Goal: Register for event/course

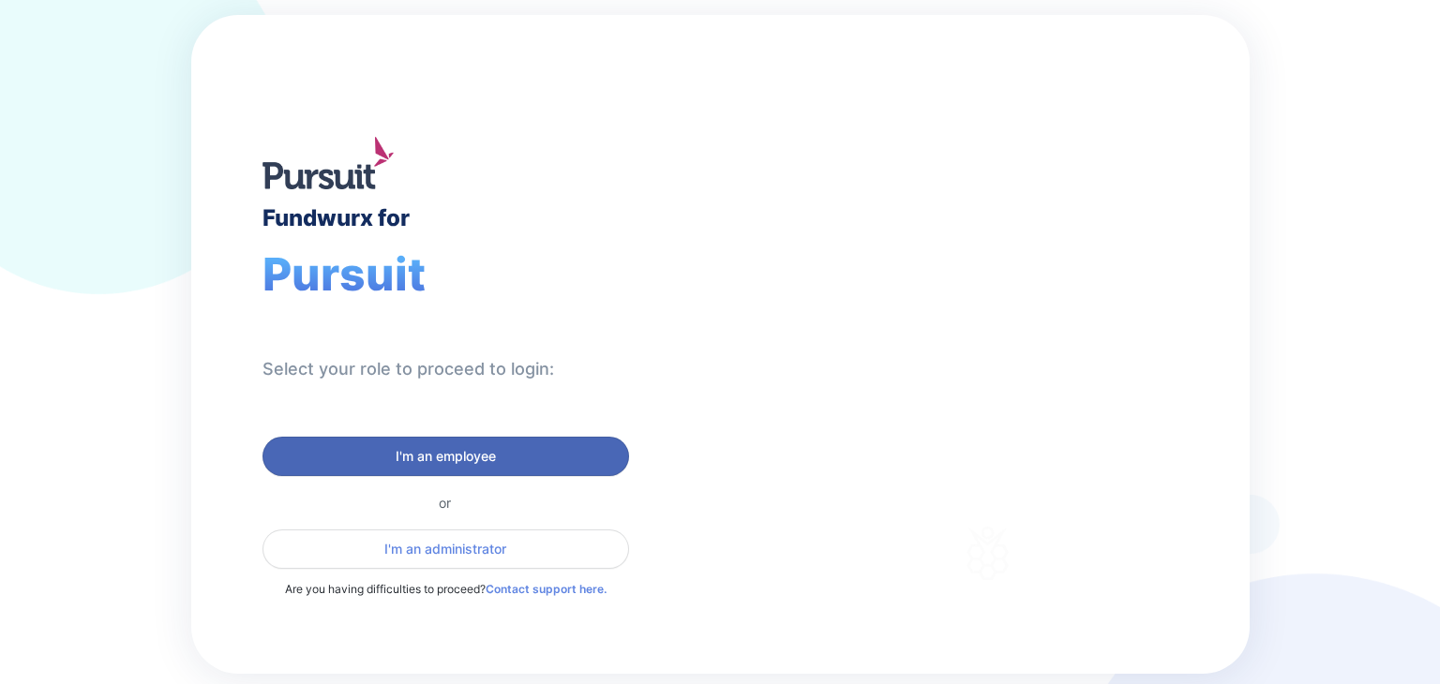
click at [548, 452] on span "I'm an employee" at bounding box center [446, 456] width 342 height 19
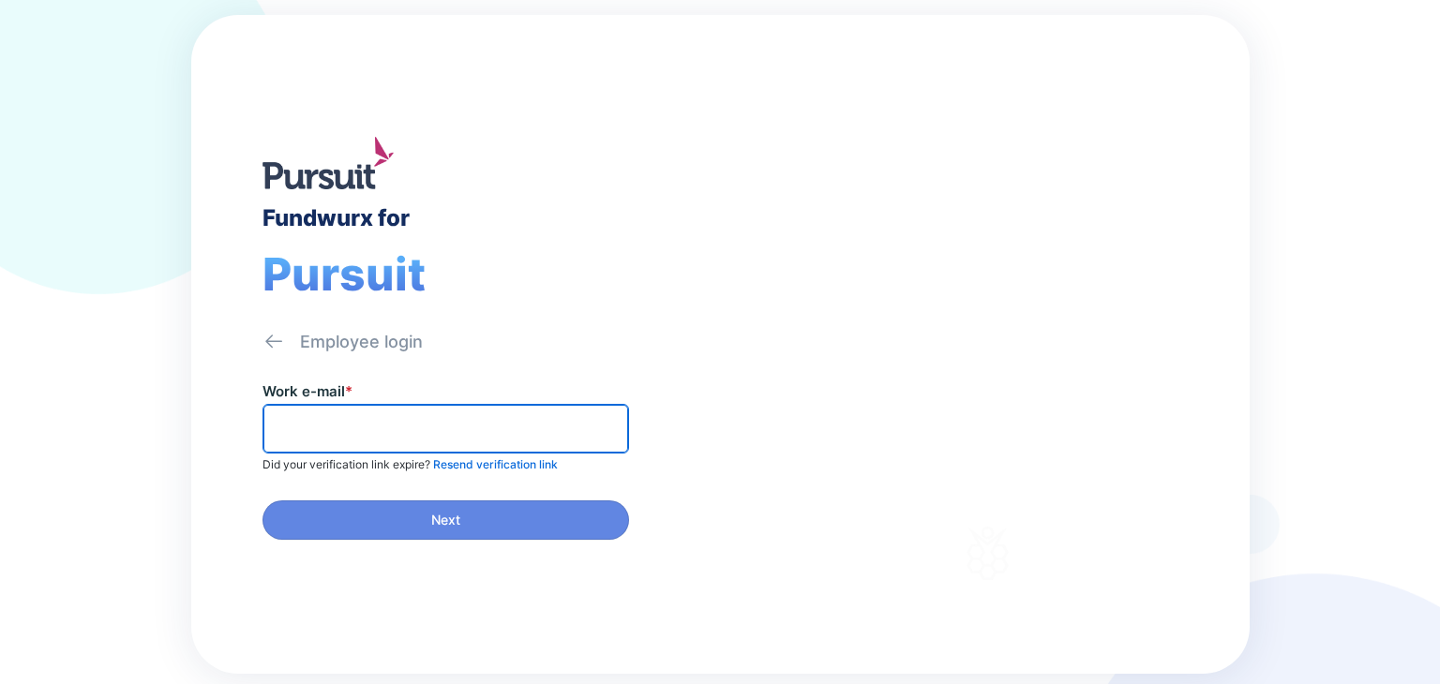
click at [544, 427] on input "text" at bounding box center [446, 428] width 350 height 29
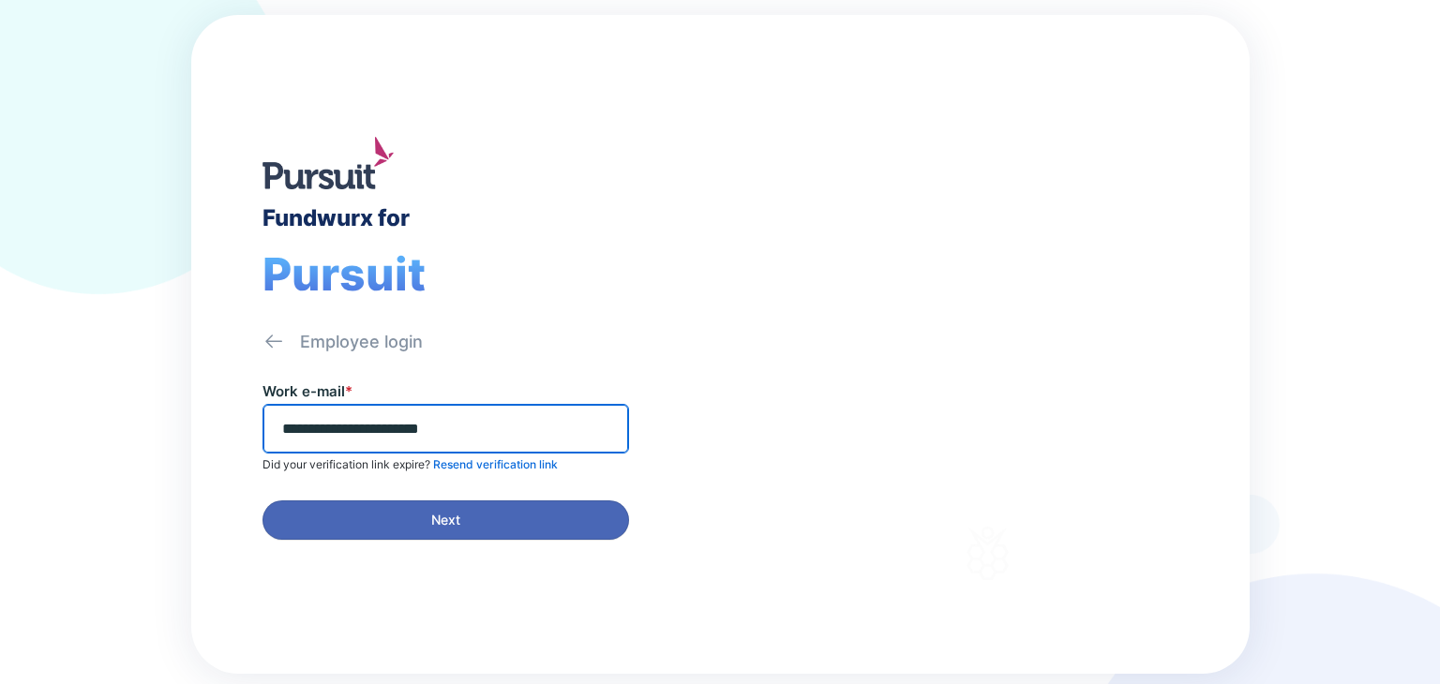
type input "**********"
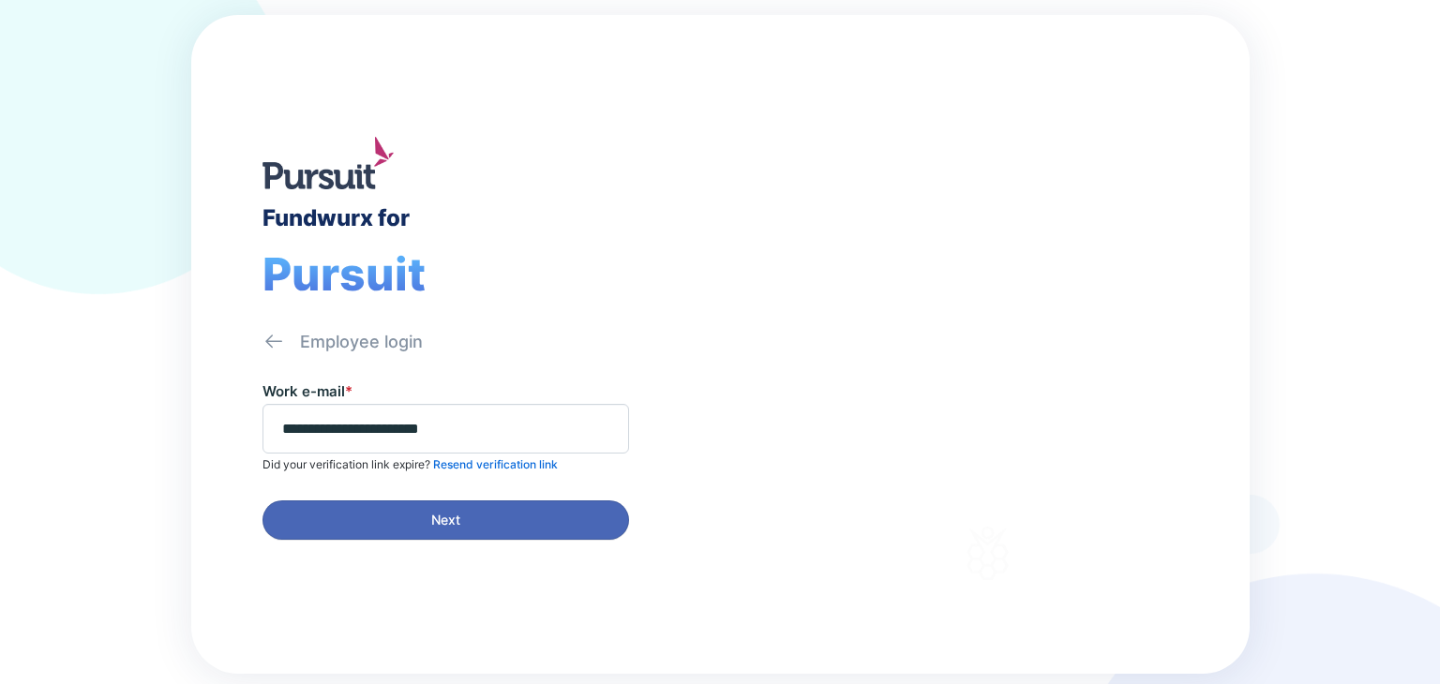
click at [512, 525] on span "Next" at bounding box center [446, 520] width 342 height 19
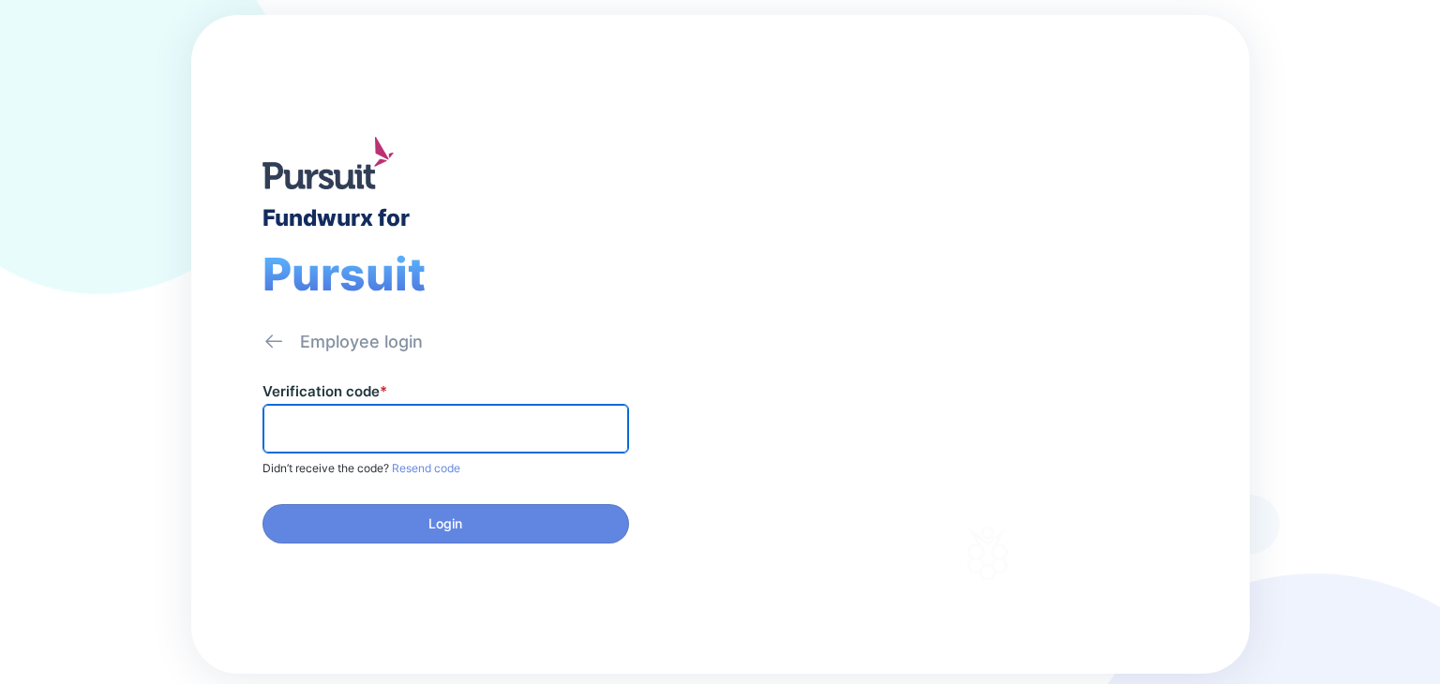
click at [584, 420] on input "text" at bounding box center [446, 428] width 350 height 29
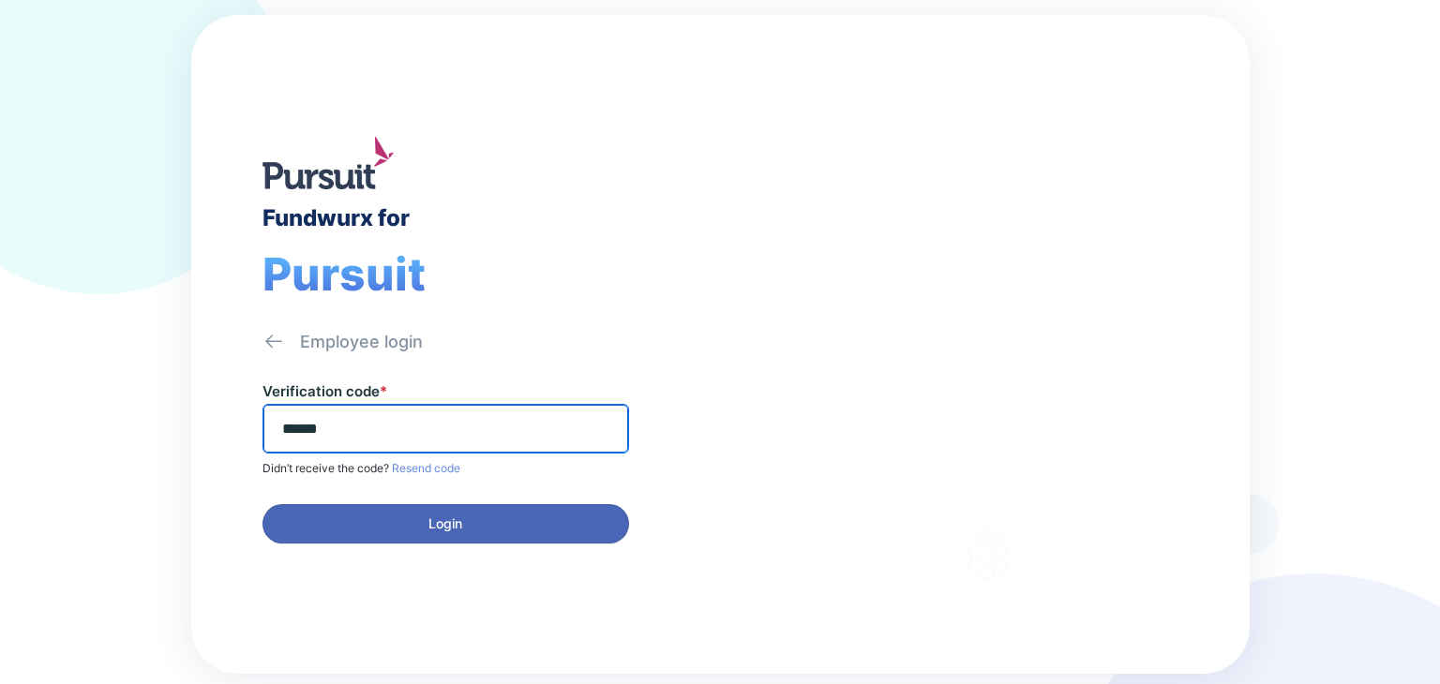
type input "******"
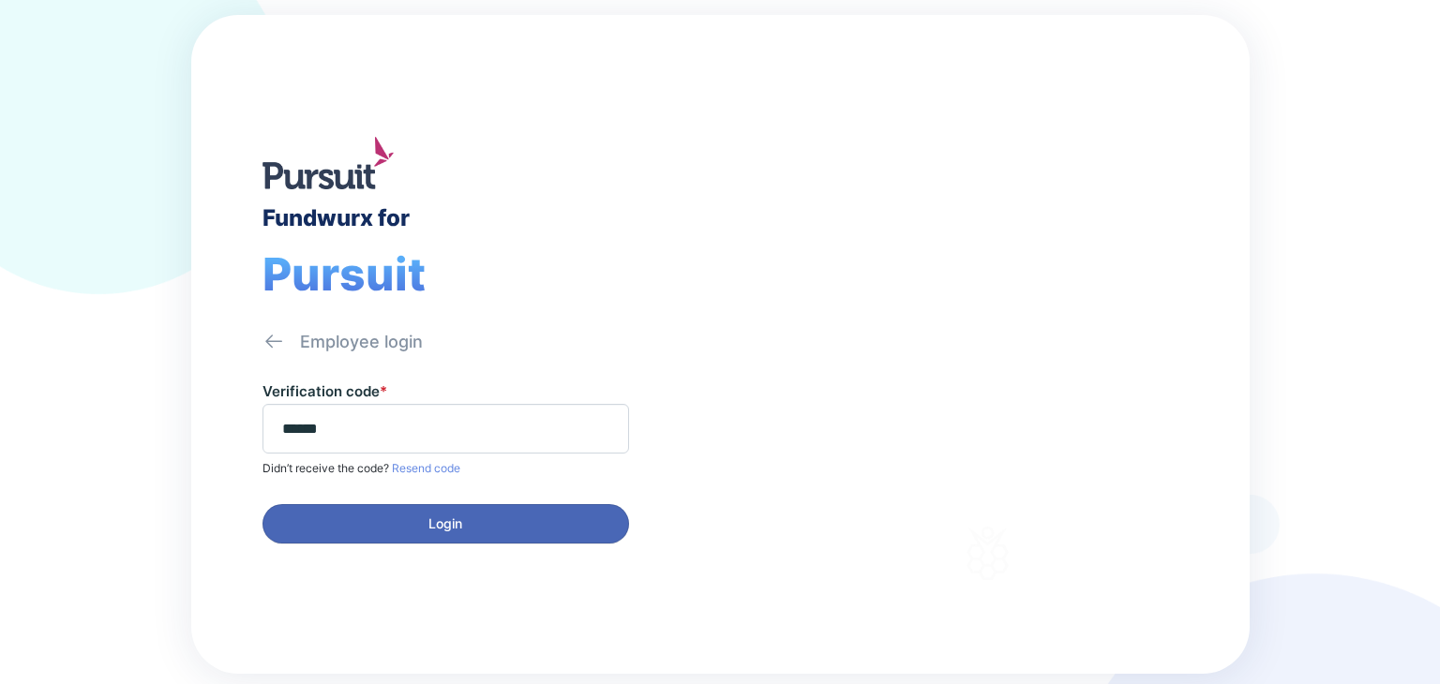
click at [574, 529] on span "Login" at bounding box center [446, 524] width 342 height 19
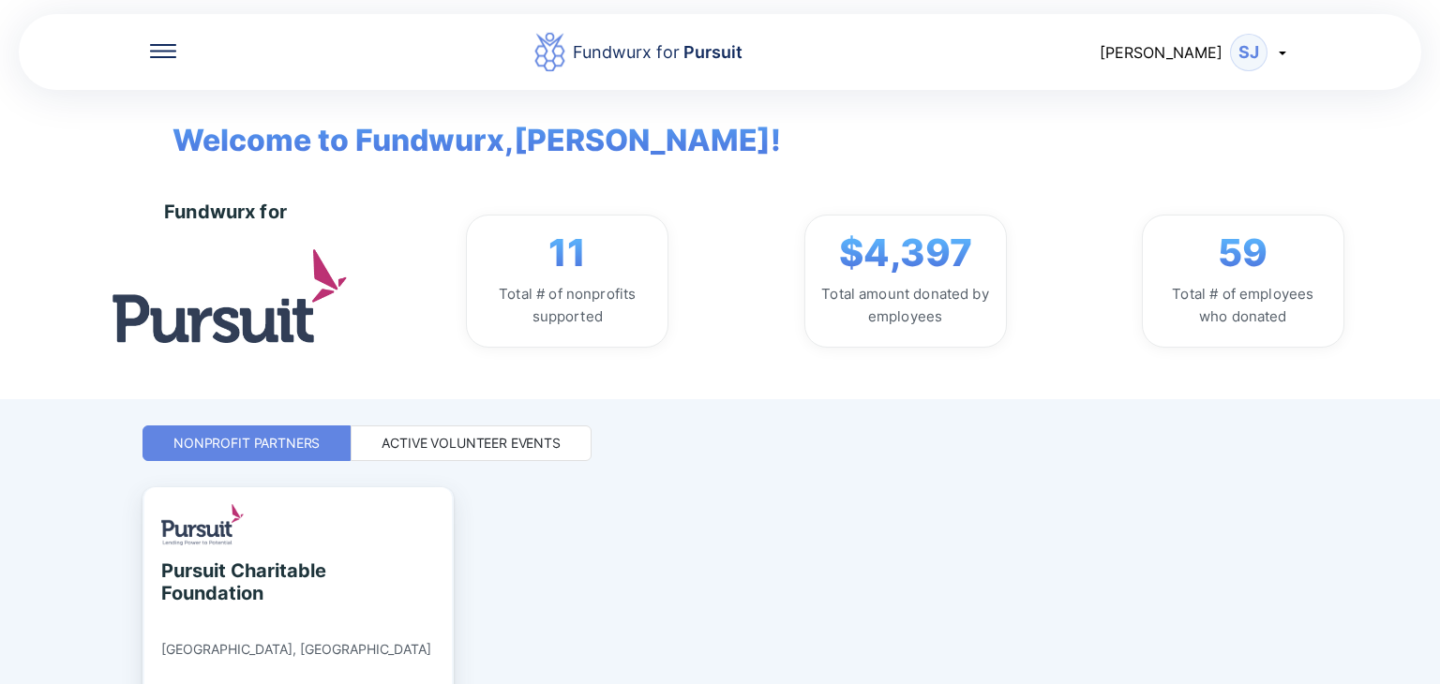
click at [544, 441] on div "Active Volunteer Events" at bounding box center [471, 443] width 179 height 19
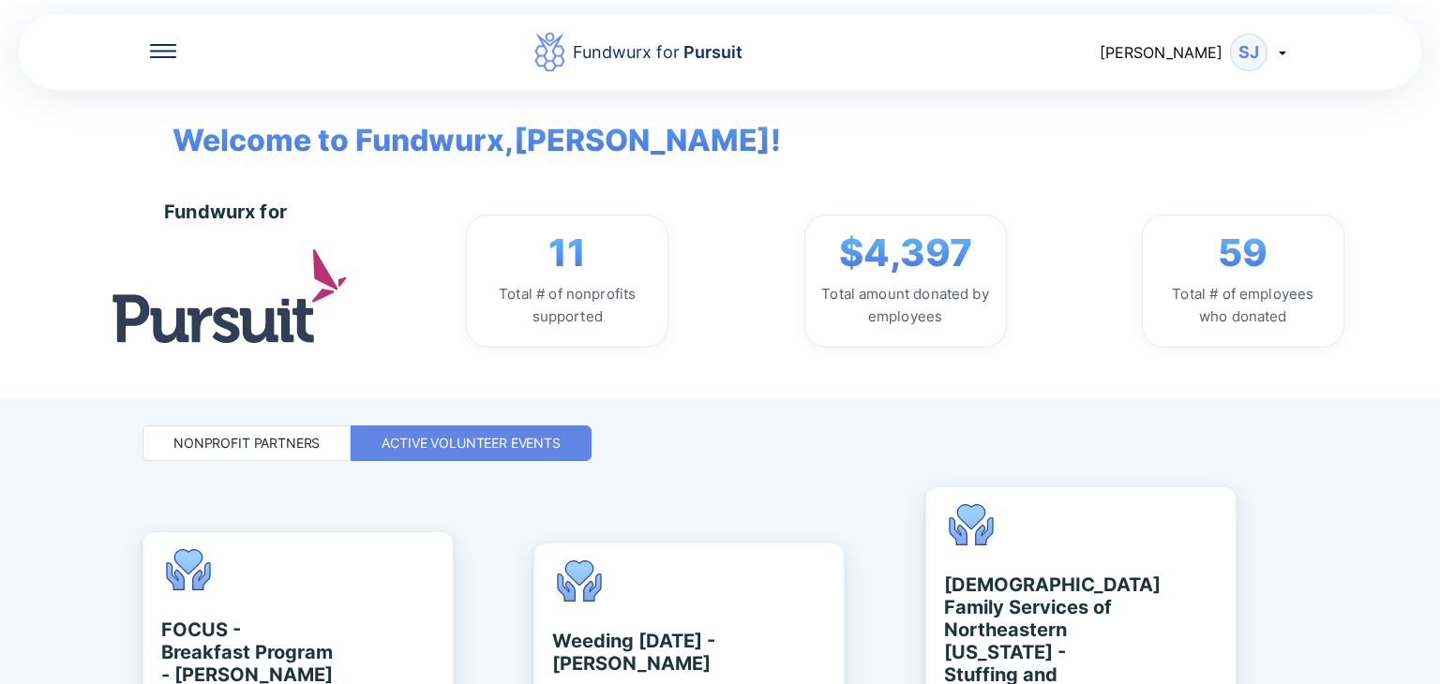
click at [1350, 462] on div "Fundwurx for Pursuit [PERSON_NAME] Welcome to Fundwurx, [PERSON_NAME] ! Fundwur…" at bounding box center [720, 342] width 1440 height 684
click at [1433, 647] on div "Fundwurx for Pursuit [PERSON_NAME] Welcome to Fundwurx, [PERSON_NAME] ! Fundwur…" at bounding box center [720, 342] width 1440 height 684
click at [1436, 675] on div "Fundwurx for Pursuit [PERSON_NAME] Welcome to Fundwurx, [PERSON_NAME] ! Fundwur…" at bounding box center [720, 342] width 1440 height 684
click at [1436, 676] on div "Fundwurx for Pursuit [PERSON_NAME] Welcome to Fundwurx, [PERSON_NAME] ! Fundwur…" at bounding box center [720, 342] width 1440 height 684
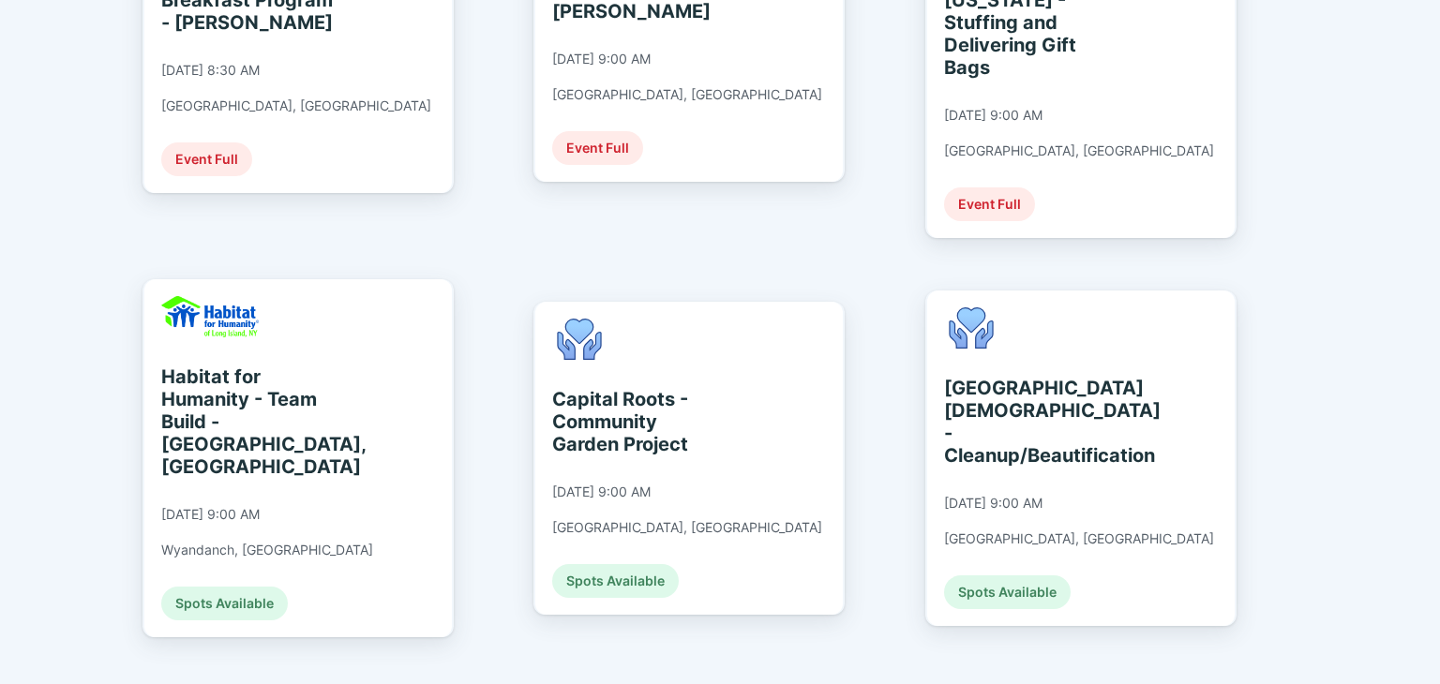
scroll to position [744, 0]
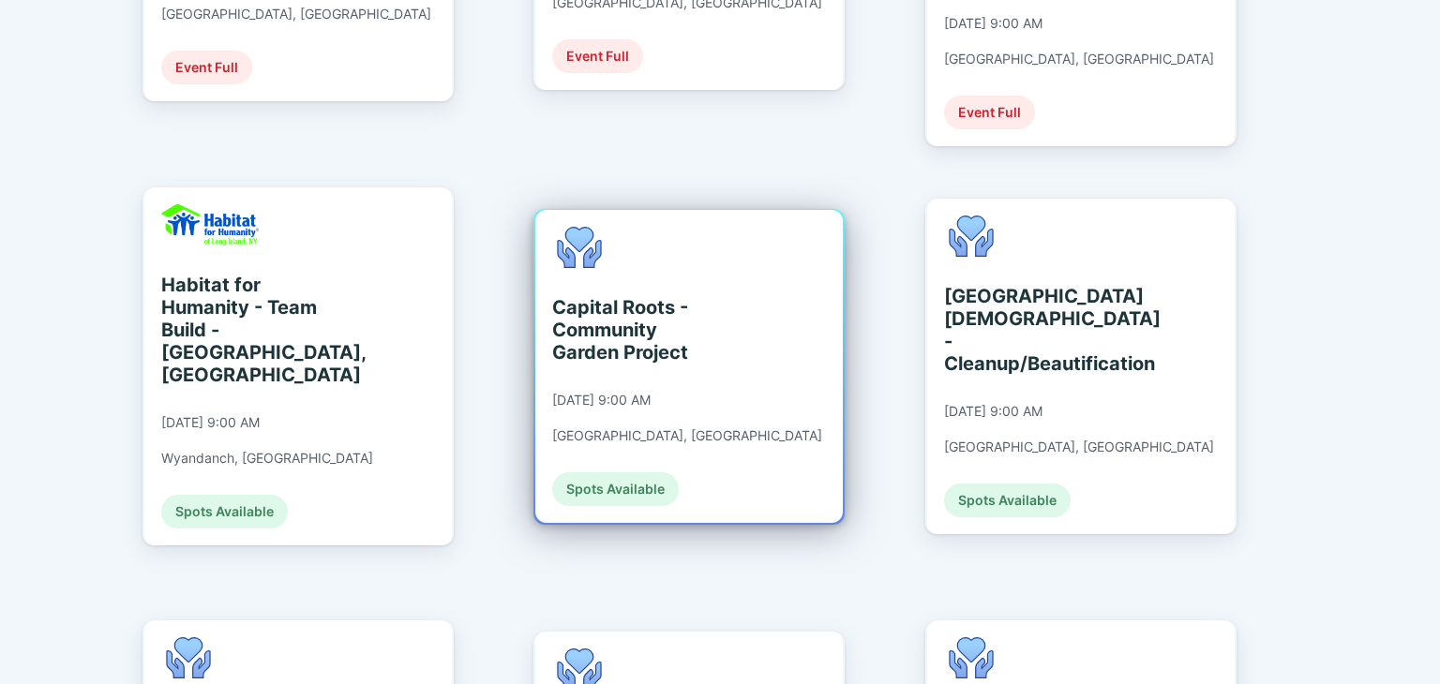
click at [635, 301] on div "Capital Roots - Community Garden Project" at bounding box center [638, 330] width 172 height 68
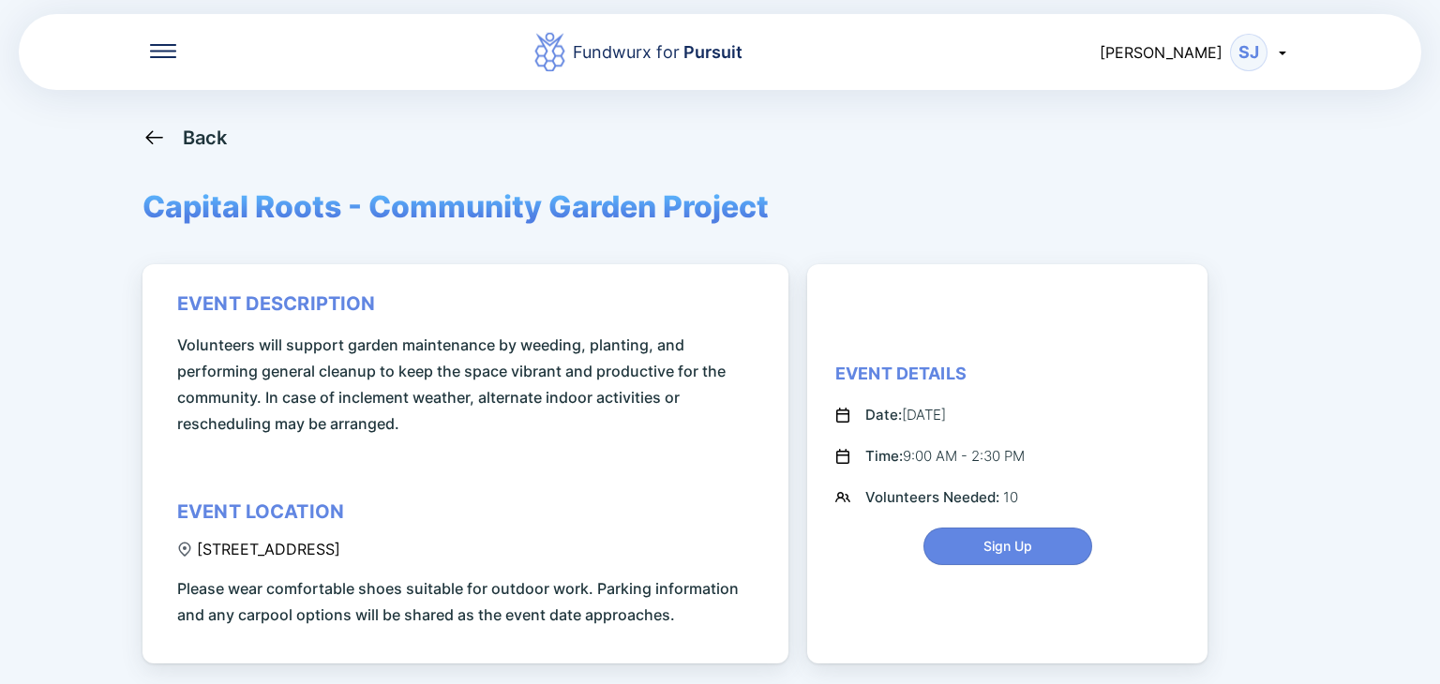
click at [833, 173] on div "Back Capital Roots - Community Garden Project event description Volunteers will…" at bounding box center [720, 468] width 1155 height 684
click at [185, 137] on div "Back" at bounding box center [205, 138] width 45 height 23
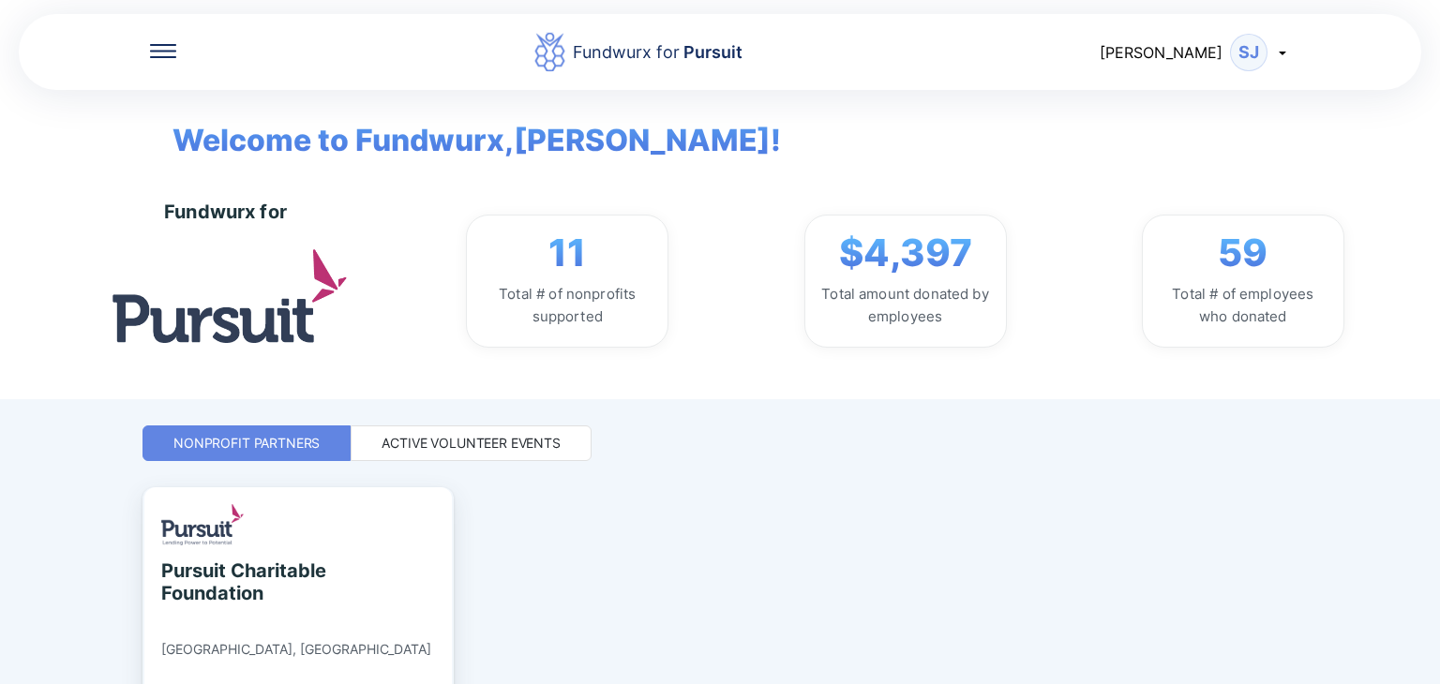
click at [480, 437] on div "Active Volunteer Events" at bounding box center [471, 443] width 179 height 19
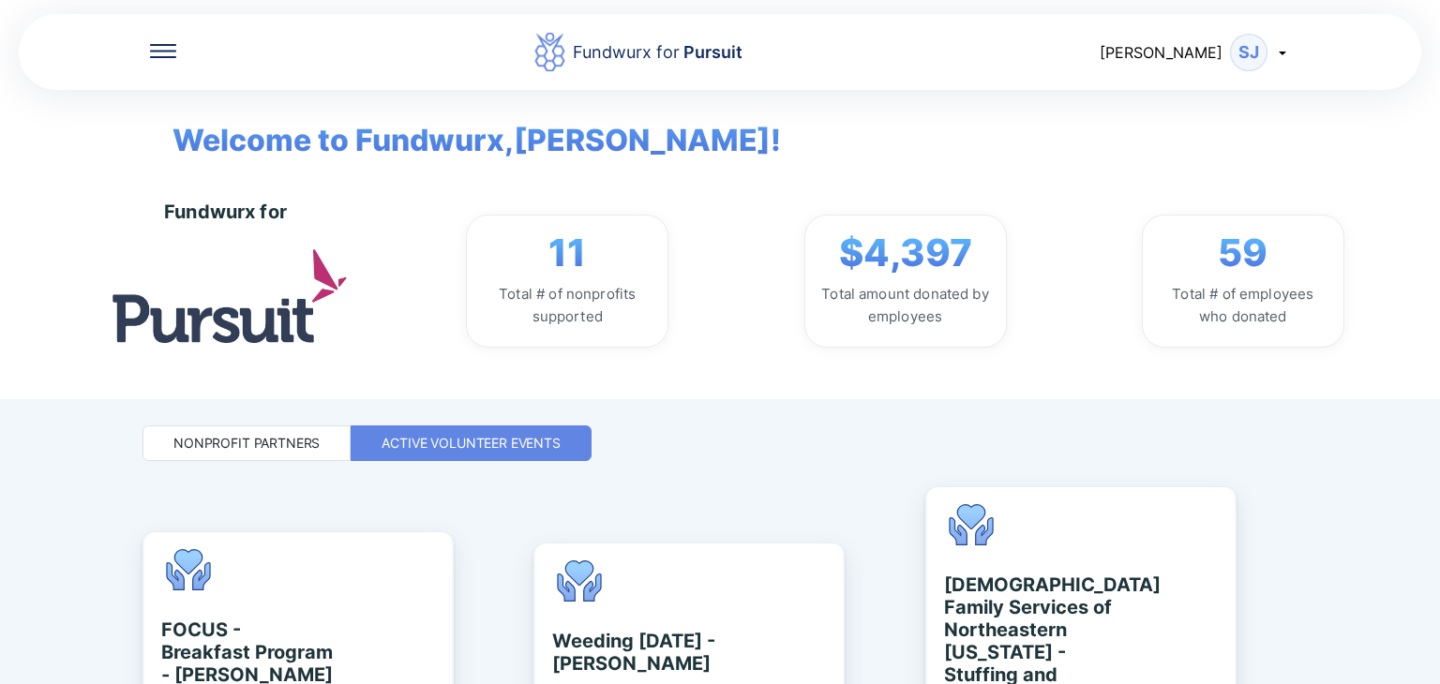
click at [1089, 366] on div "Fundwurx for 11 Total # of nonprofits supported $4,397 Total amount donated by …" at bounding box center [784, 281] width 1314 height 236
click at [1304, 475] on div "Fundwurx for Pursuit [PERSON_NAME] Welcome to Fundwurx, [PERSON_NAME] ! Fundwur…" at bounding box center [720, 342] width 1440 height 684
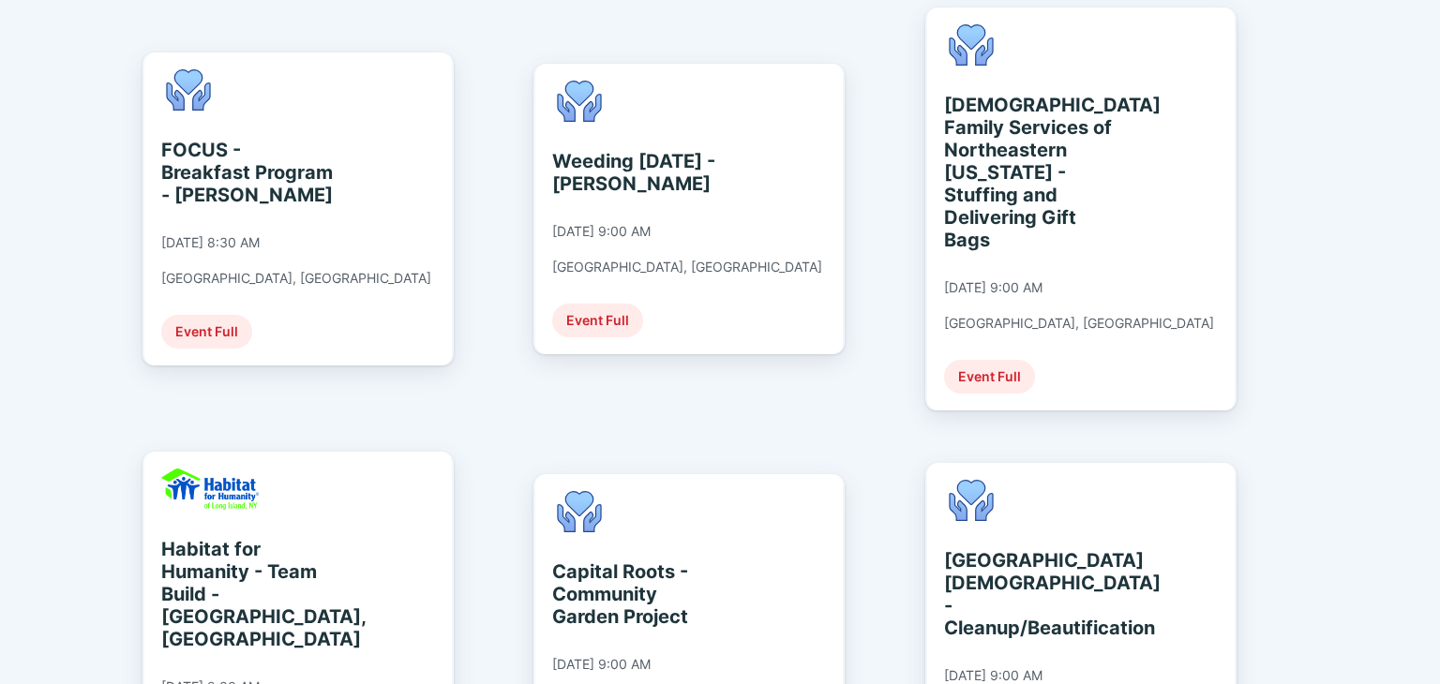
scroll to position [534, 0]
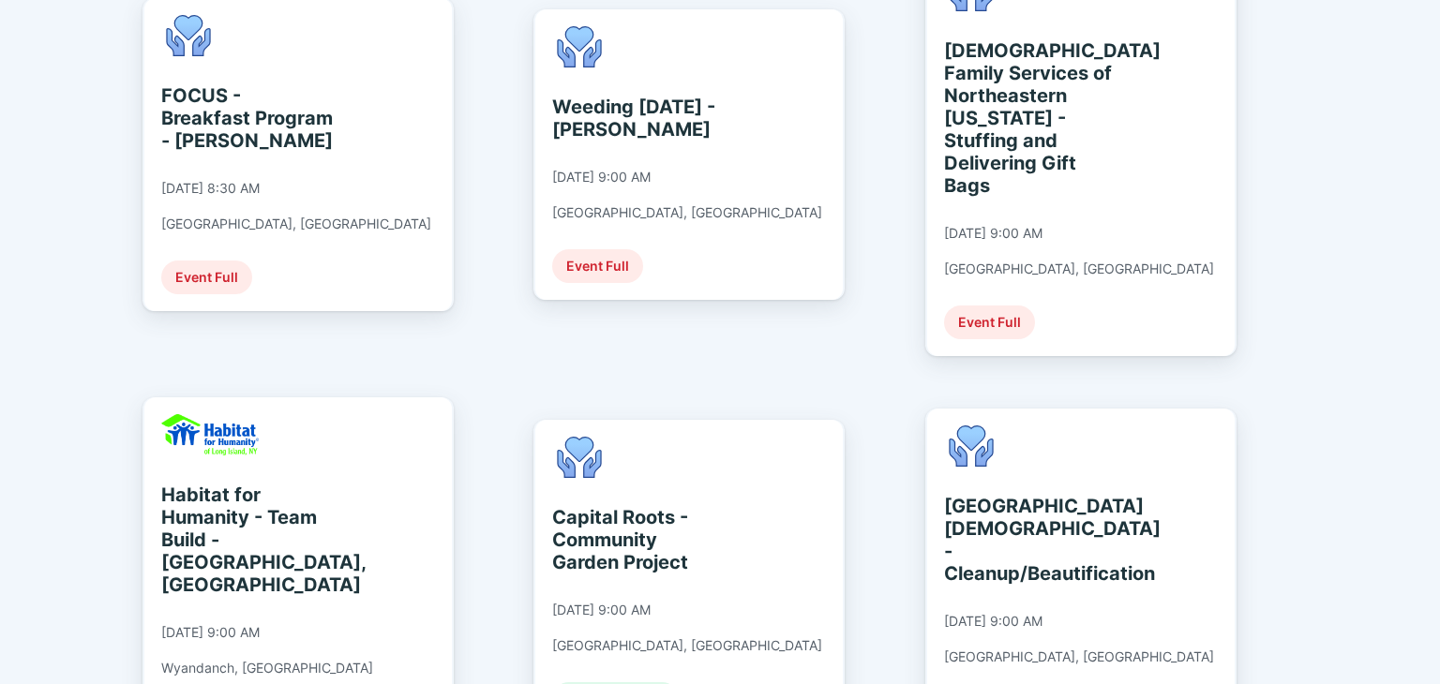
click at [1304, 475] on div "Fundwurx for Pursuit [PERSON_NAME] Welcome to Fundwurx, [PERSON_NAME] ! Fundwur…" at bounding box center [720, 342] width 1440 height 684
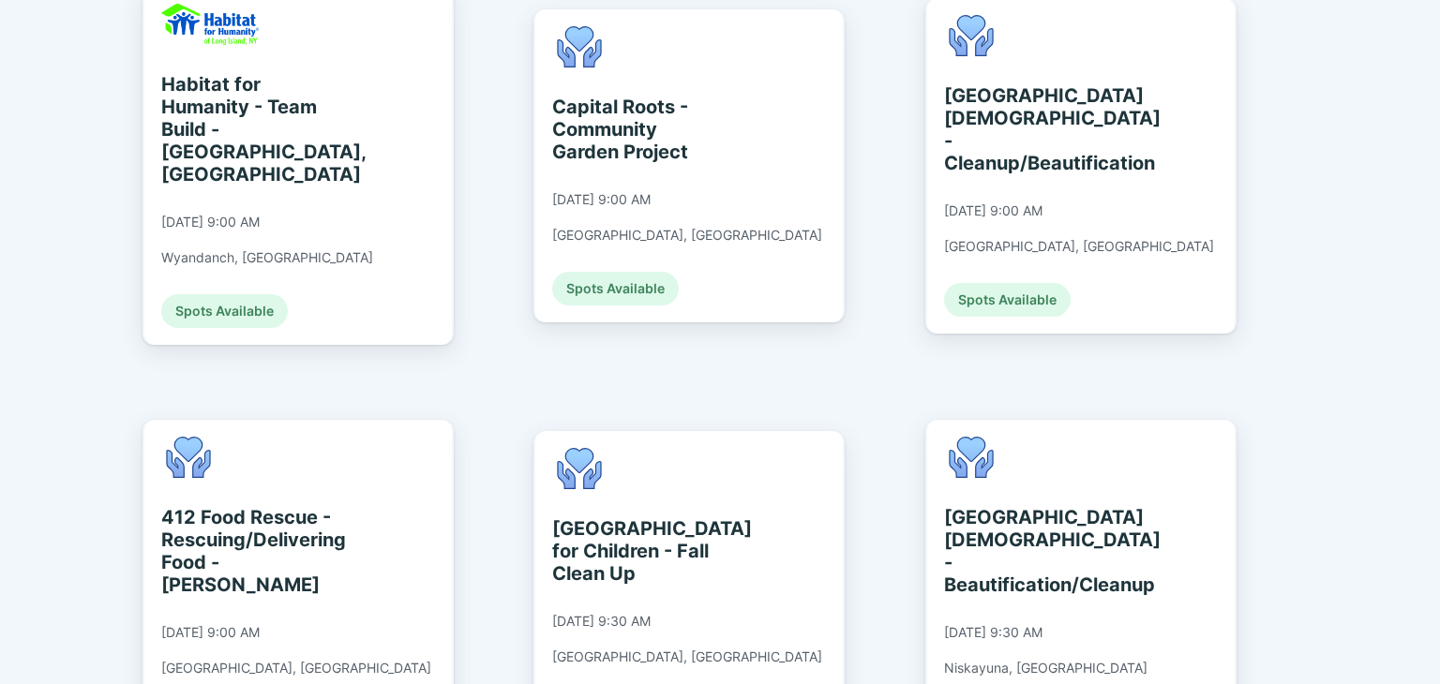
scroll to position [1041, 0]
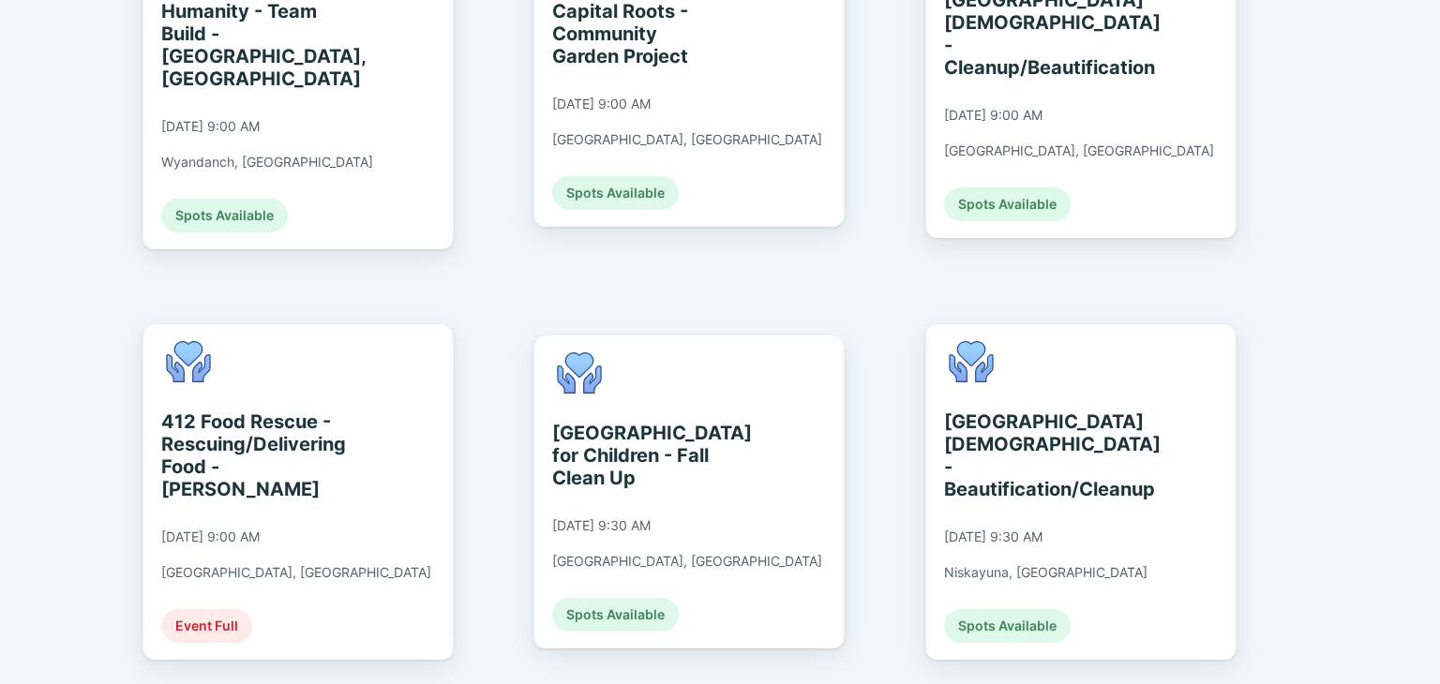
click at [1304, 475] on div "Fundwurx for Pursuit [PERSON_NAME] Welcome to Fundwurx, [PERSON_NAME] ! Fundwur…" at bounding box center [720, 342] width 1440 height 684
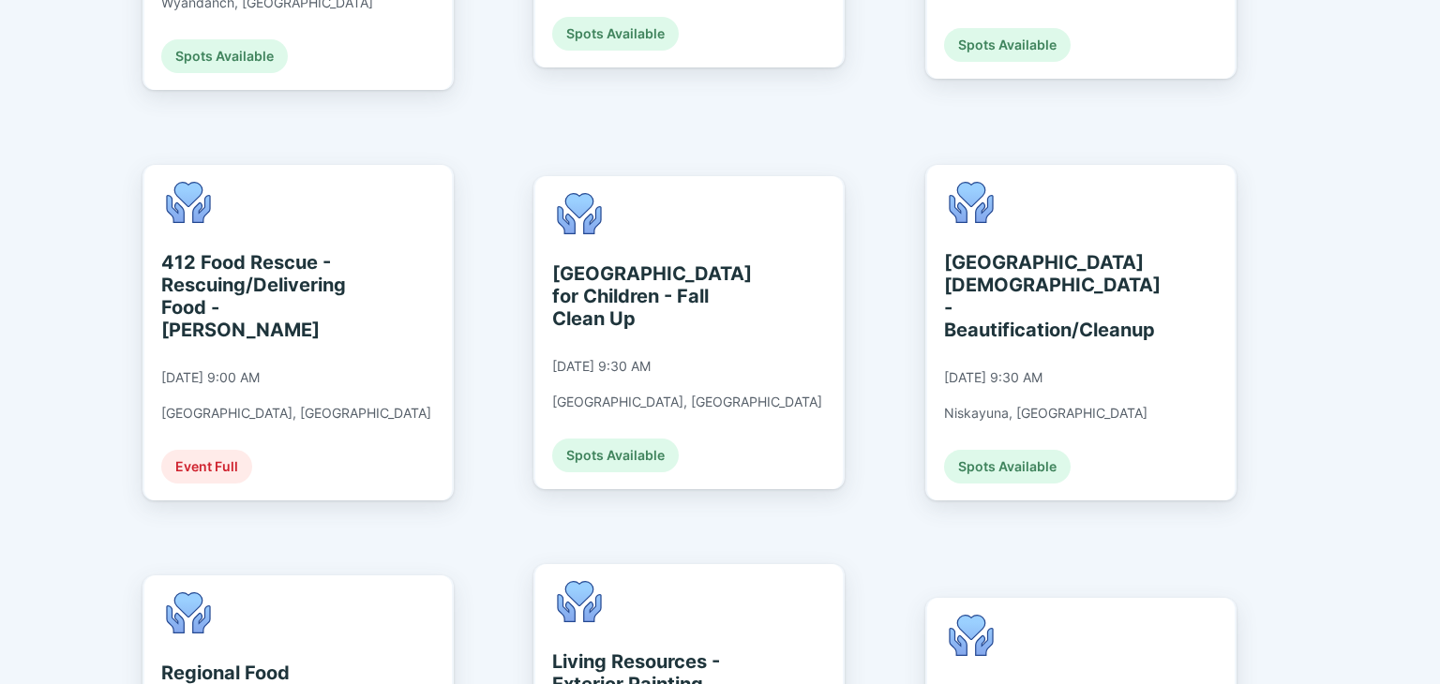
click at [1304, 475] on div "Fundwurx for Pursuit [PERSON_NAME] Welcome to Fundwurx, [PERSON_NAME] ! Fundwur…" at bounding box center [720, 342] width 1440 height 684
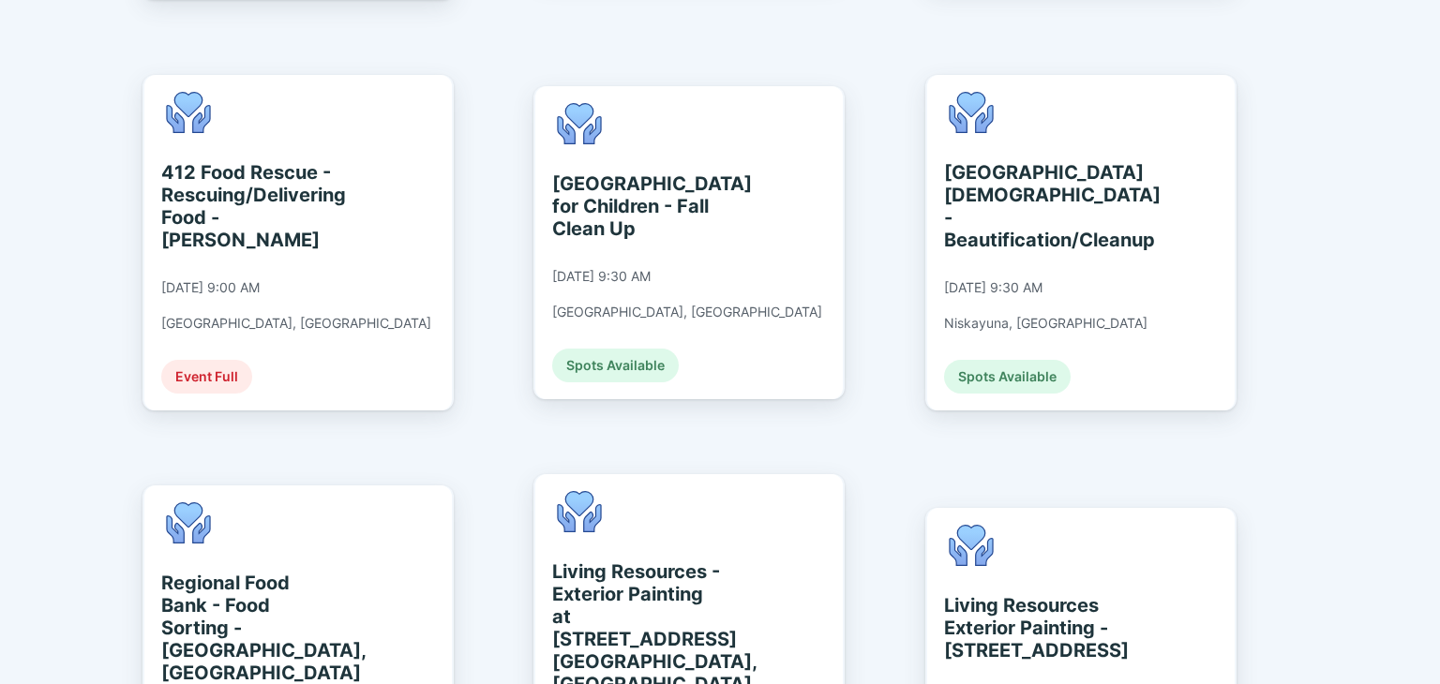
click at [1304, 475] on div "Fundwurx for Pursuit [PERSON_NAME] Welcome to Fundwurx, [PERSON_NAME] ! Fundwur…" at bounding box center [720, 342] width 1440 height 684
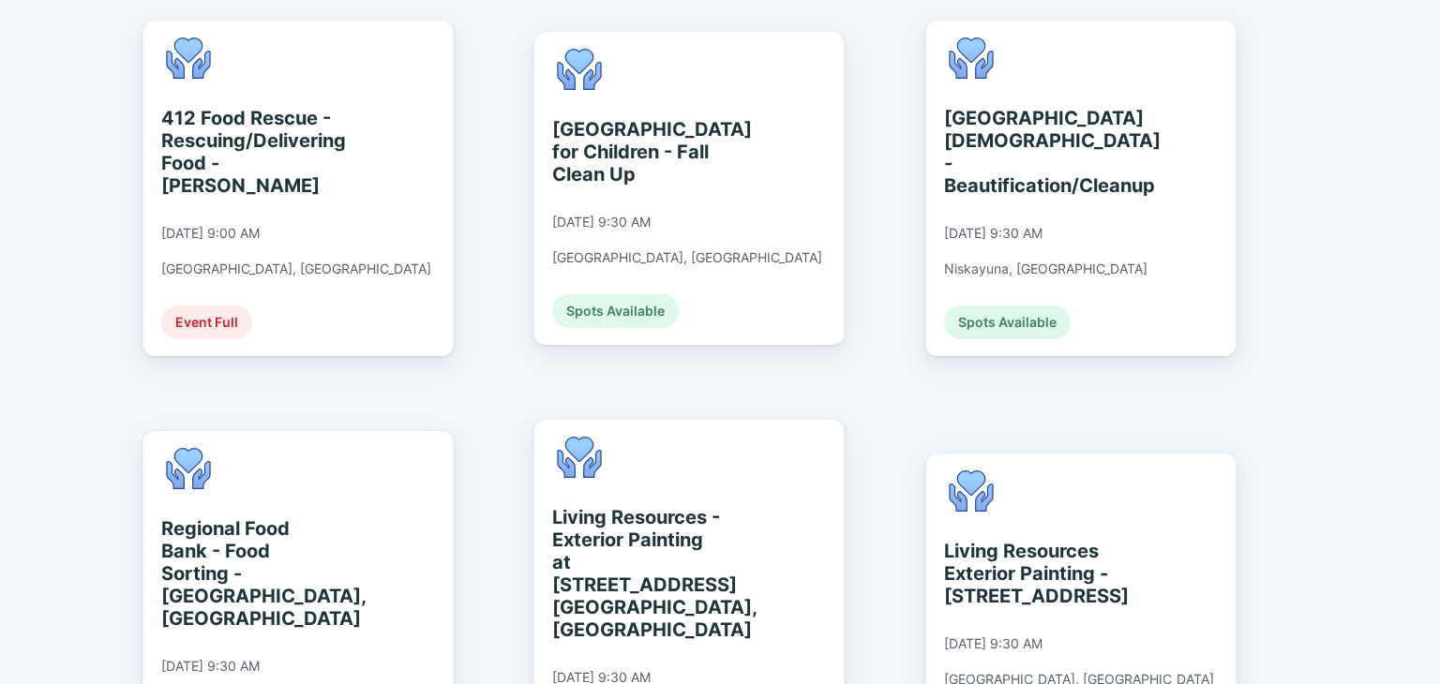
scroll to position [1440, 0]
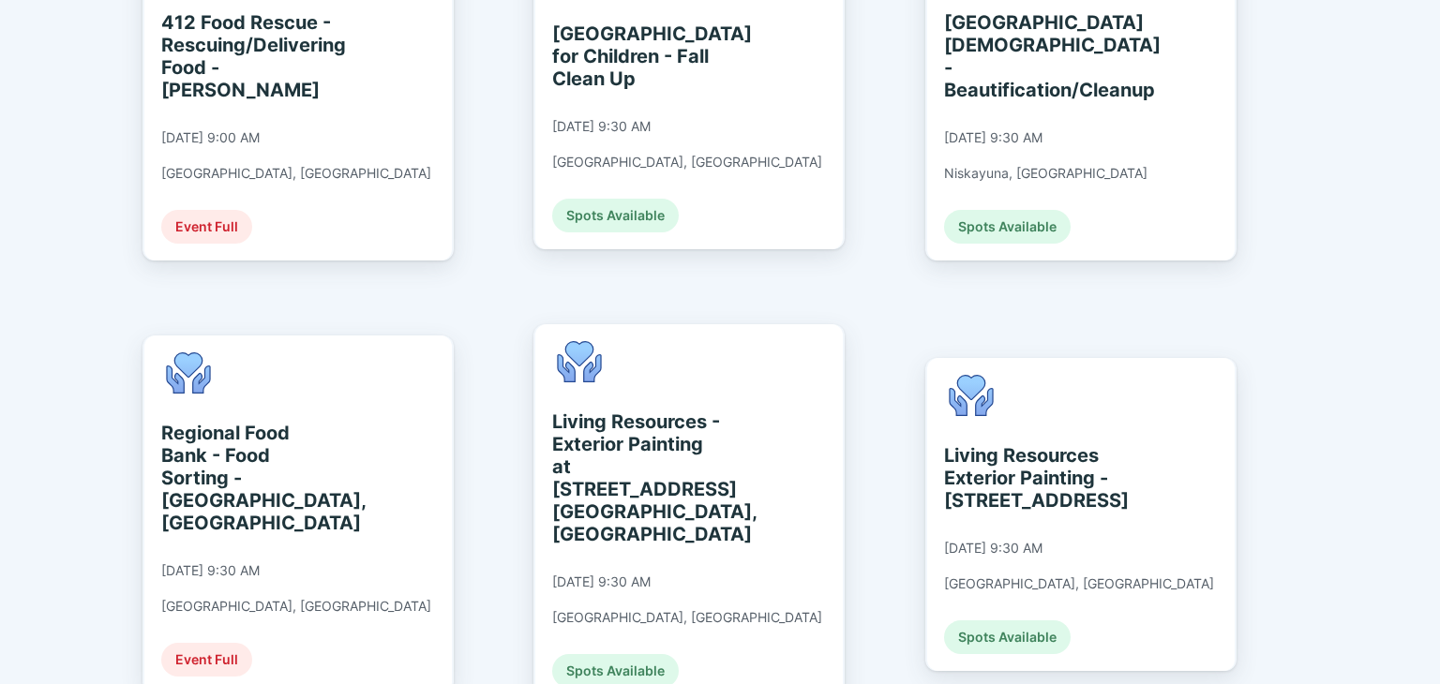
click at [1304, 475] on div "Fundwurx for Pursuit [PERSON_NAME] Welcome to Fundwurx, [PERSON_NAME] ! Fundwur…" at bounding box center [720, 342] width 1440 height 684
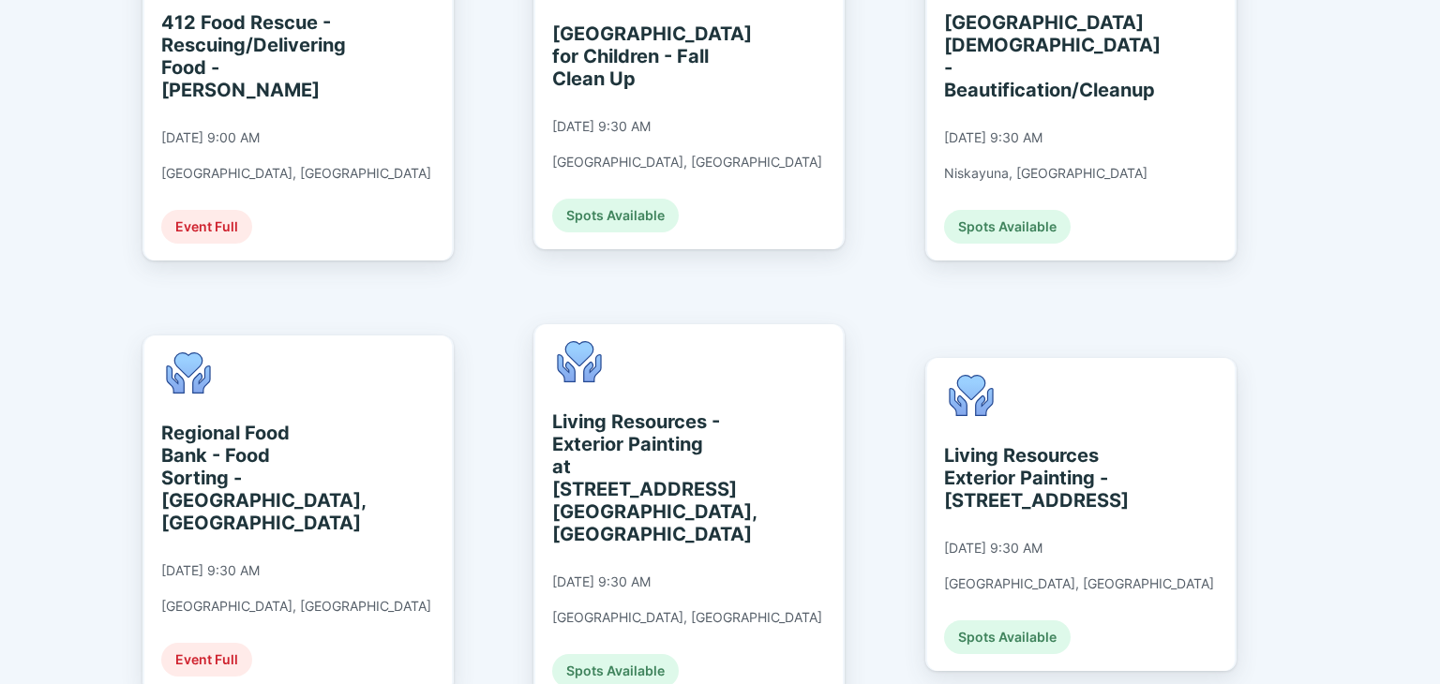
scroll to position [1532, 0]
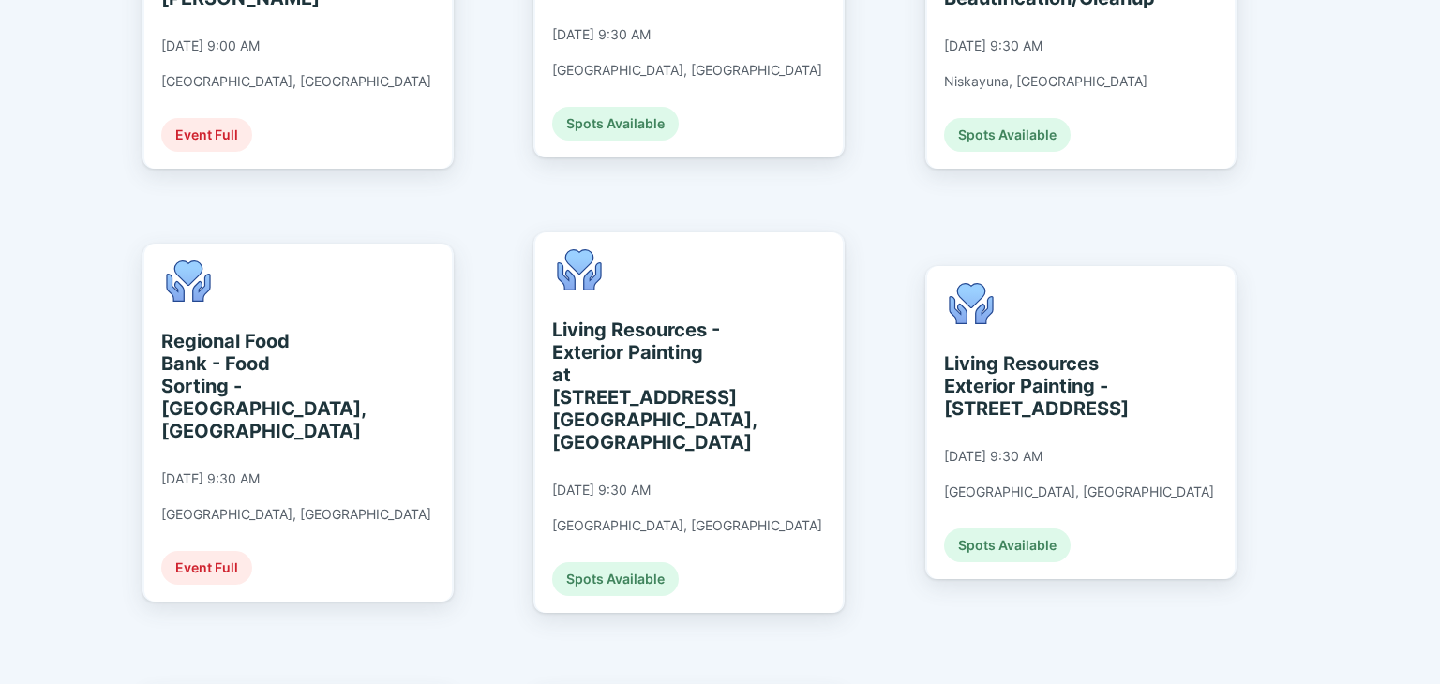
click at [1304, 475] on div "Fundwurx for Pursuit [PERSON_NAME] Welcome to Fundwurx, [PERSON_NAME] ! Fundwur…" at bounding box center [720, 342] width 1440 height 684
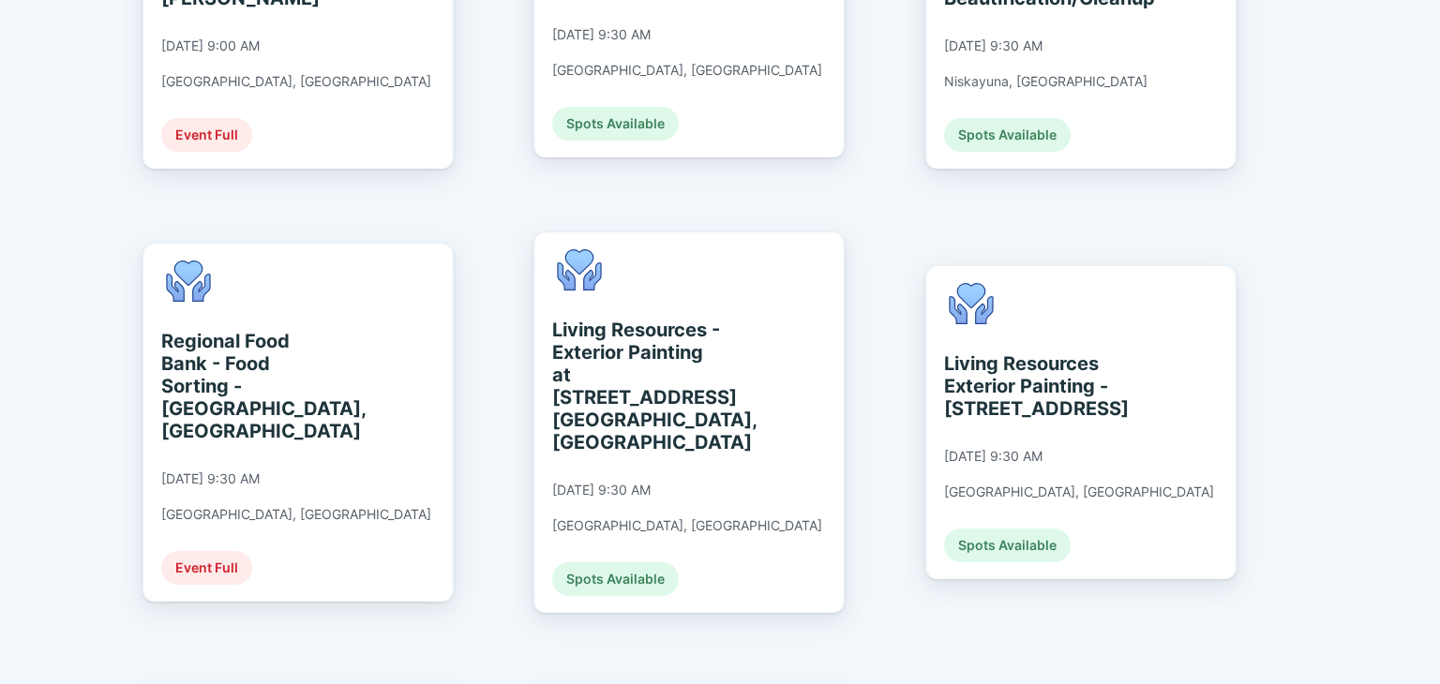
click at [1304, 475] on div "Fundwurx for Pursuit [PERSON_NAME] Welcome to Fundwurx, [PERSON_NAME] ! Fundwur…" at bounding box center [720, 342] width 1440 height 684
click at [1304, 474] on div "Fundwurx for Pursuit [PERSON_NAME] Welcome to Fundwurx, [PERSON_NAME] ! Fundwur…" at bounding box center [720, 342] width 1440 height 684
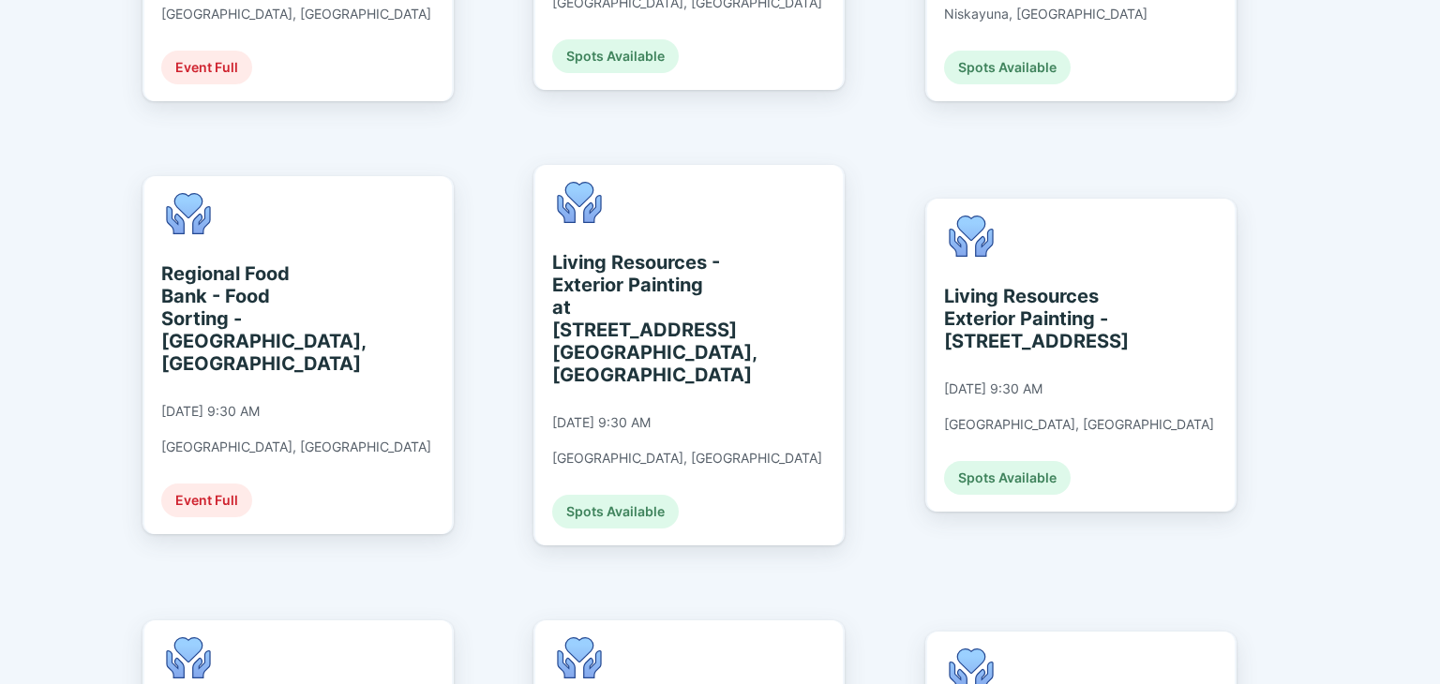
click at [1303, 481] on div "Fundwurx for Pursuit [PERSON_NAME] Welcome to Fundwurx, [PERSON_NAME] ! Fundwur…" at bounding box center [720, 342] width 1440 height 684
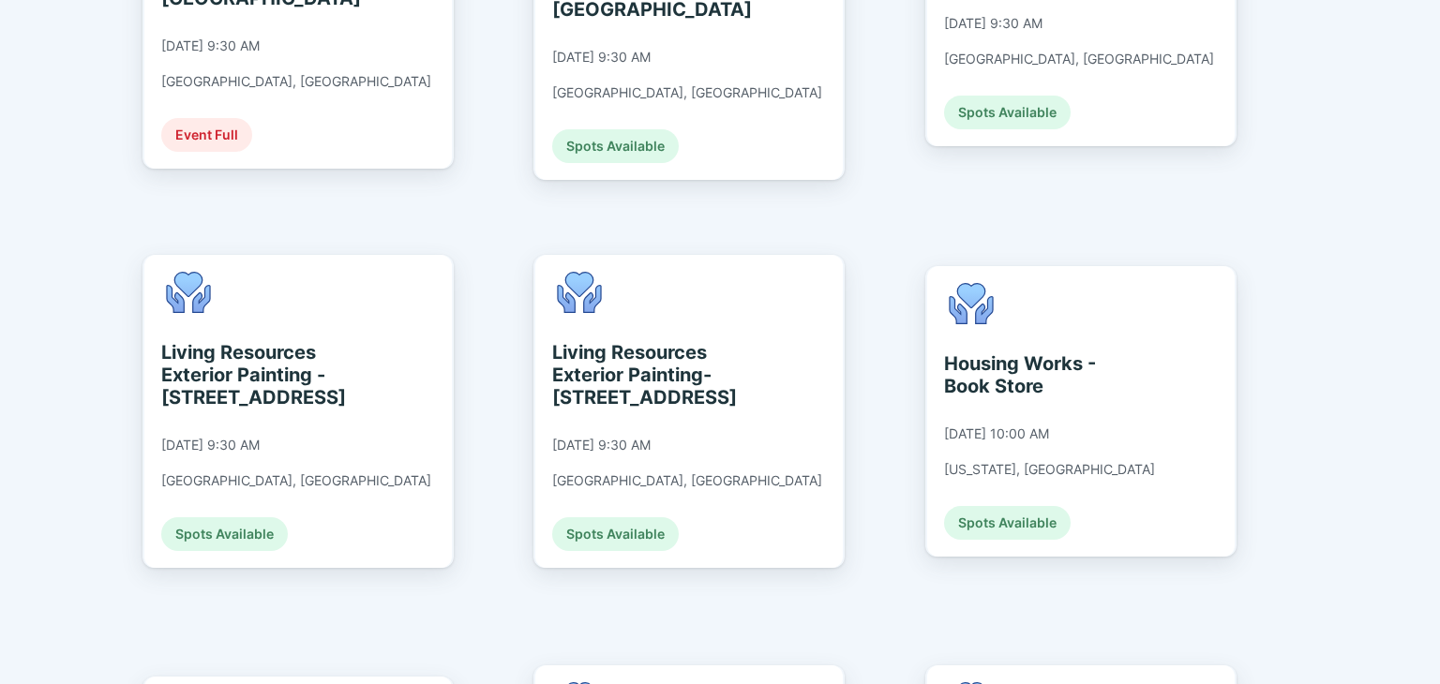
scroll to position [2121, 0]
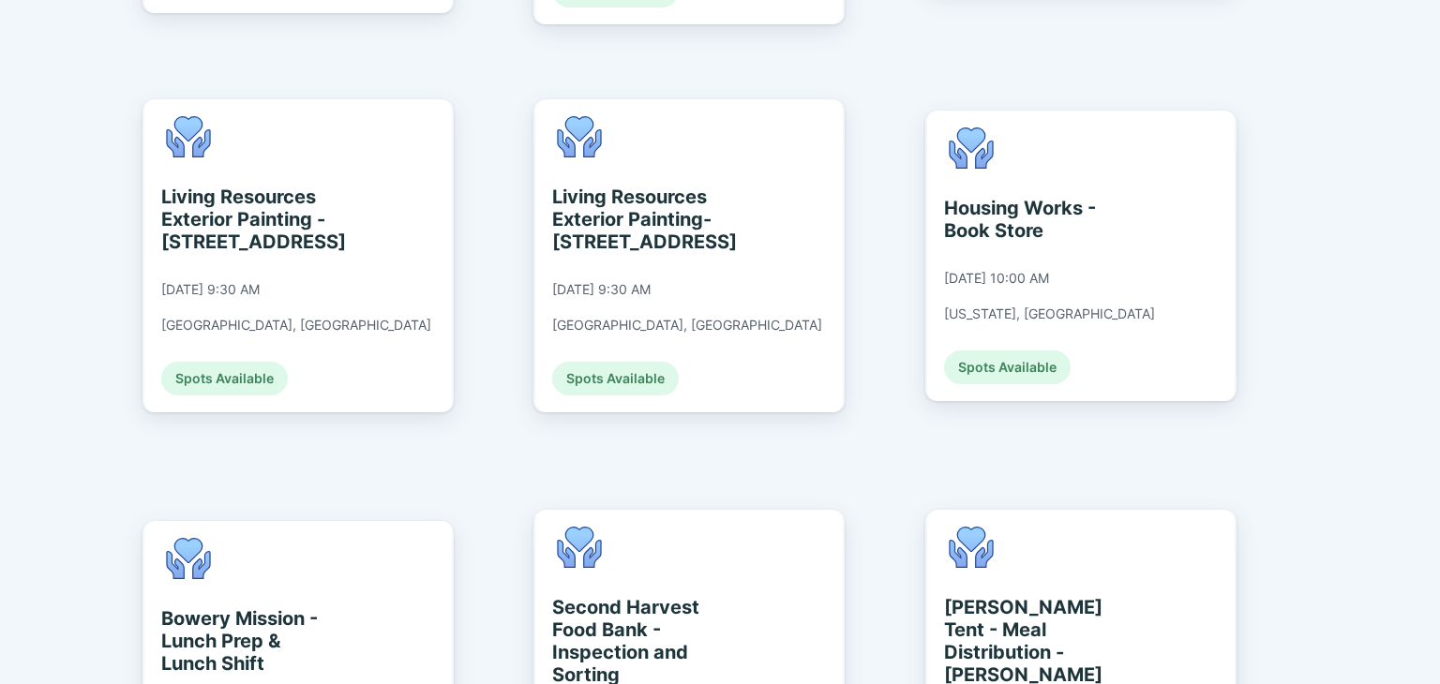
click at [1329, 582] on div "Fundwurx for Pursuit [PERSON_NAME] Welcome to Fundwurx, [PERSON_NAME] ! Fundwur…" at bounding box center [720, 342] width 1440 height 684
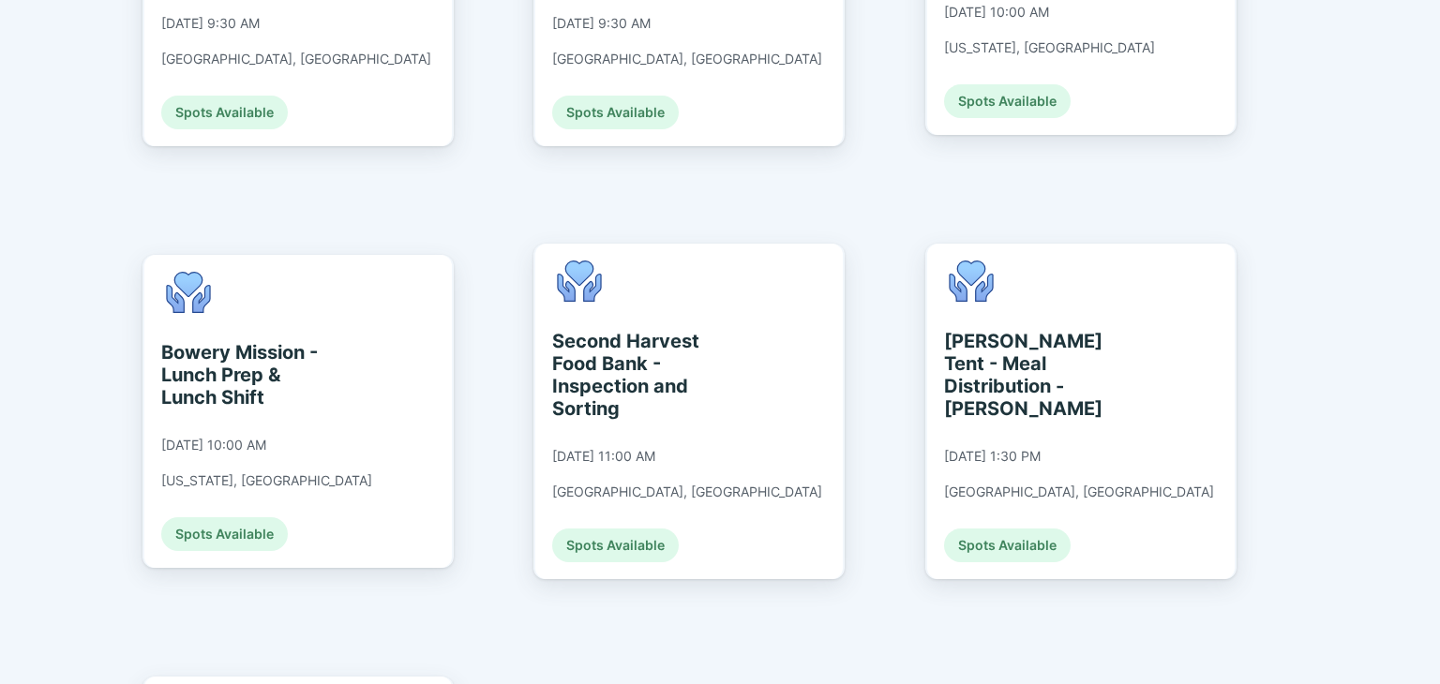
scroll to position [2430, 0]
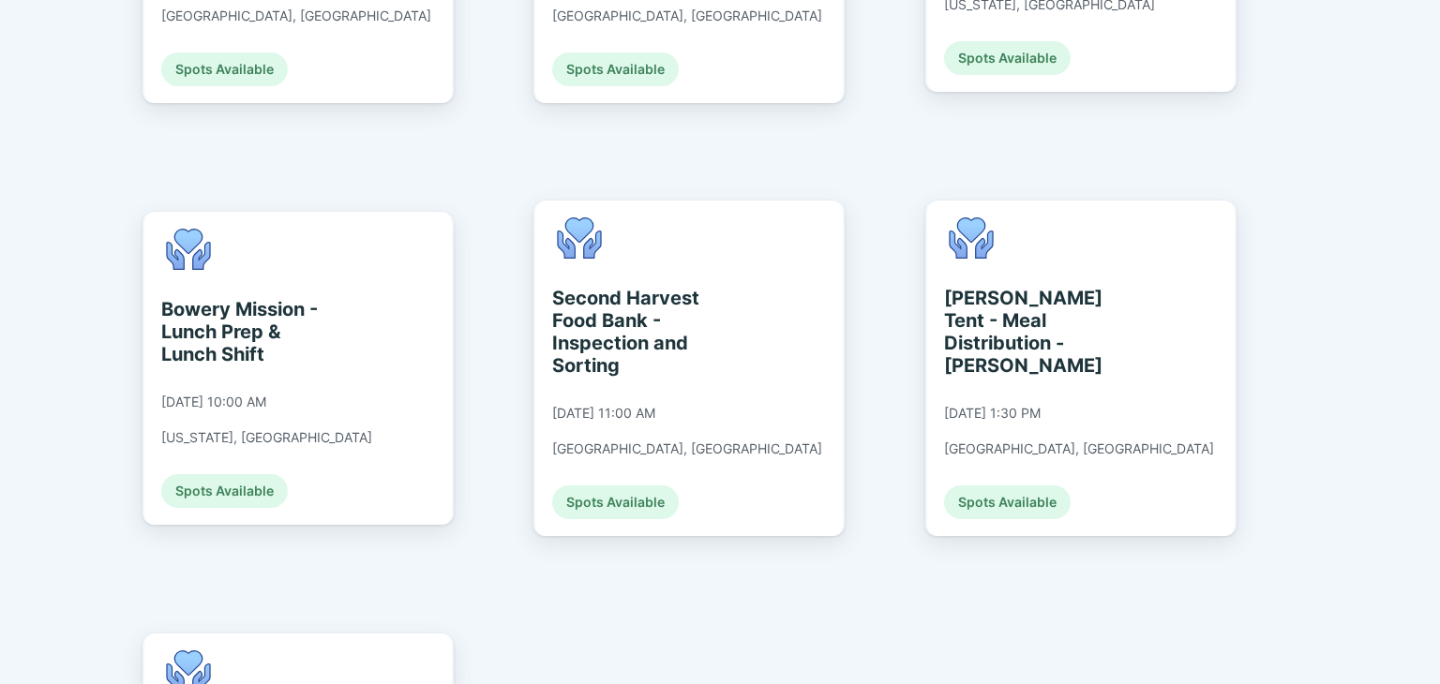
click at [1330, 581] on div "Fundwurx for Pursuit [PERSON_NAME] Welcome to Fundwurx, [PERSON_NAME] ! Fundwur…" at bounding box center [720, 342] width 1440 height 684
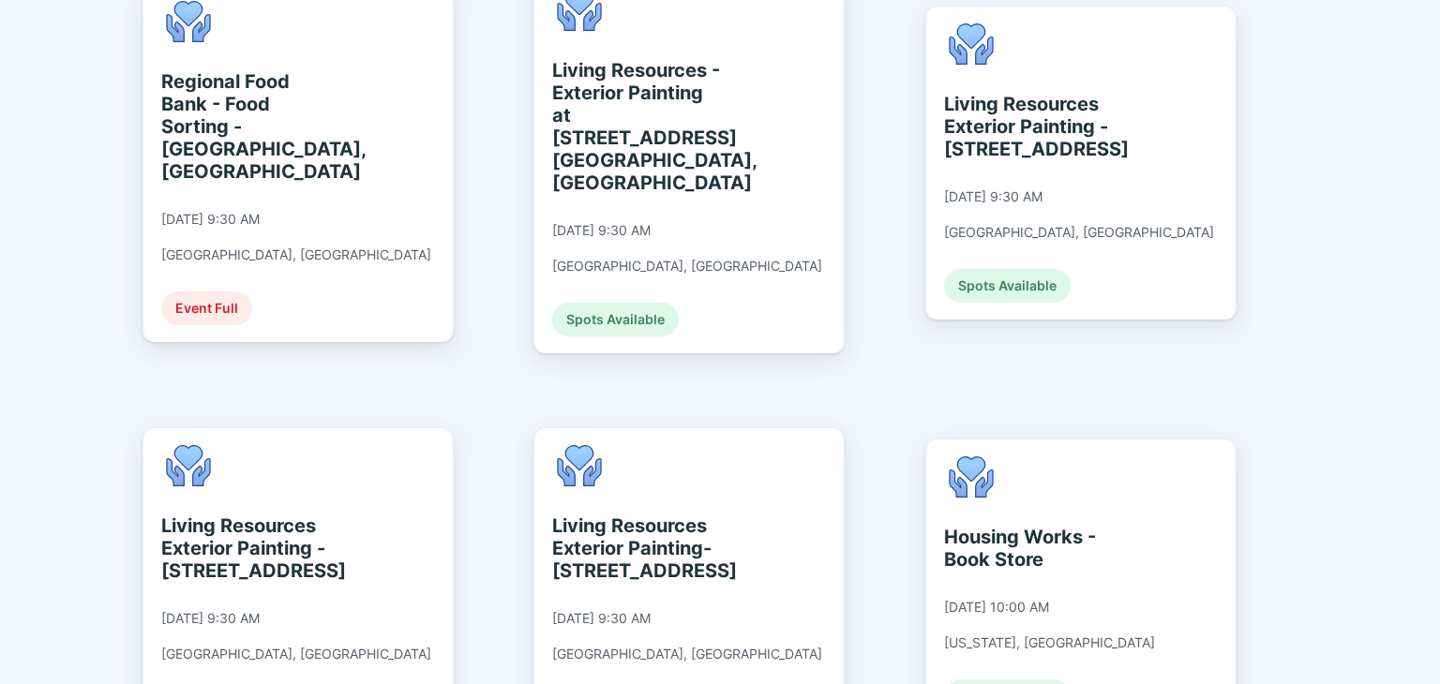
scroll to position [1770, 0]
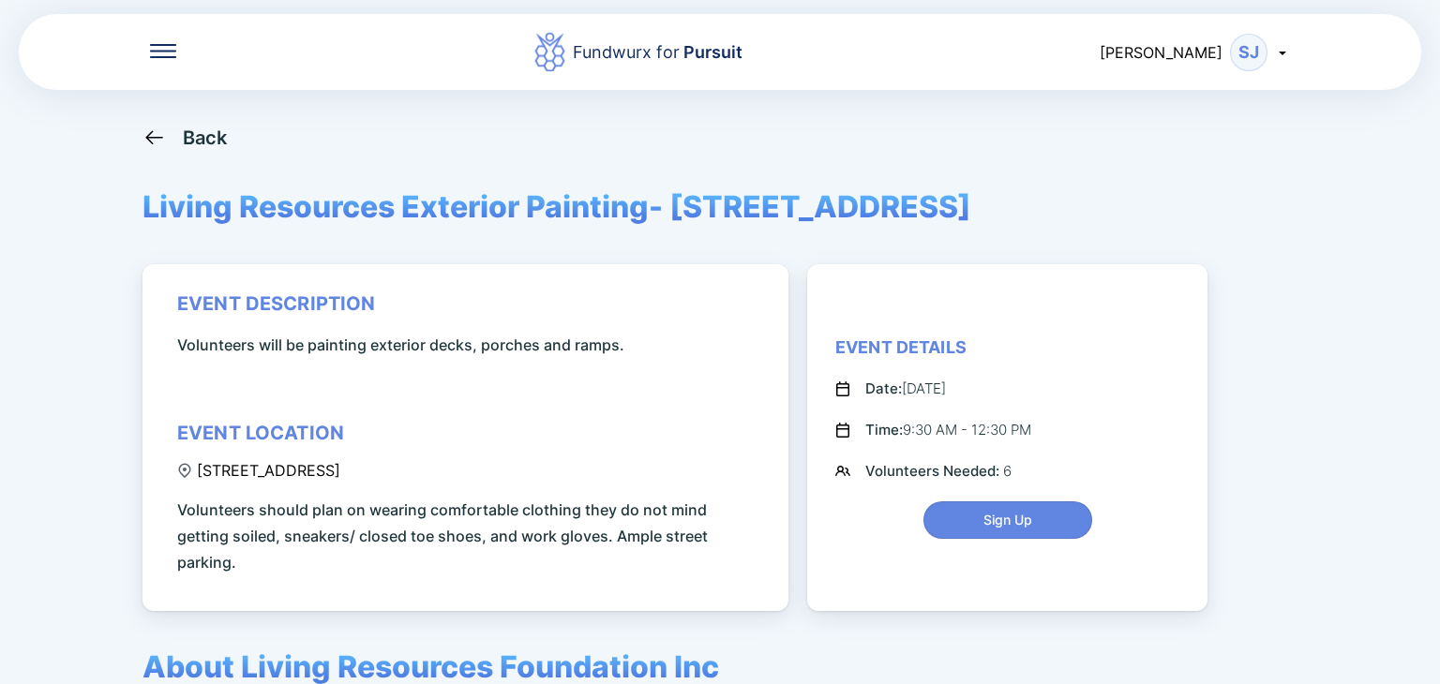
click at [181, 130] on div "Back" at bounding box center [185, 137] width 85 height 23
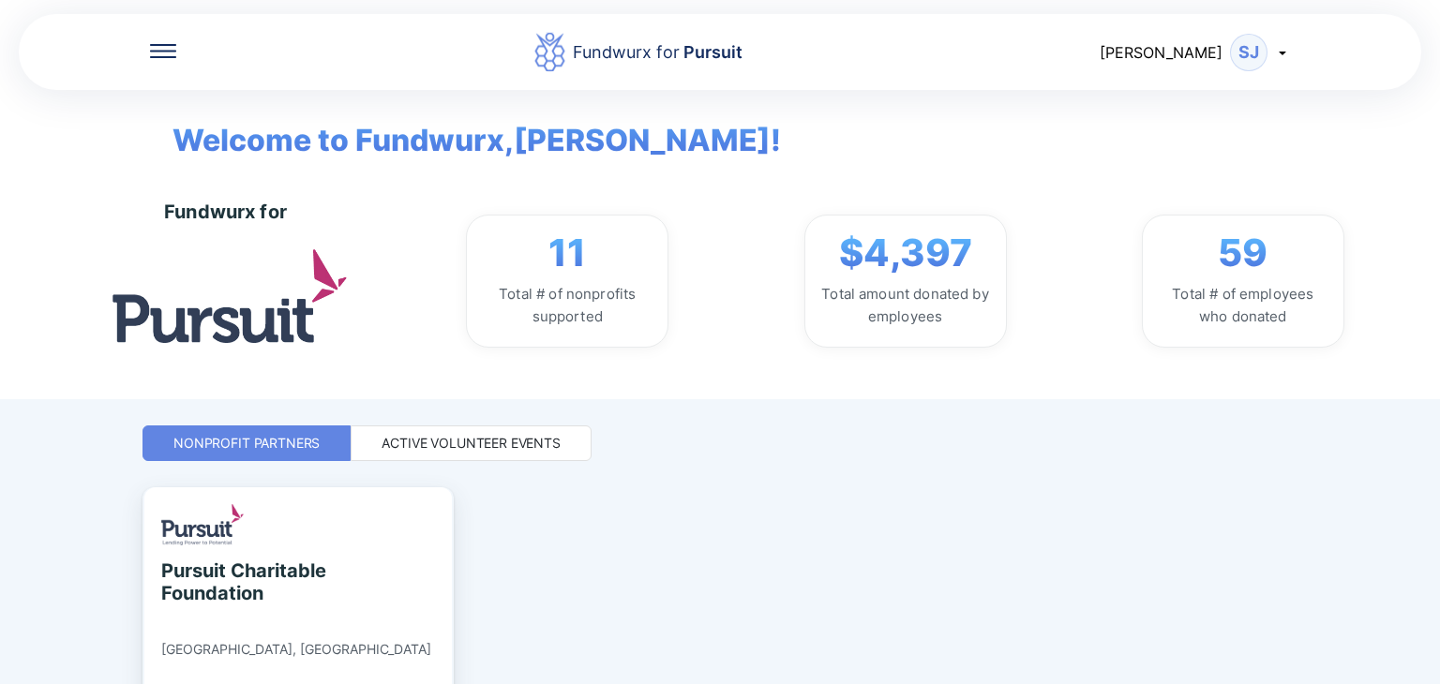
click at [534, 444] on div "Active Volunteer Events" at bounding box center [471, 443] width 179 height 19
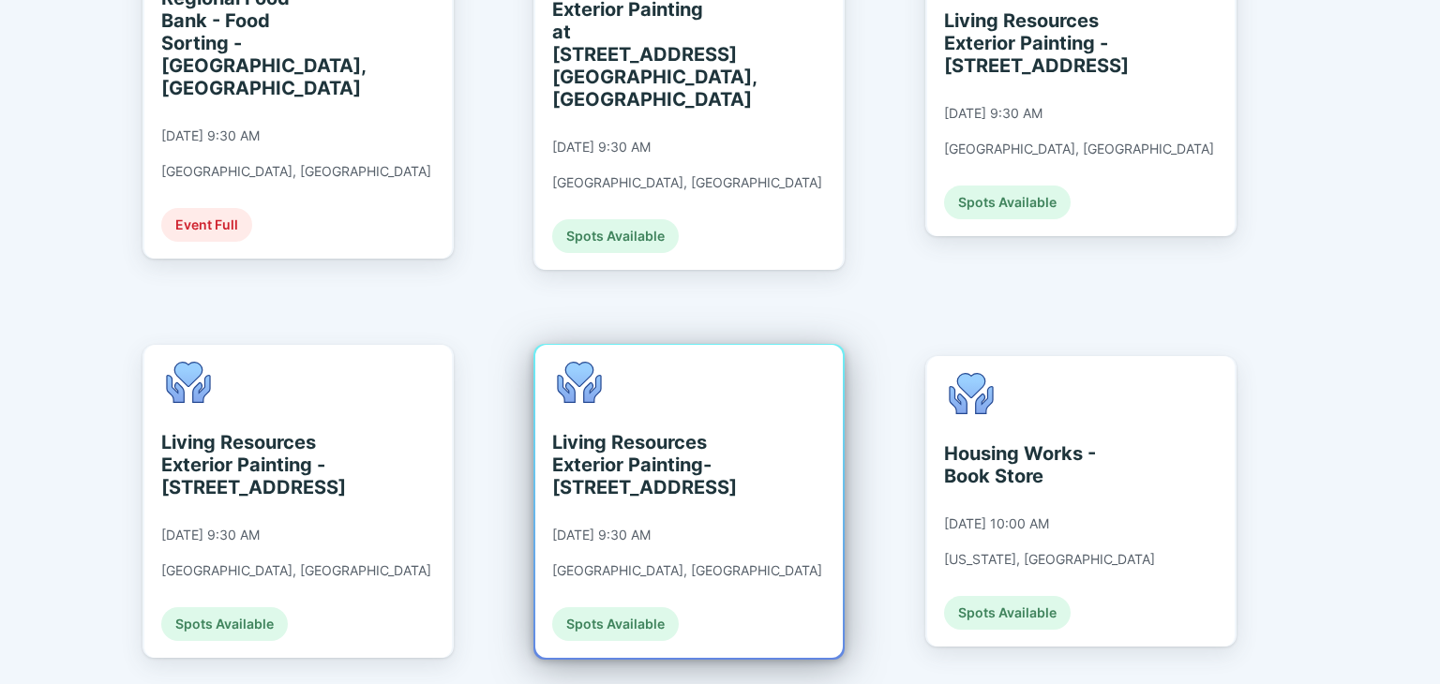
scroll to position [1969, 0]
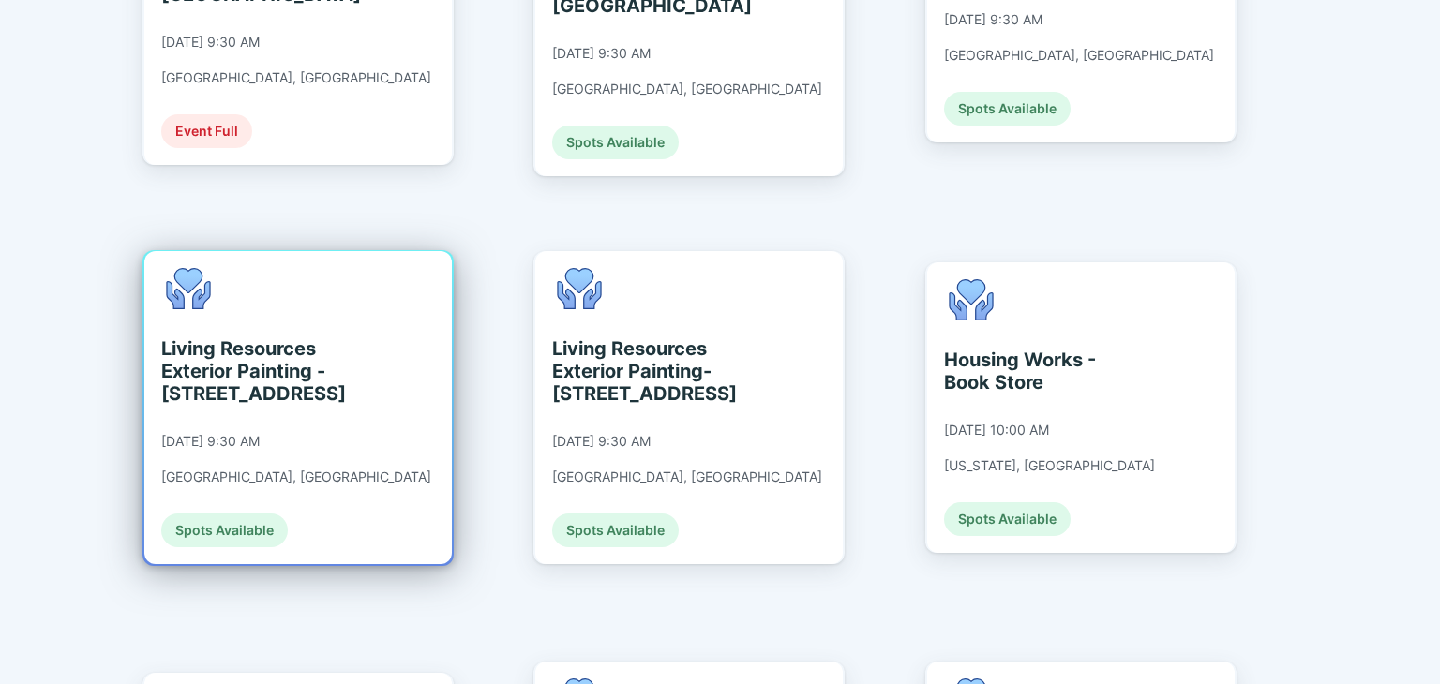
click at [252, 514] on div "Spots Available" at bounding box center [224, 531] width 127 height 34
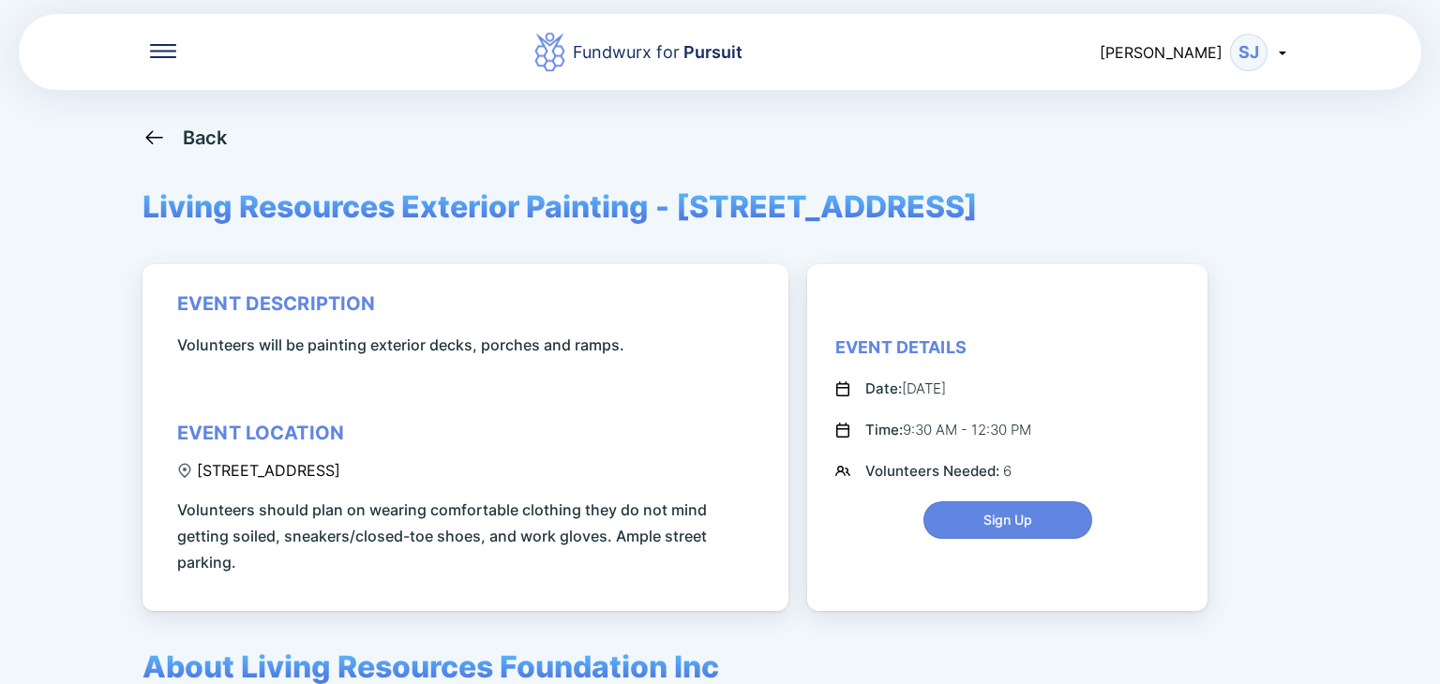
click at [158, 140] on icon at bounding box center [154, 137] width 23 height 23
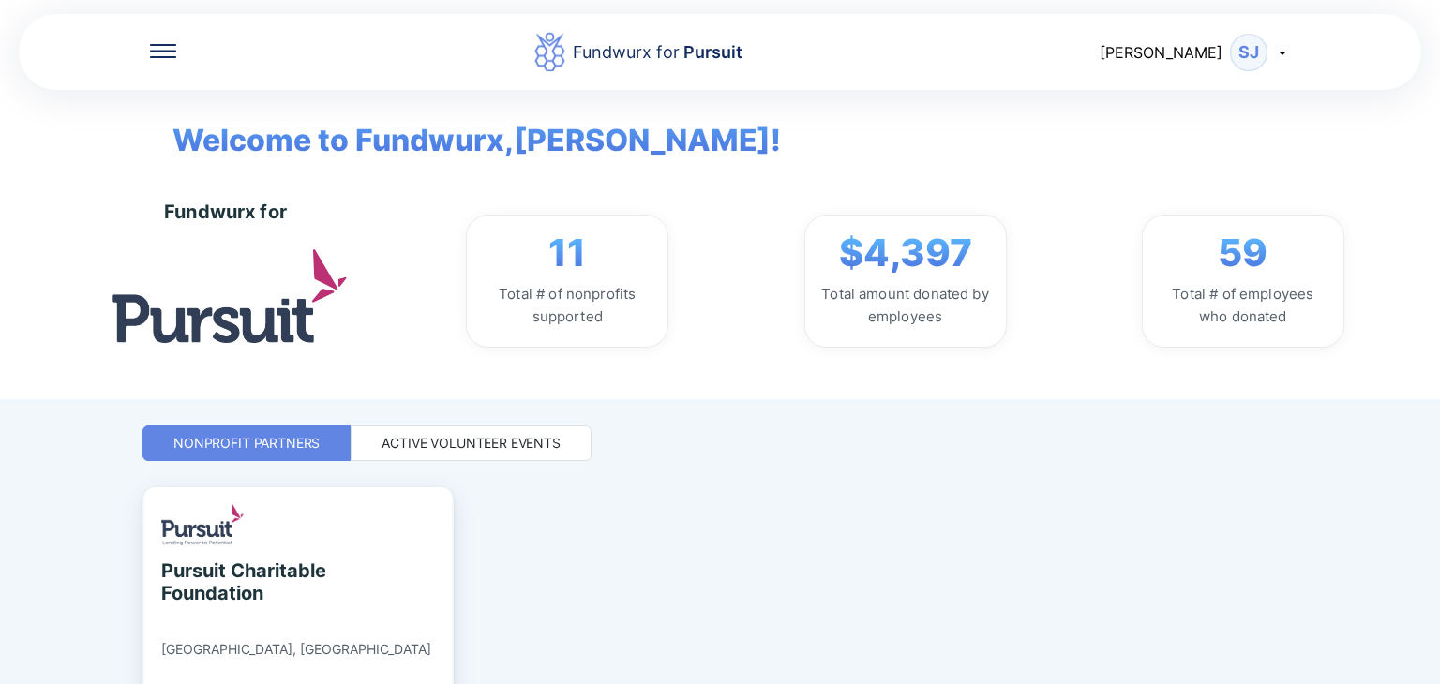
click at [504, 451] on div "Active Volunteer Events" at bounding box center [471, 443] width 179 height 19
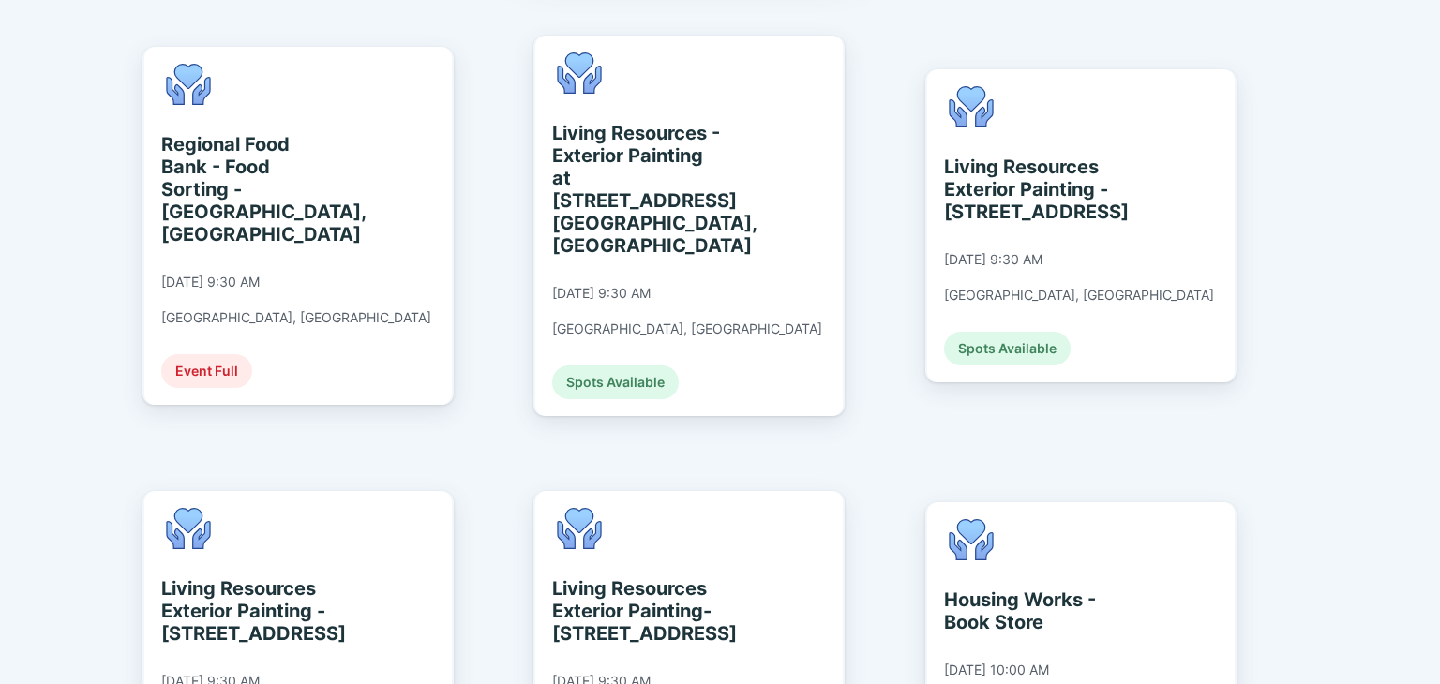
scroll to position [1688, 0]
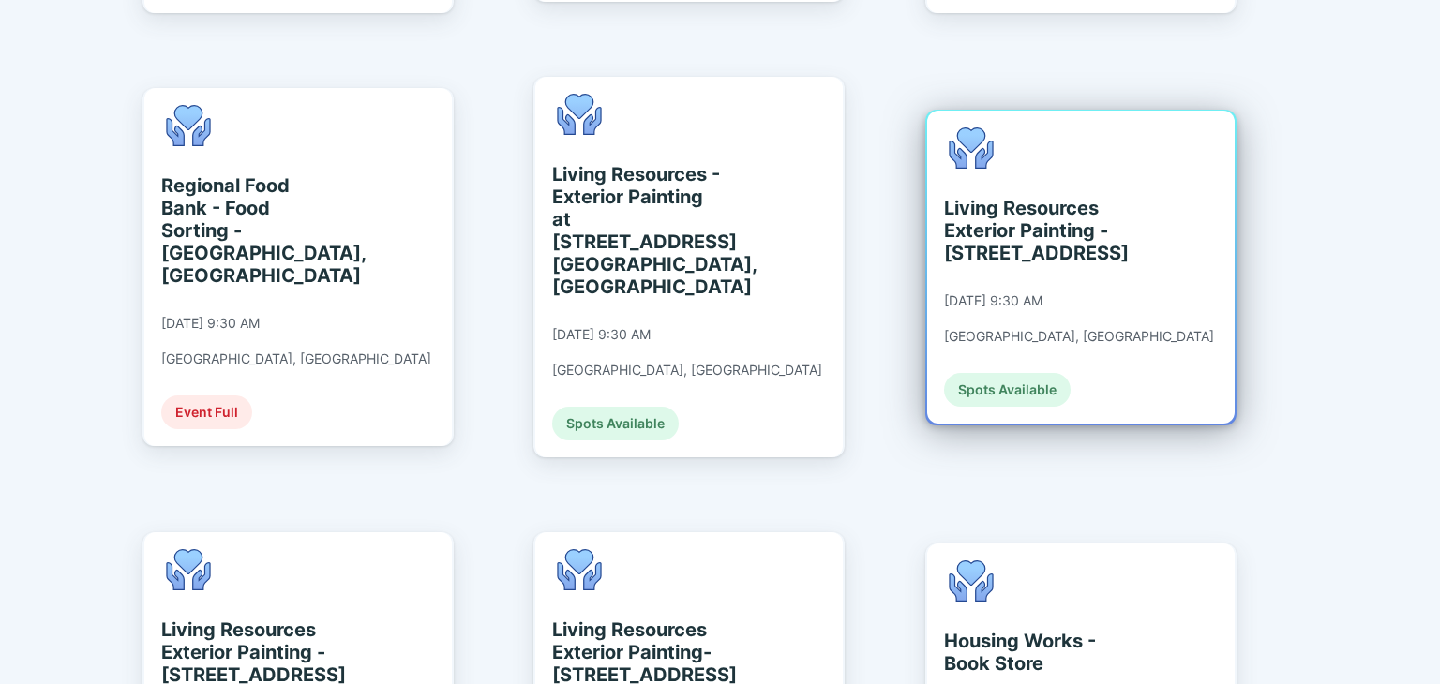
click at [1014, 373] on div "Spots Available" at bounding box center [1007, 390] width 127 height 34
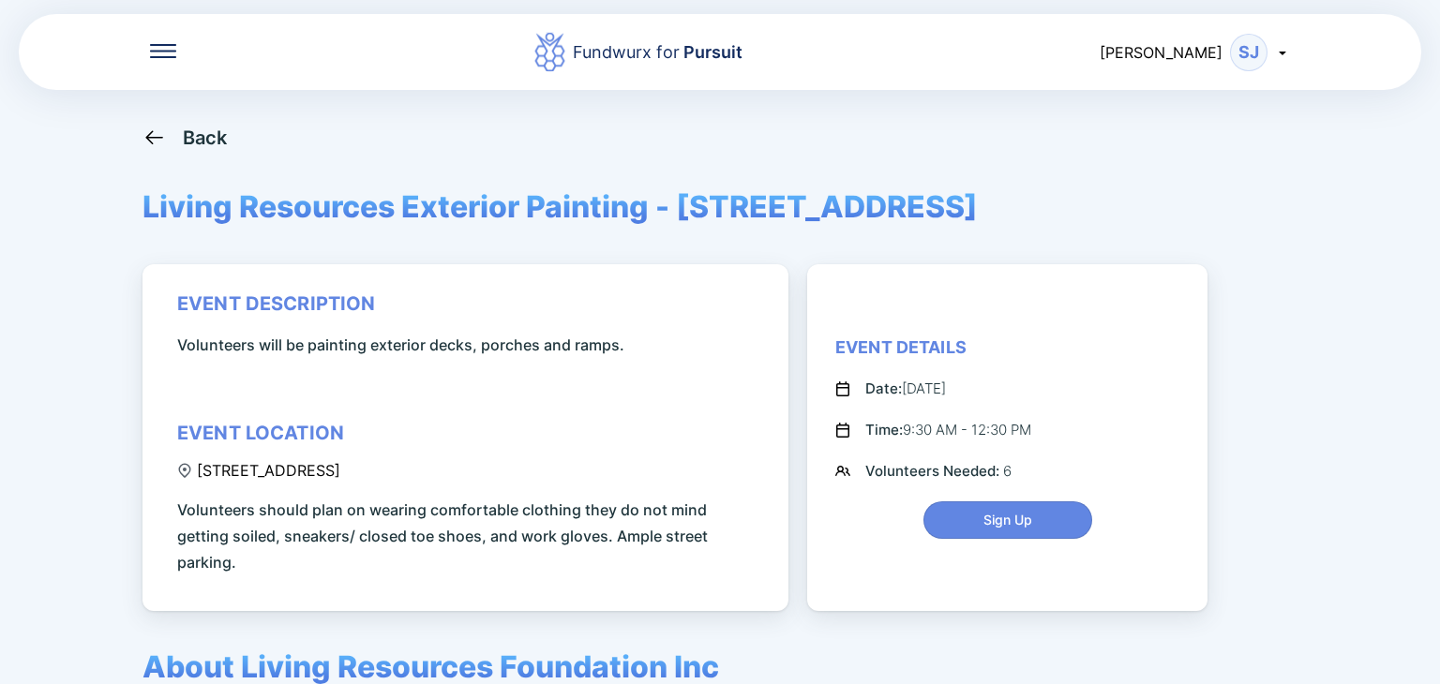
click at [158, 140] on icon at bounding box center [154, 137] width 23 height 23
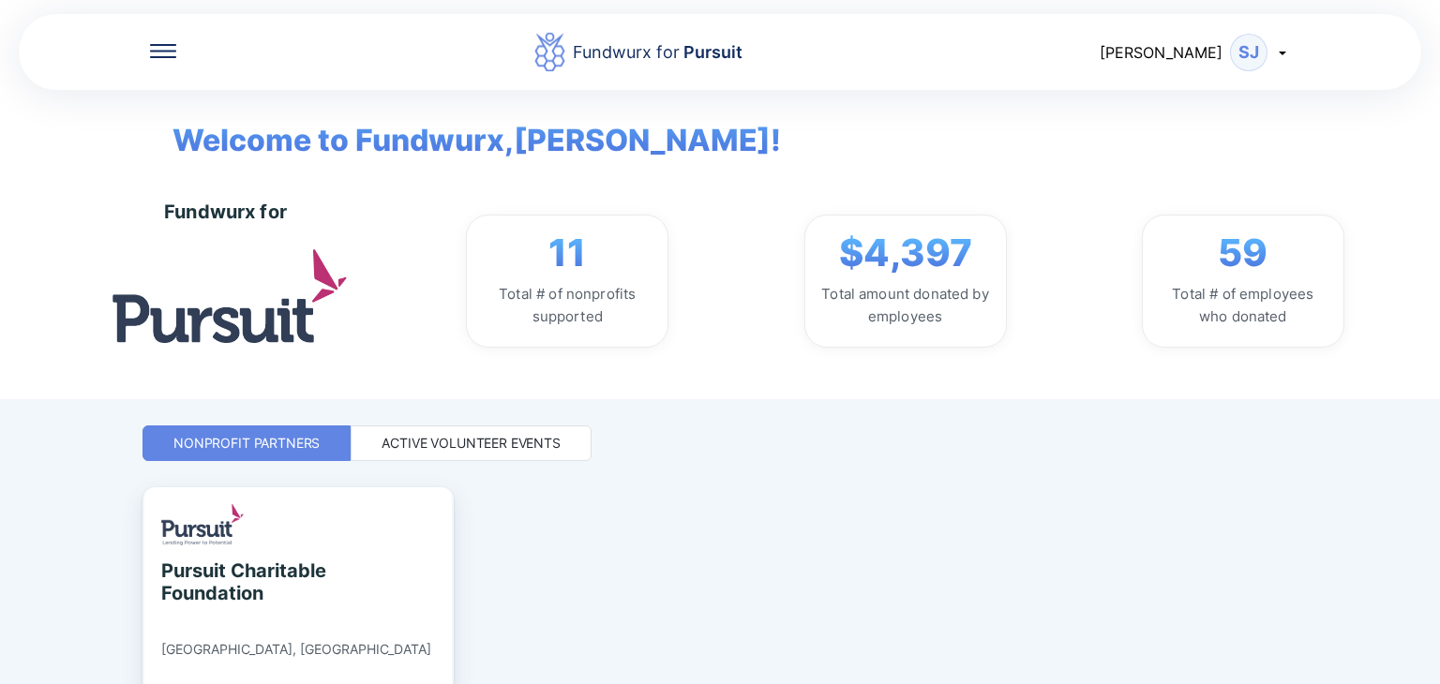
click at [472, 437] on div "Active Volunteer Events" at bounding box center [471, 443] width 179 height 19
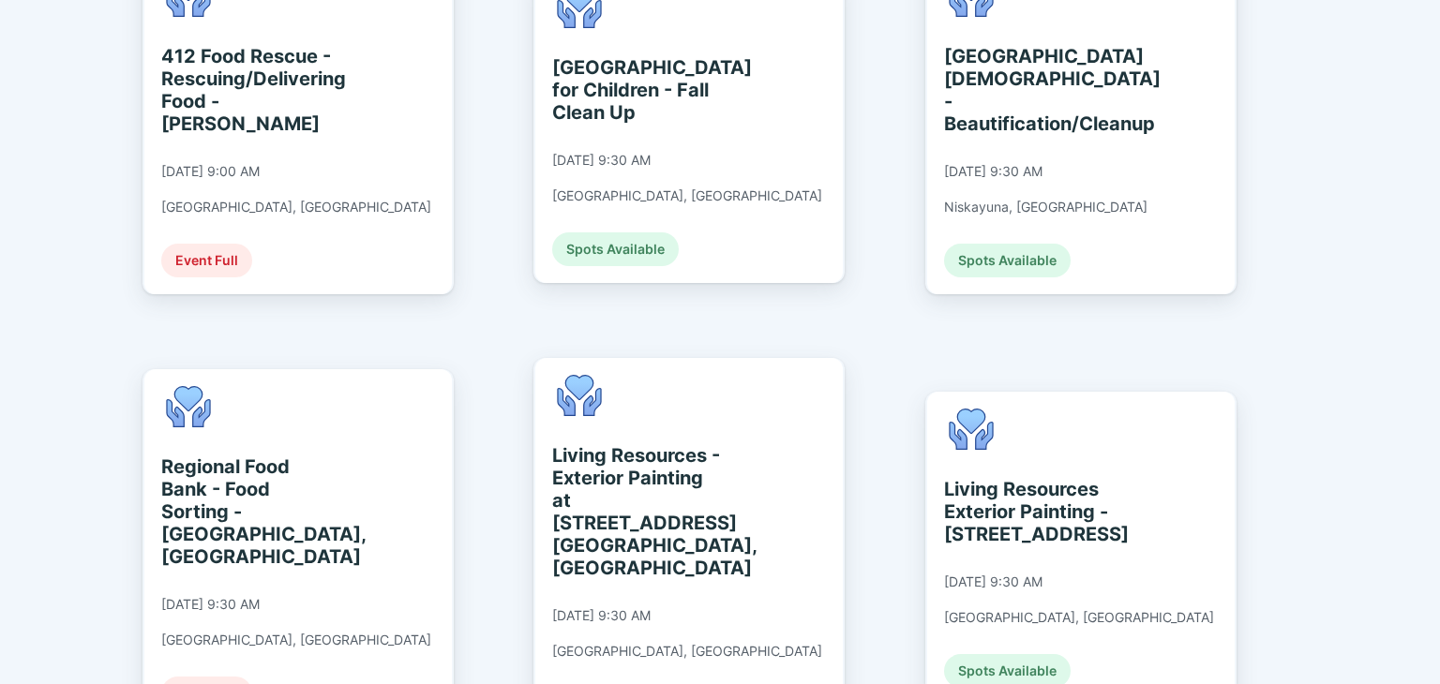
scroll to position [1781, 0]
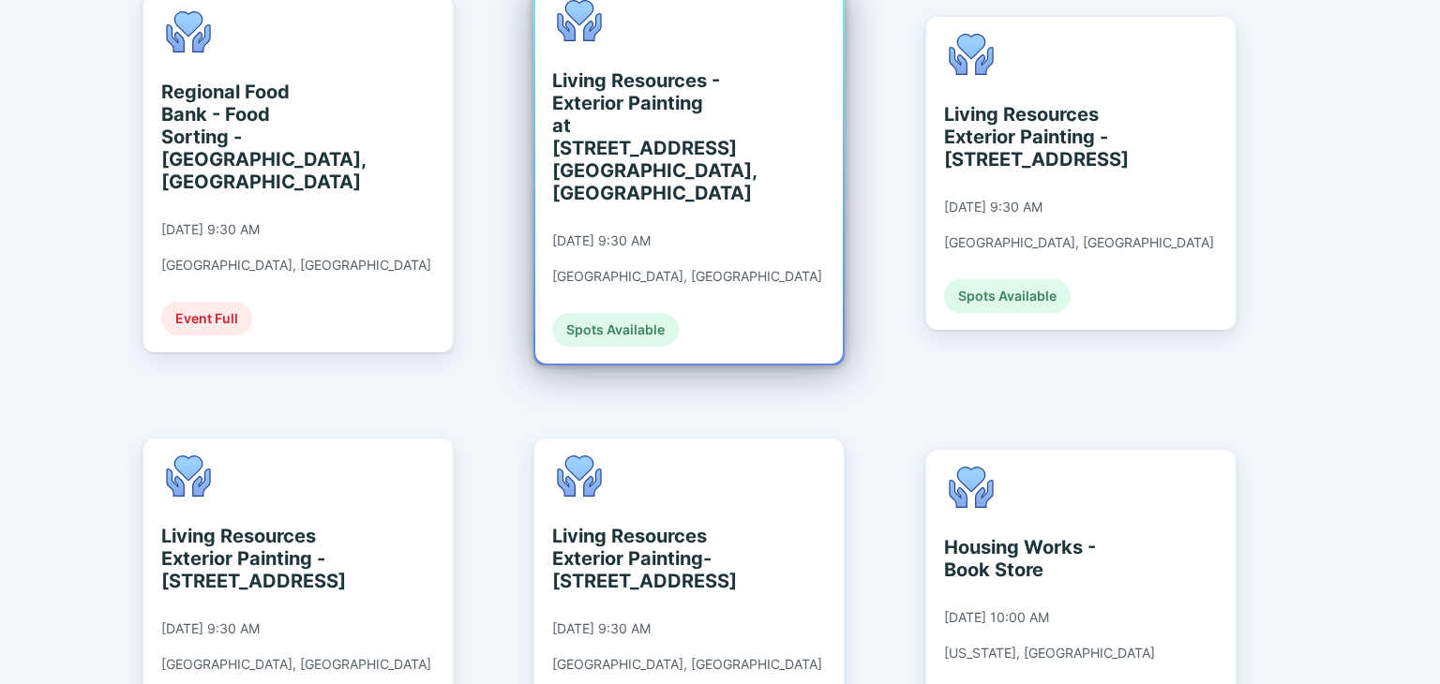
click at [615, 313] on div "Spots Available" at bounding box center [615, 330] width 127 height 34
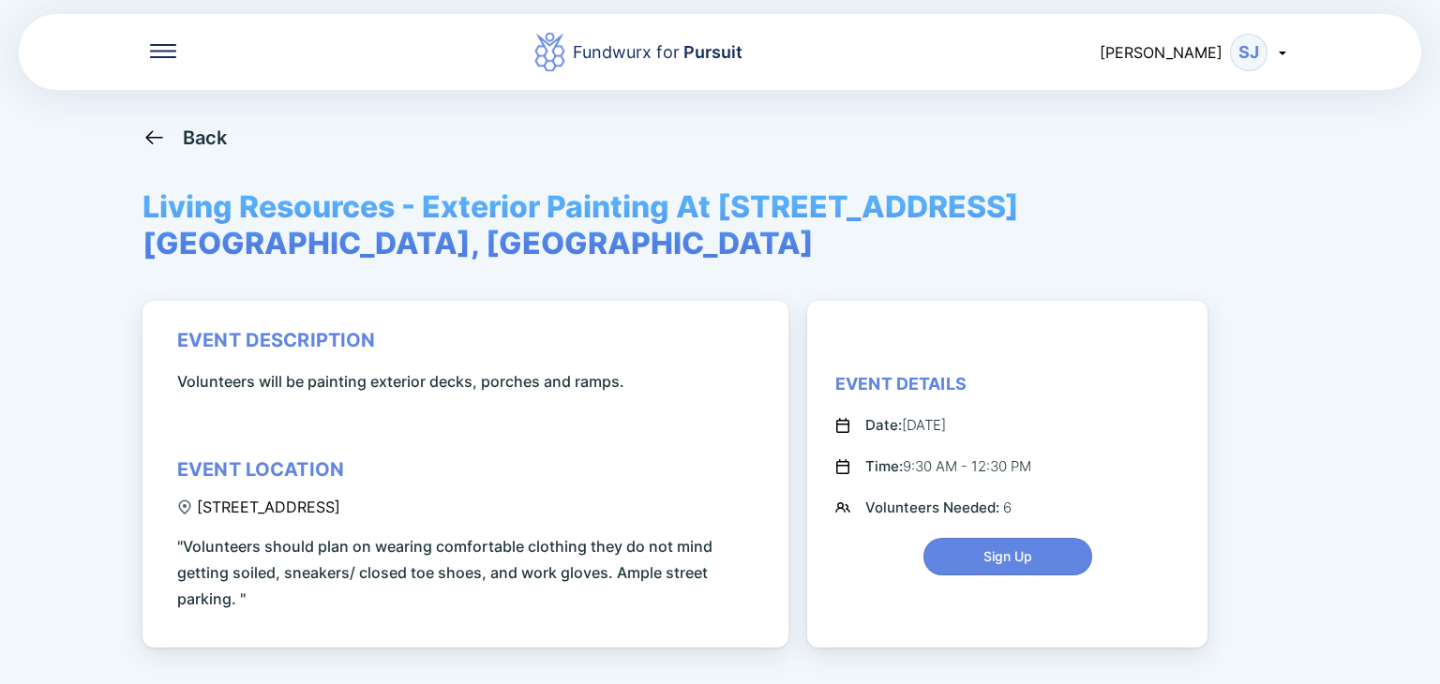
click at [158, 138] on icon at bounding box center [153, 137] width 17 height 14
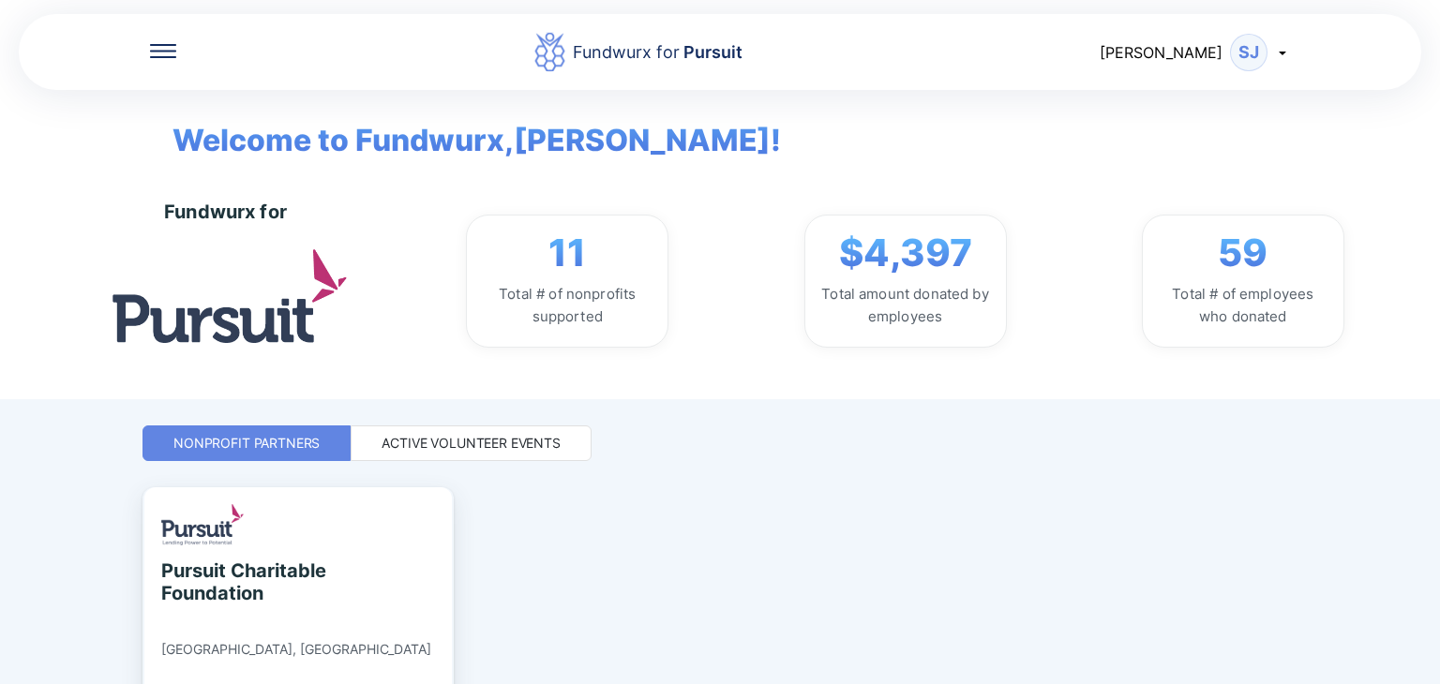
click at [415, 436] on div "Active Volunteer Events" at bounding box center [471, 443] width 179 height 19
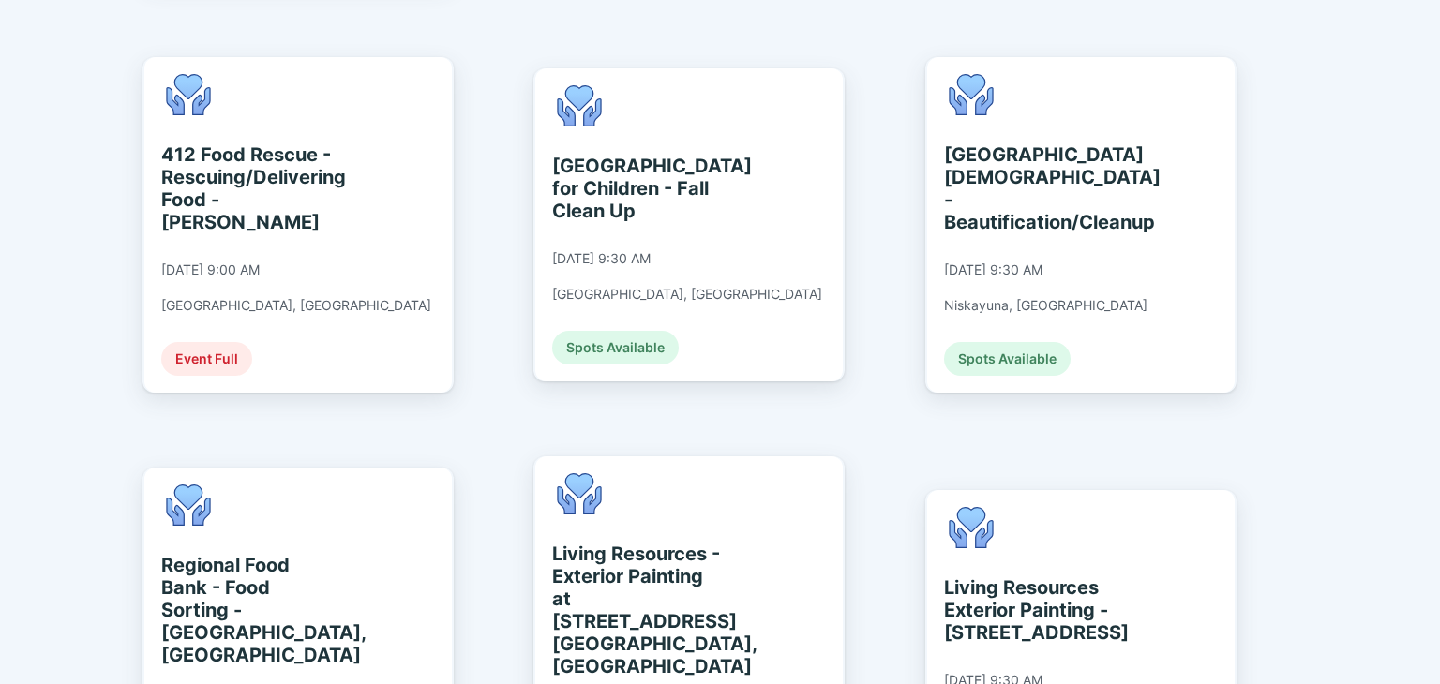
scroll to position [1219, 0]
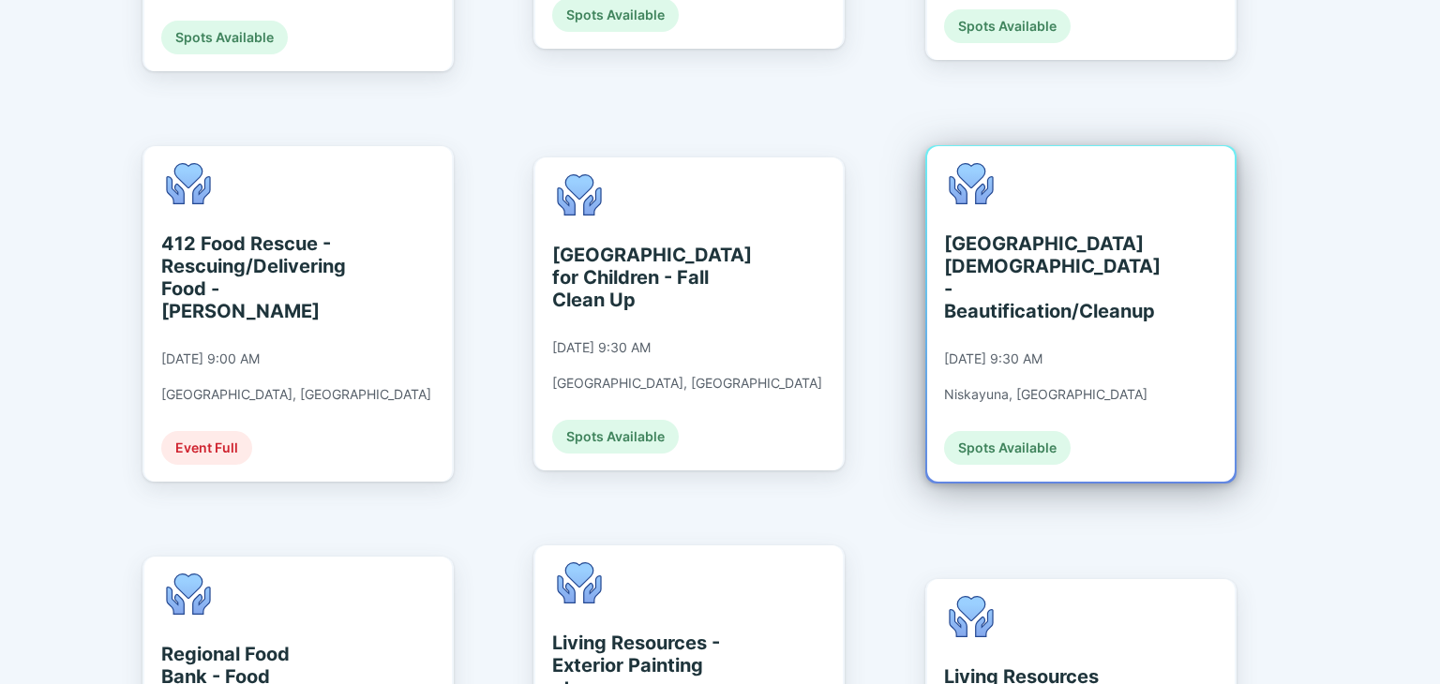
click at [1038, 431] on div "Spots Available" at bounding box center [1007, 448] width 127 height 34
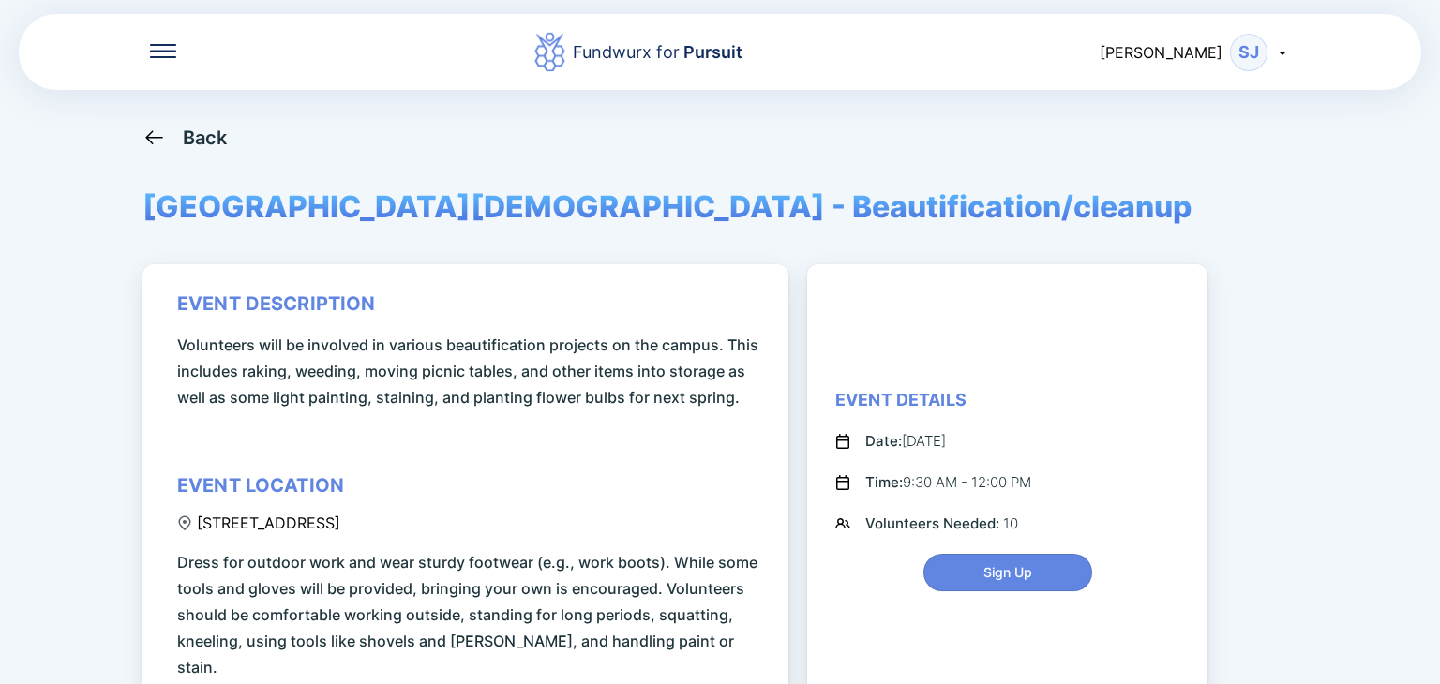
click at [153, 136] on icon at bounding box center [154, 137] width 23 height 23
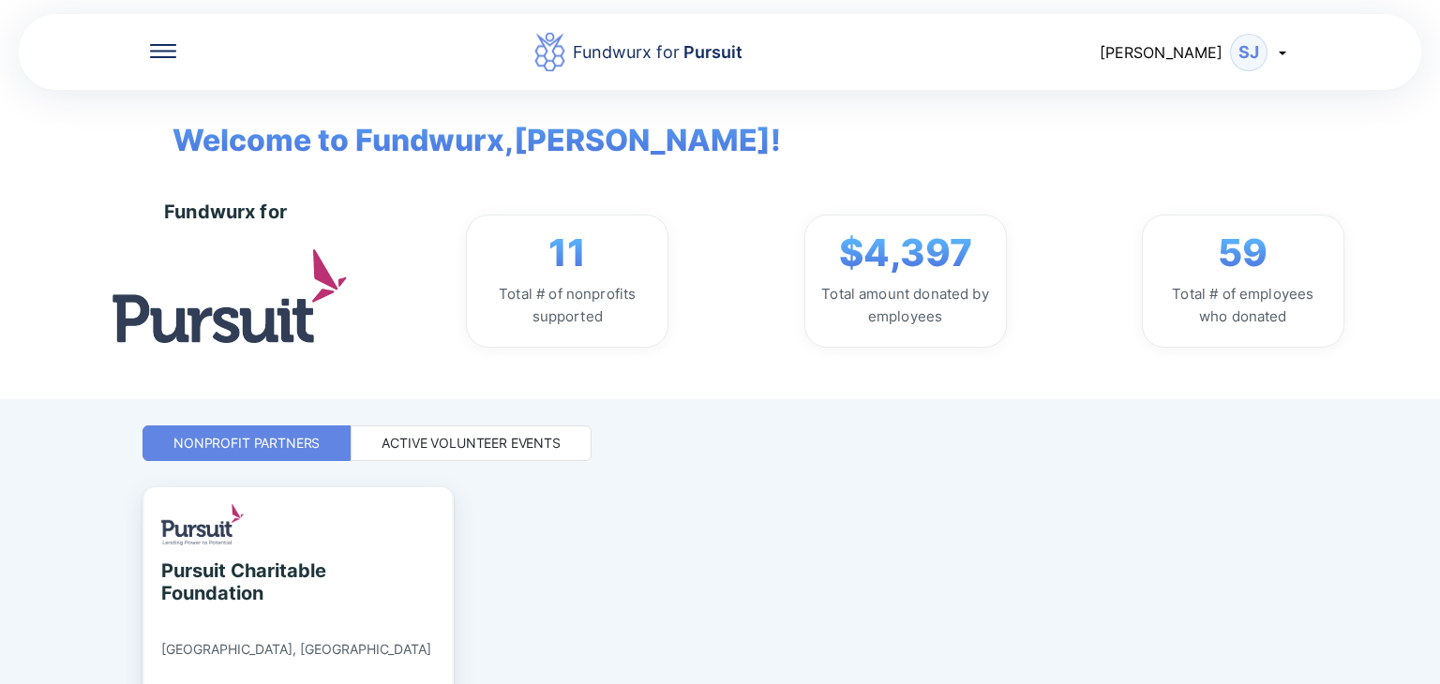
click at [435, 440] on div "Active Volunteer Events" at bounding box center [471, 443] width 179 height 19
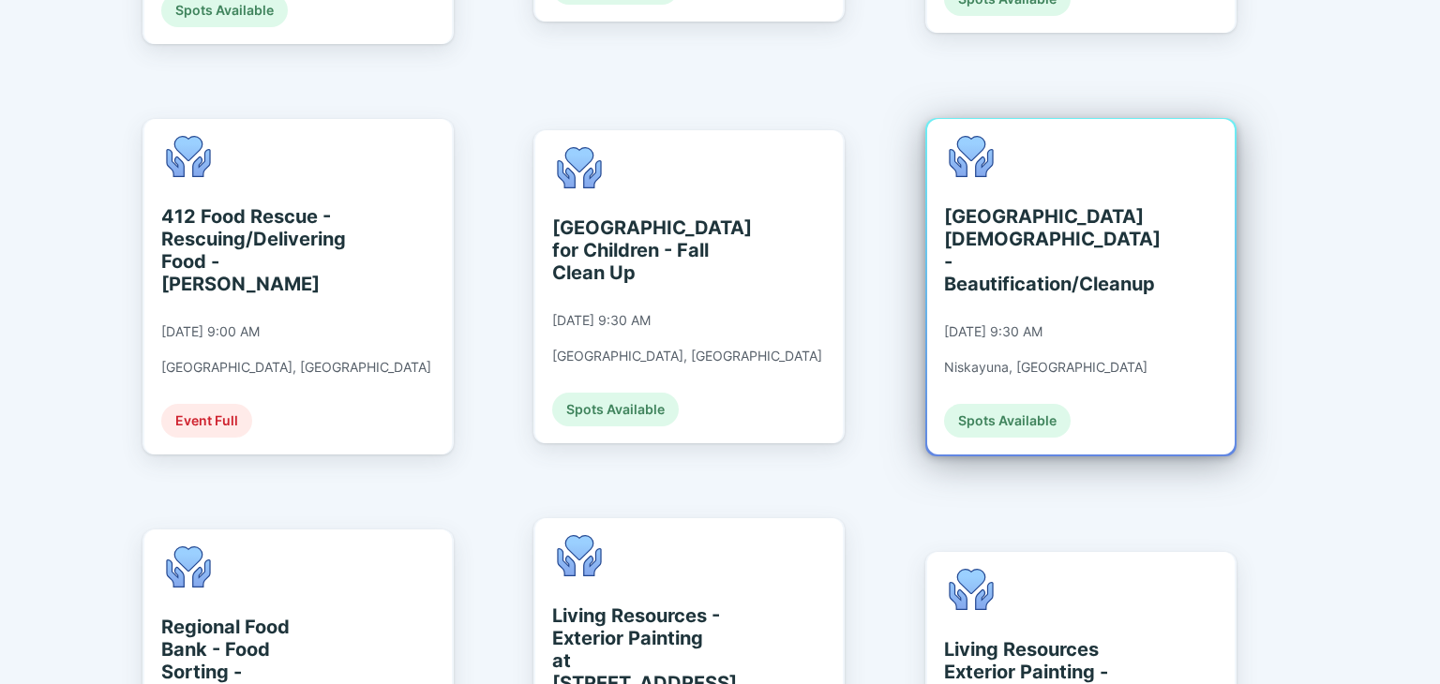
scroll to position [1219, 0]
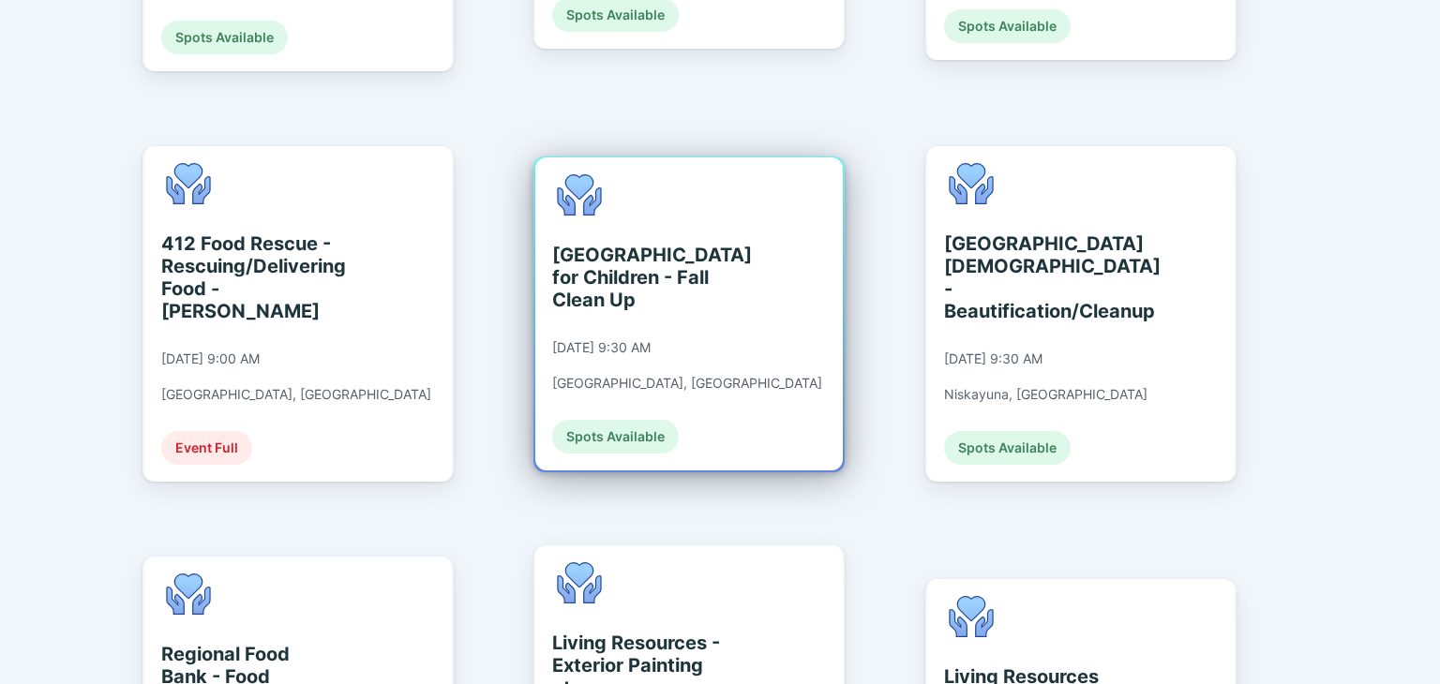
click at [646, 420] on div "Spots Available" at bounding box center [615, 437] width 127 height 34
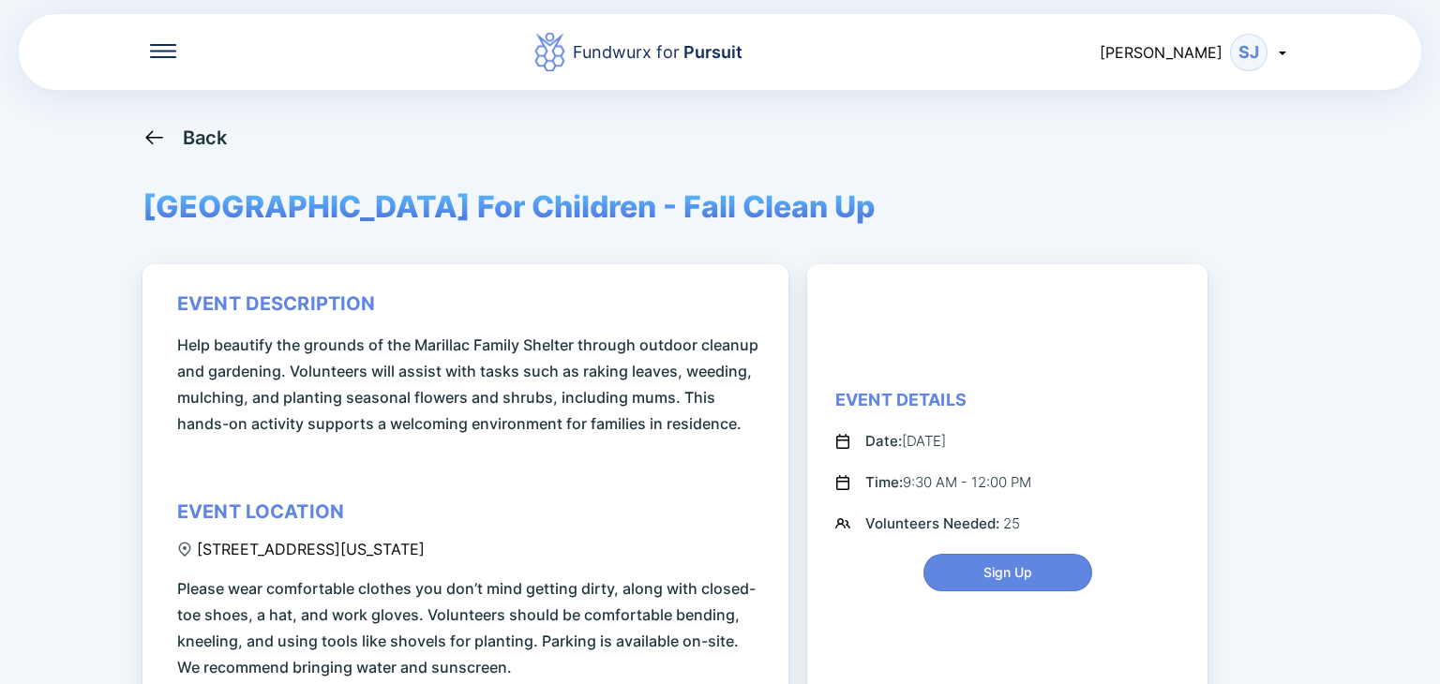
click at [184, 140] on div "Back" at bounding box center [205, 138] width 45 height 23
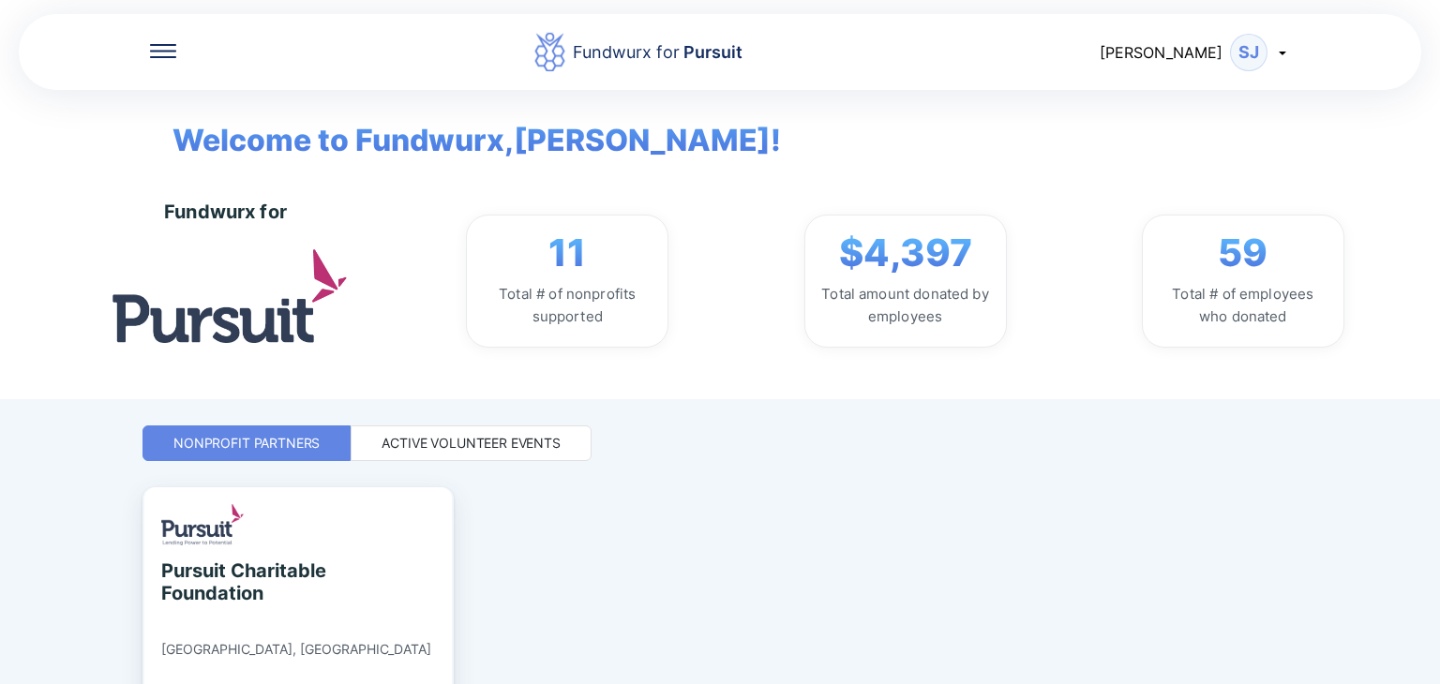
click at [458, 439] on div "Active Volunteer Events" at bounding box center [471, 443] width 179 height 19
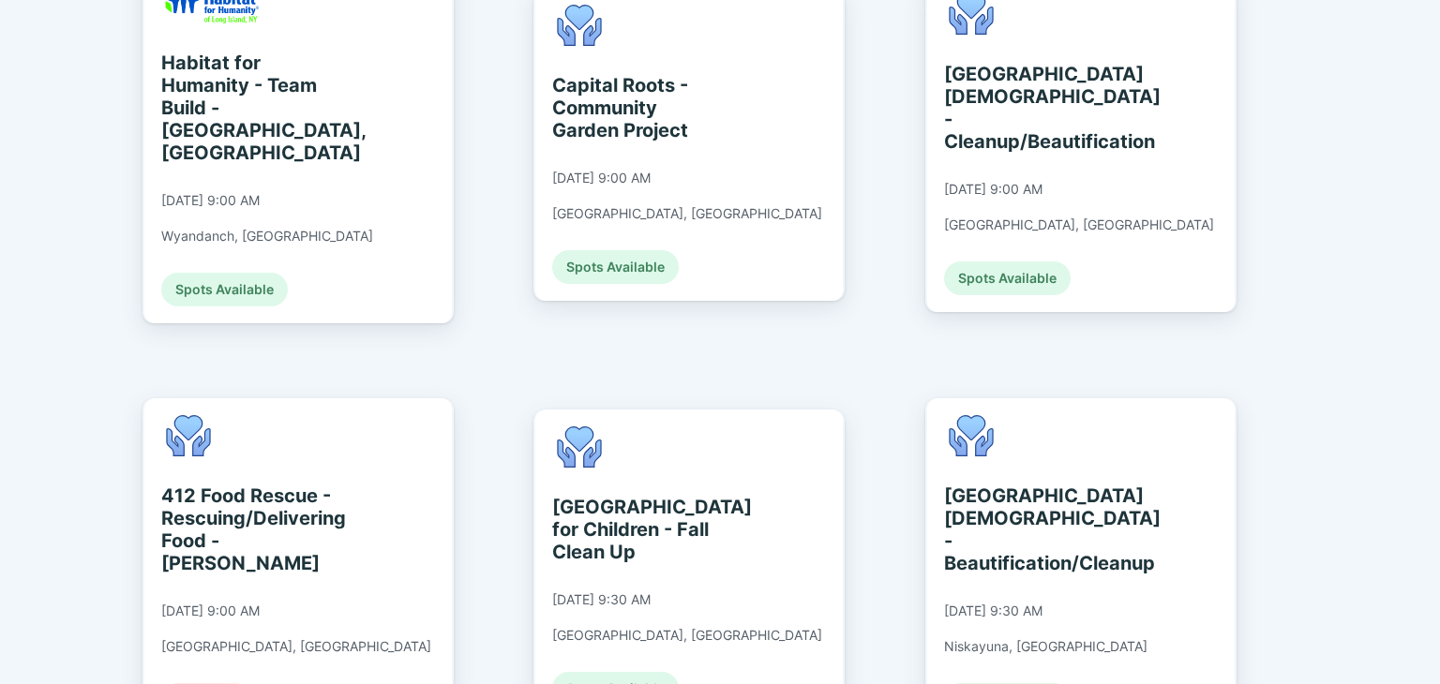
scroll to position [938, 0]
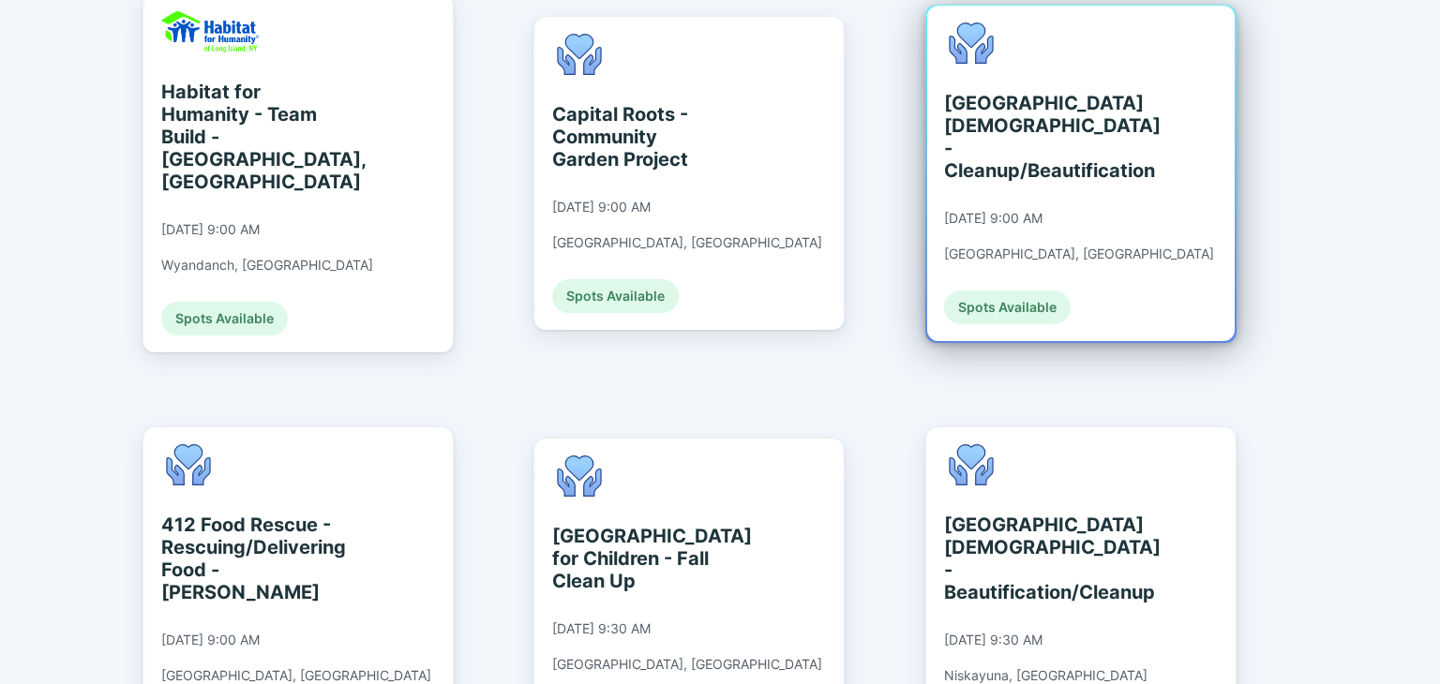
click at [1000, 291] on div "Spots Available" at bounding box center [1007, 308] width 127 height 34
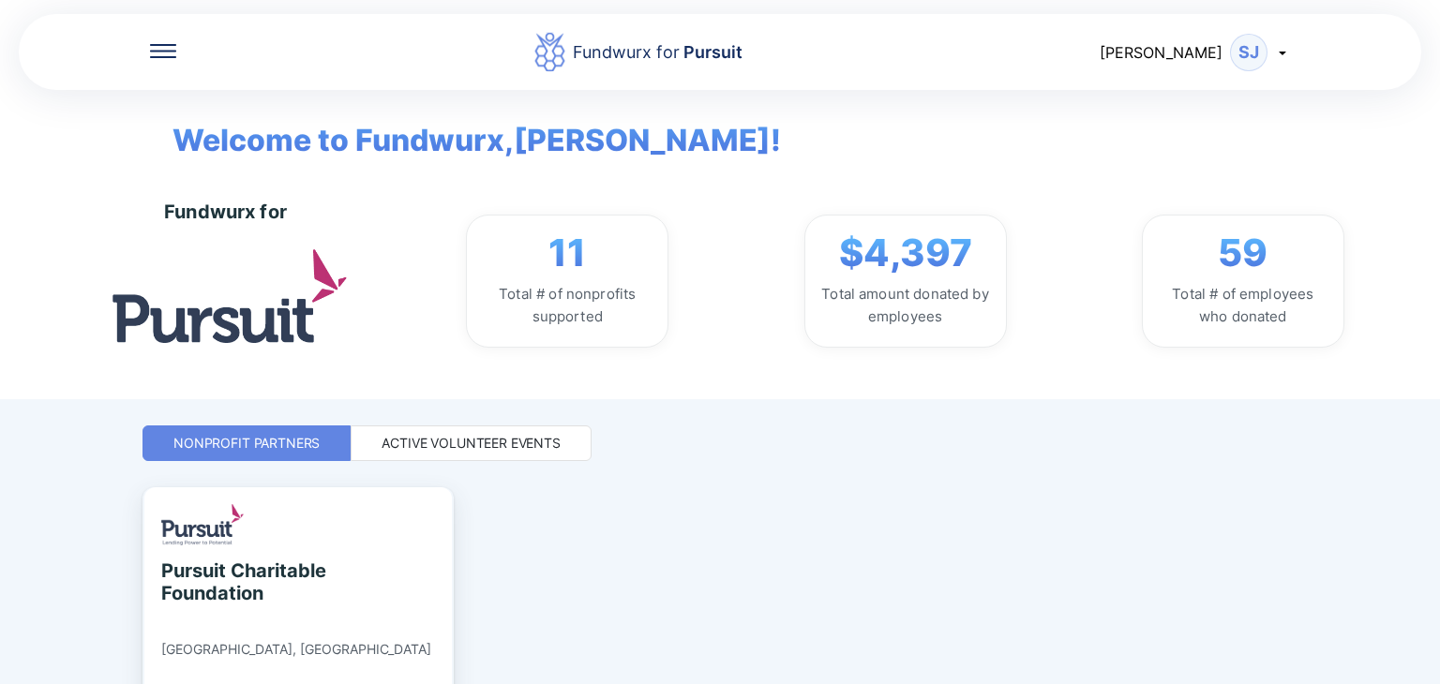
click at [518, 447] on div "Active Volunteer Events" at bounding box center [471, 443] width 179 height 19
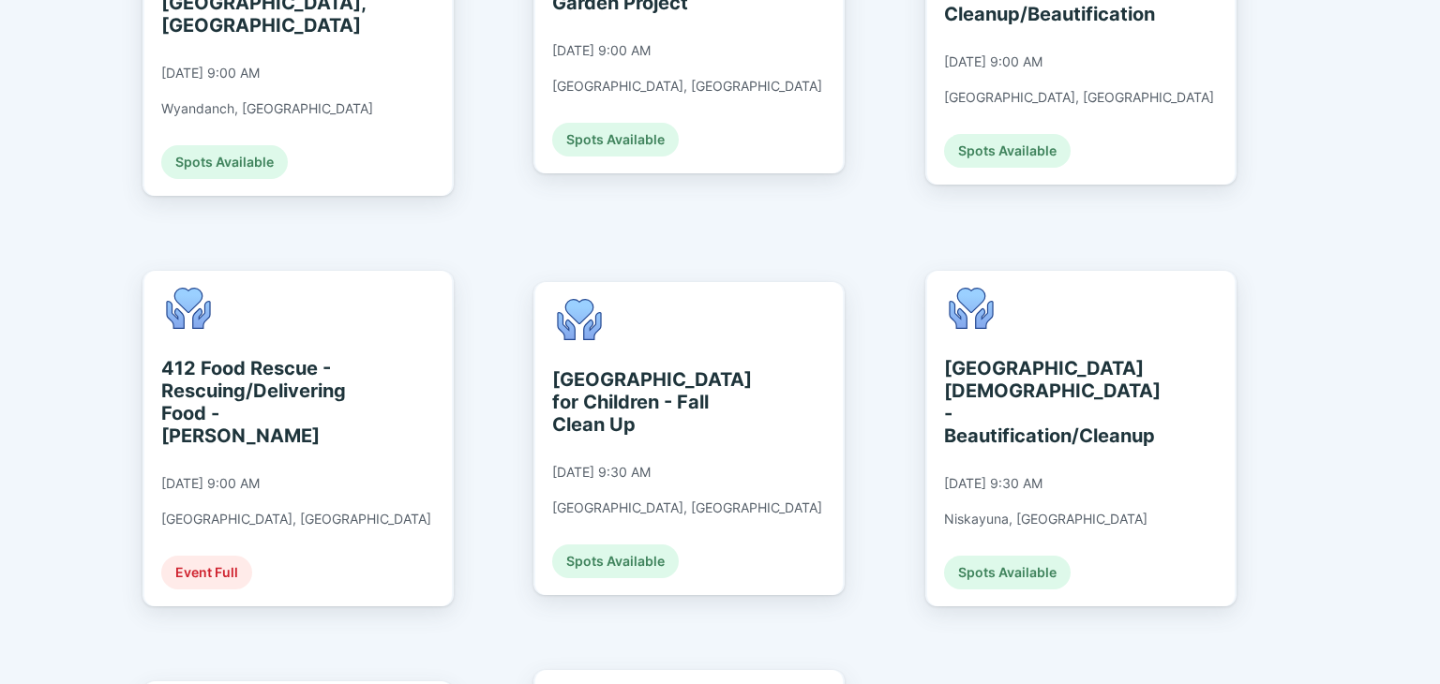
scroll to position [1125, 0]
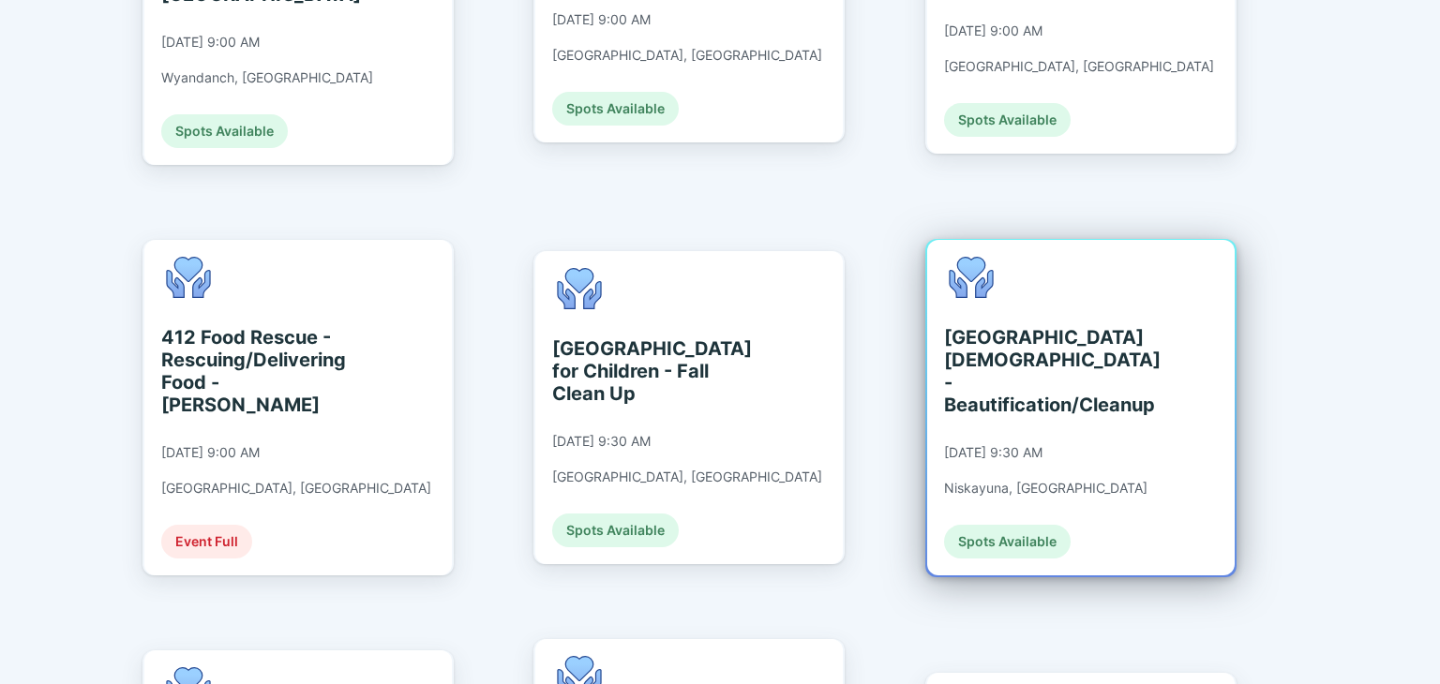
click at [1013, 525] on div "Spots Available" at bounding box center [1007, 542] width 127 height 34
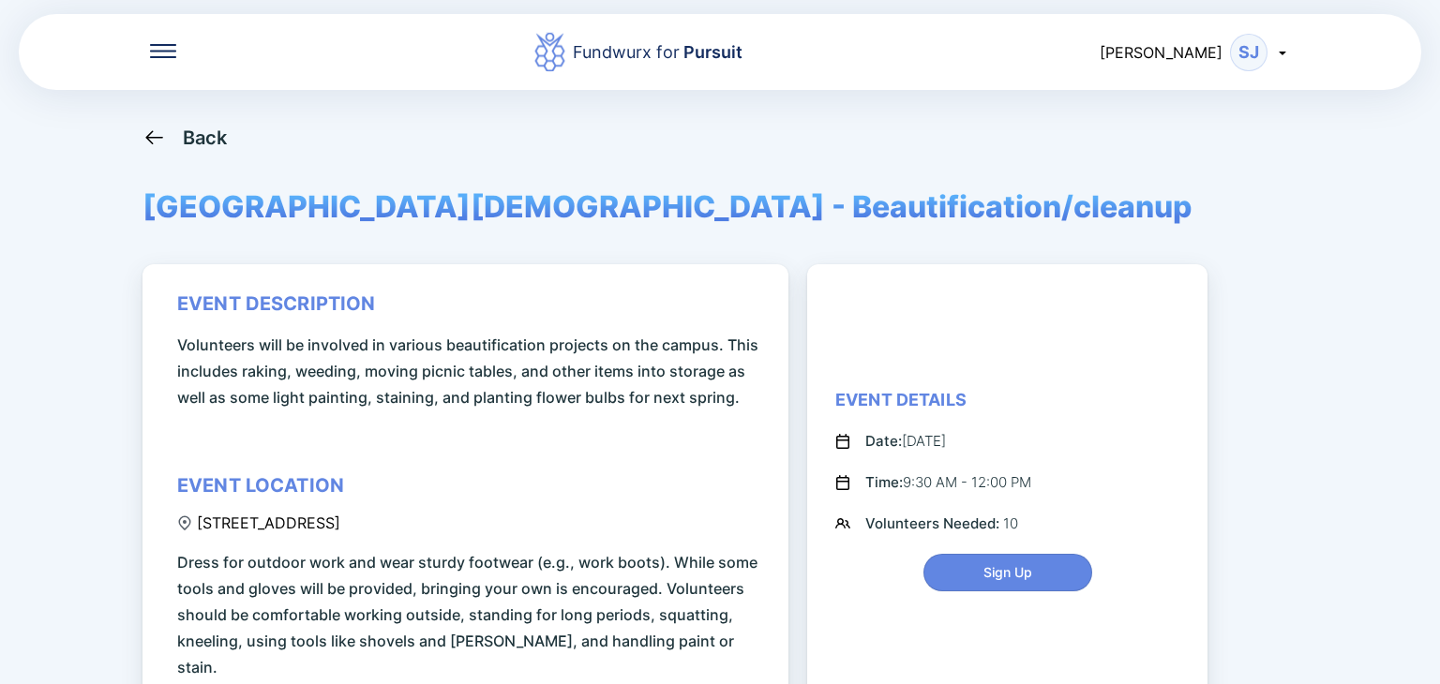
click at [162, 134] on icon at bounding box center [154, 137] width 23 height 23
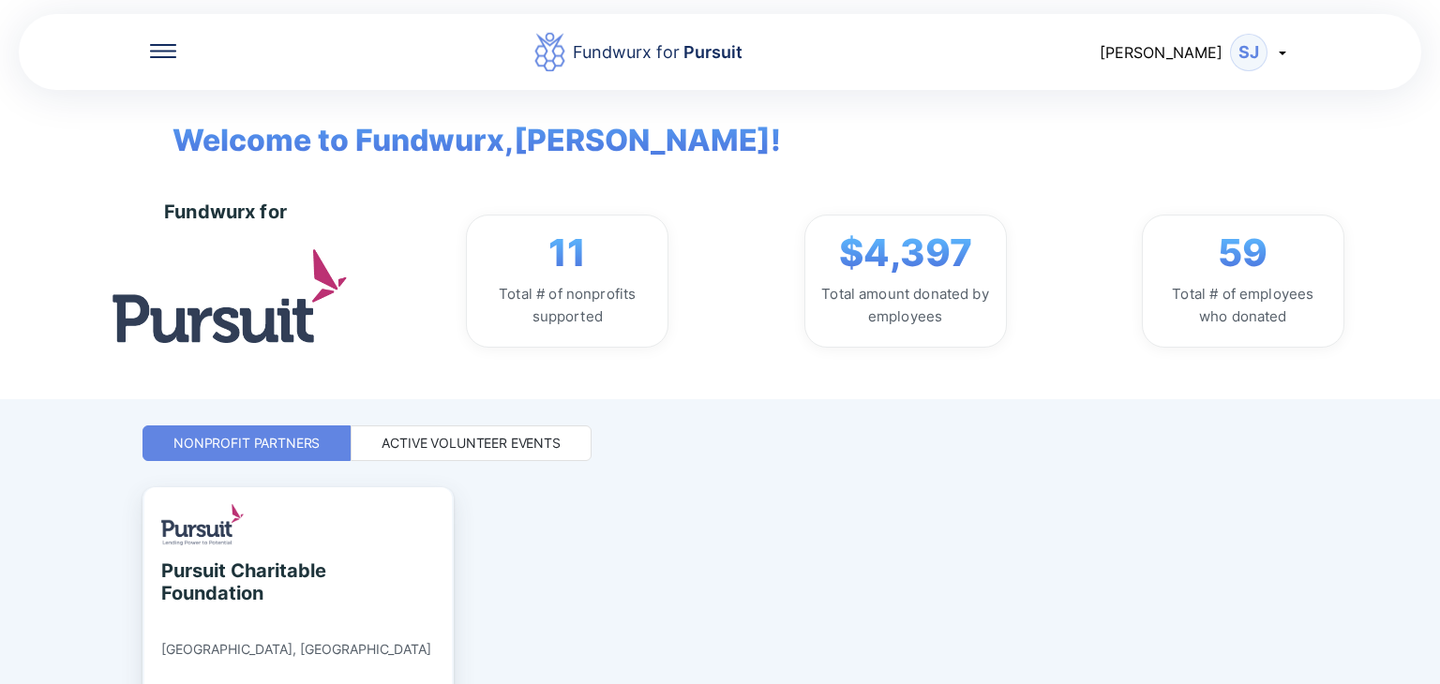
click at [473, 452] on div "Active Volunteer Events" at bounding box center [471, 443] width 179 height 19
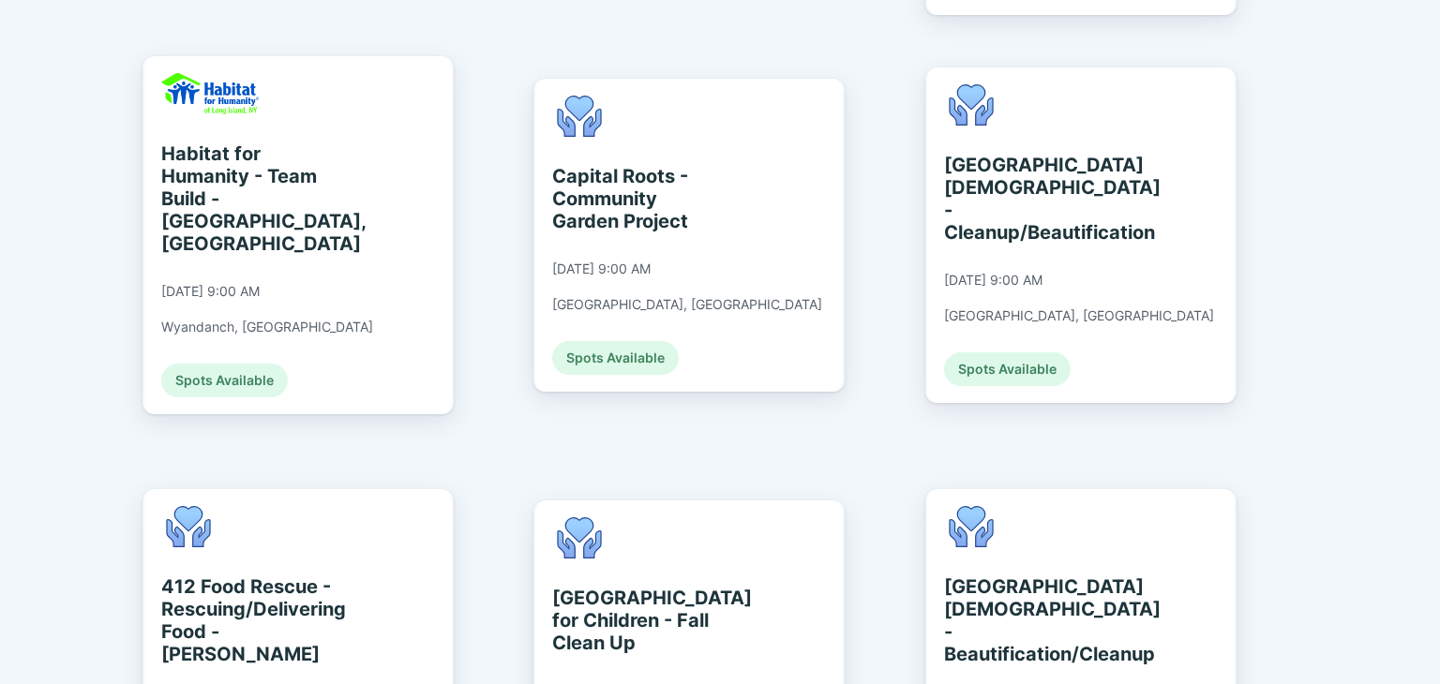
scroll to position [844, 0]
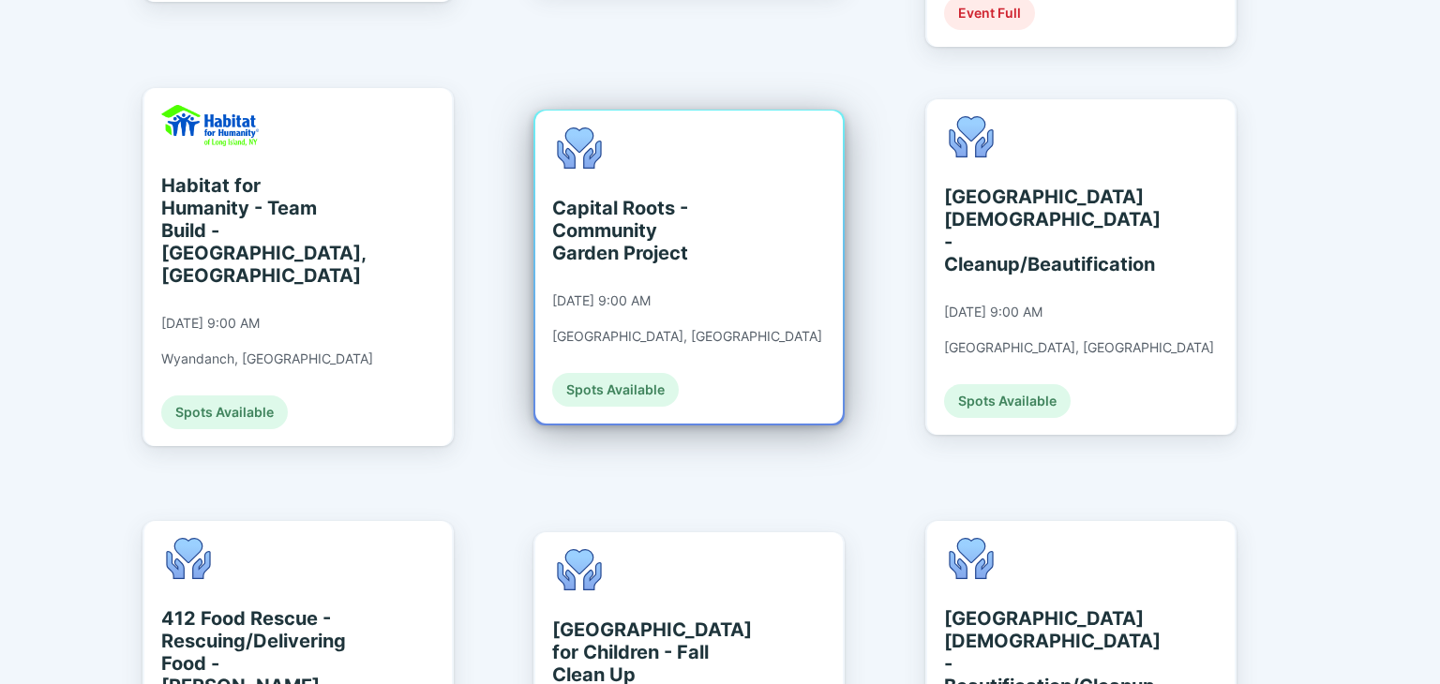
click at [600, 373] on div "Spots Available" at bounding box center [615, 390] width 127 height 34
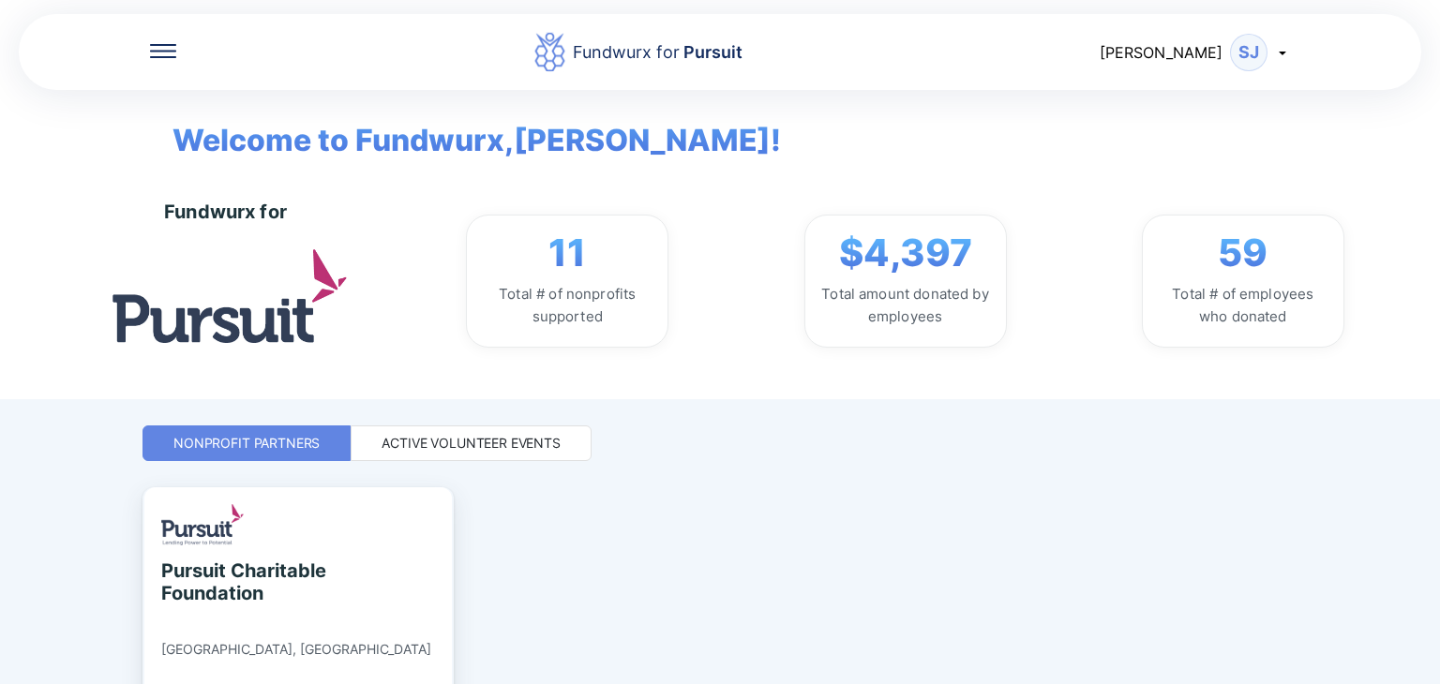
click at [486, 453] on div "Active Volunteer Events" at bounding box center [471, 444] width 241 height 36
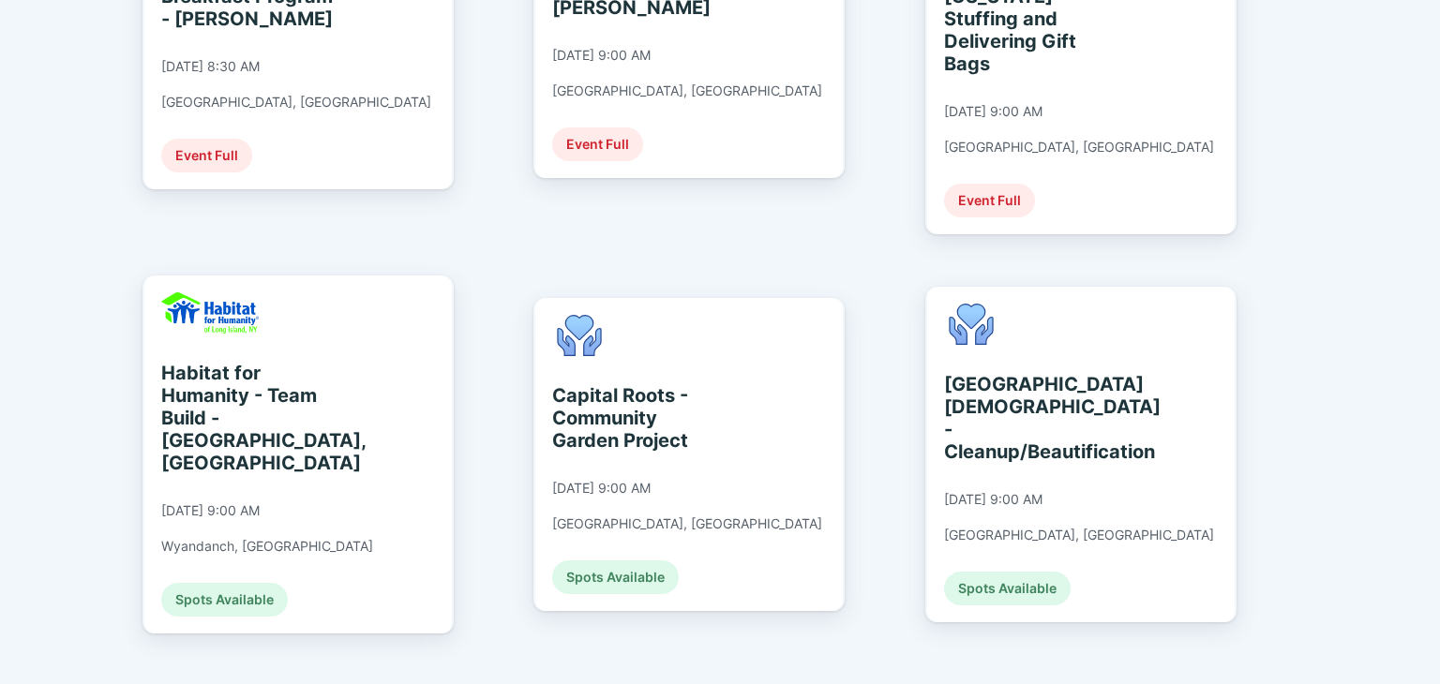
scroll to position [563, 0]
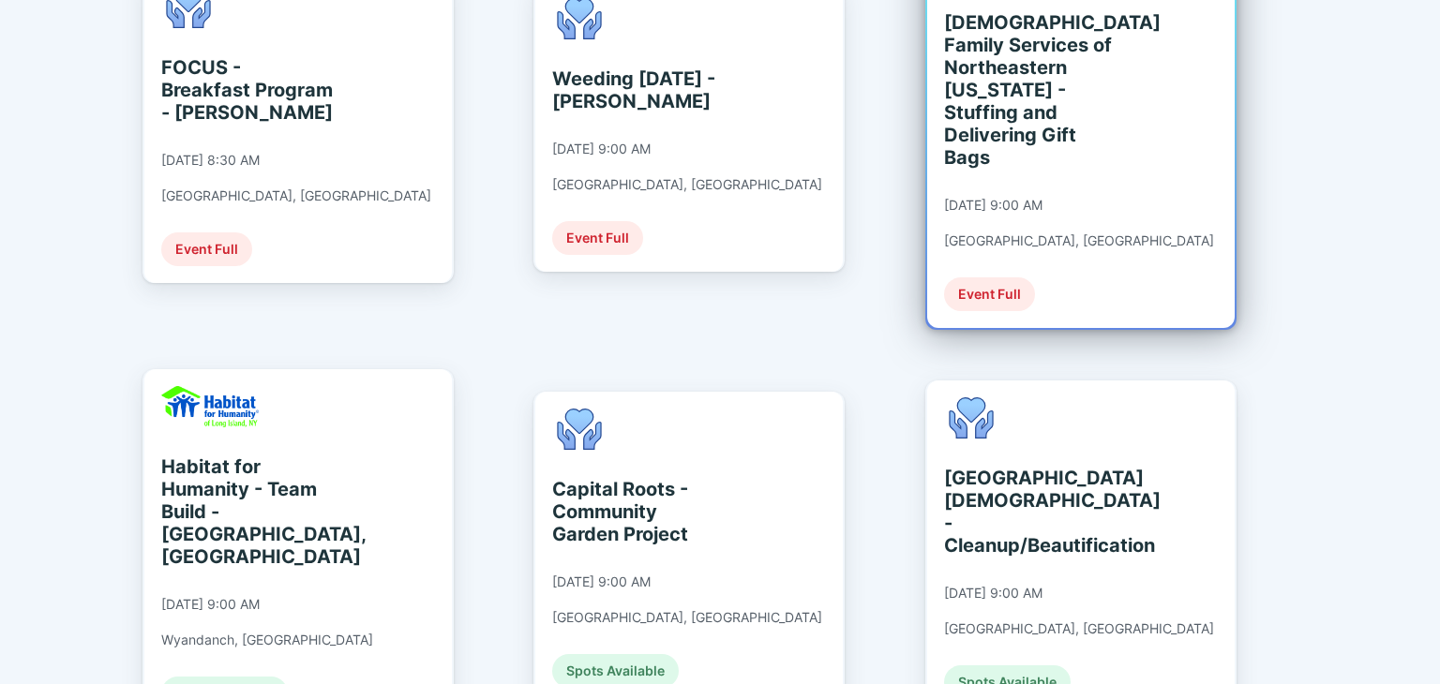
click at [1005, 281] on div "Event Full" at bounding box center [989, 295] width 91 height 34
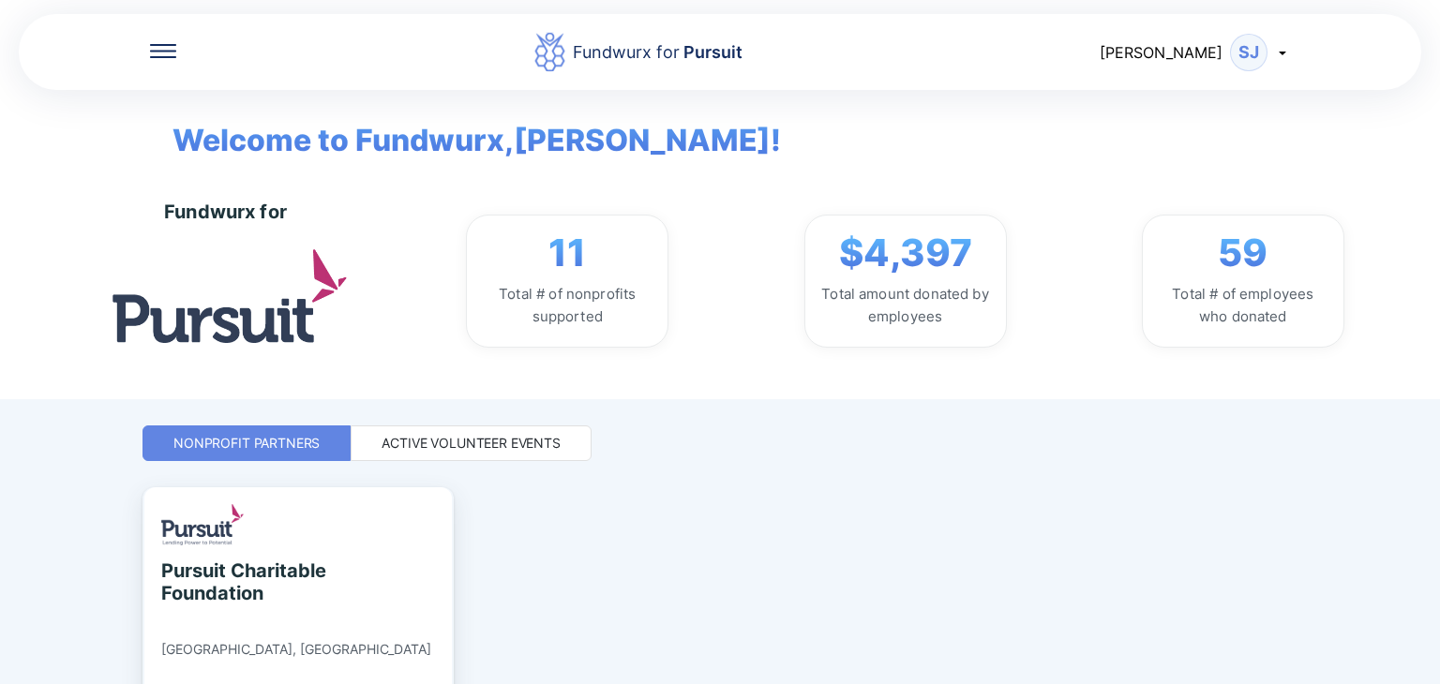
click at [411, 439] on div "Active Volunteer Events" at bounding box center [471, 443] width 179 height 19
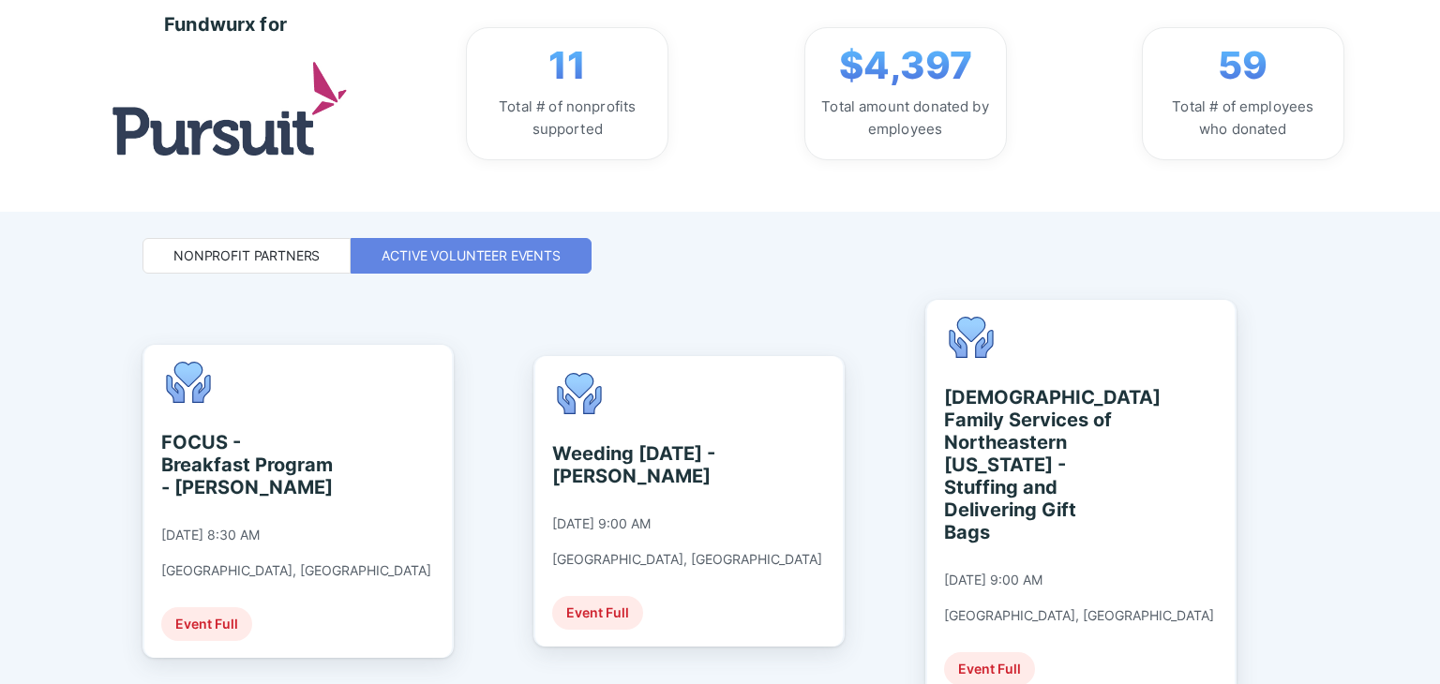
scroll to position [281, 0]
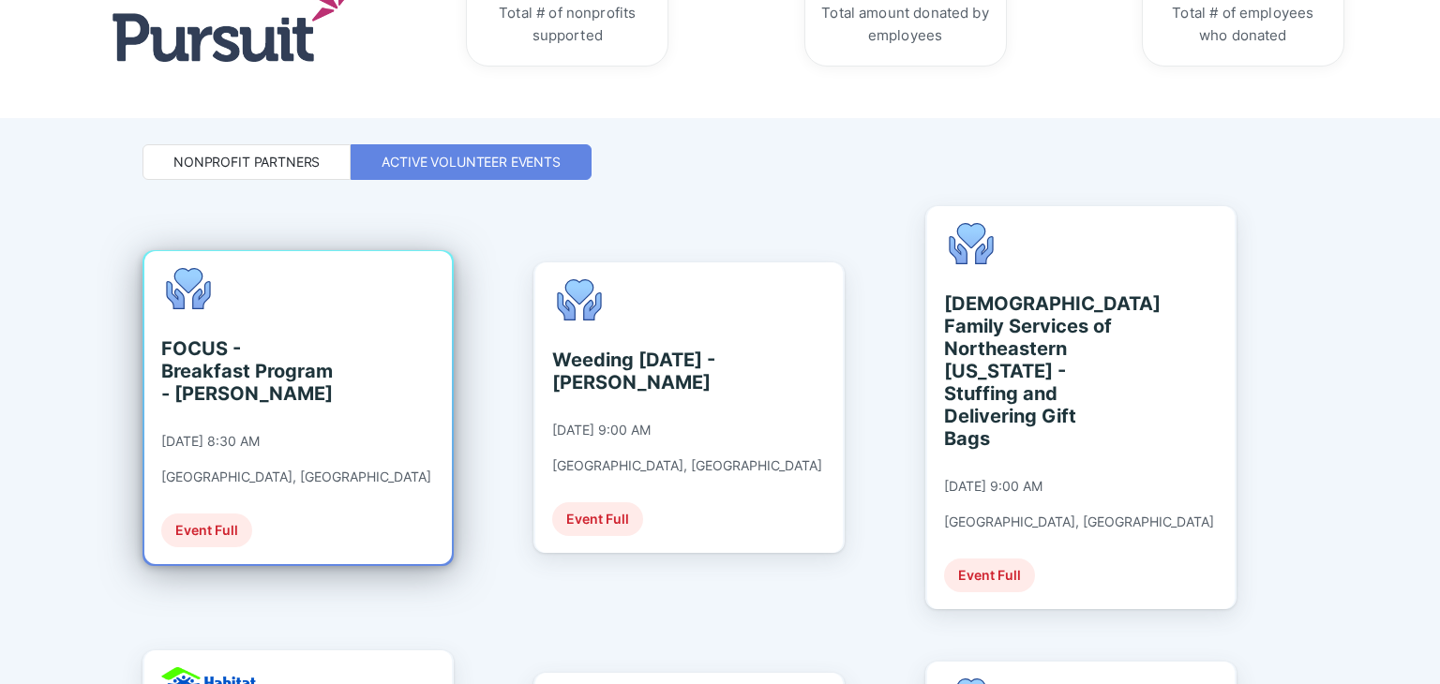
click at [214, 514] on div "Event Full" at bounding box center [206, 531] width 91 height 34
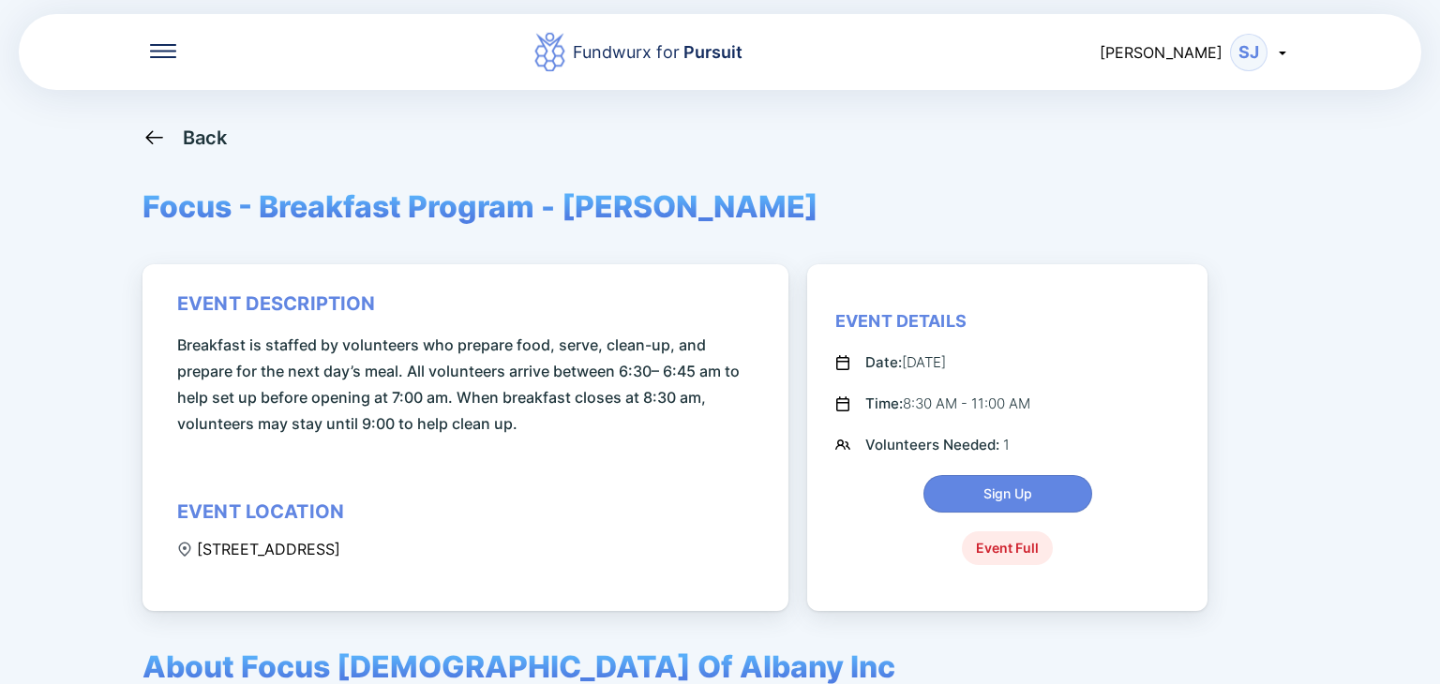
click at [154, 137] on icon at bounding box center [153, 137] width 17 height 14
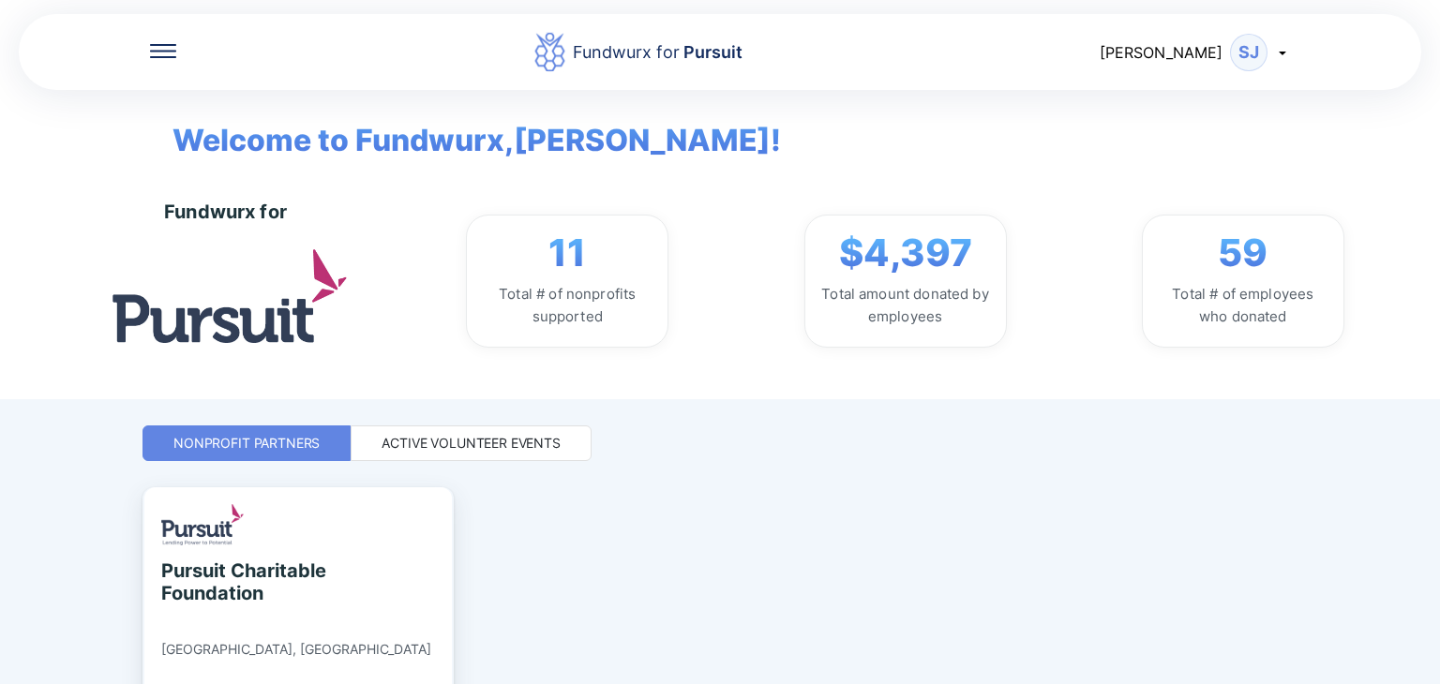
click at [548, 446] on div "Active Volunteer Events" at bounding box center [471, 443] width 179 height 19
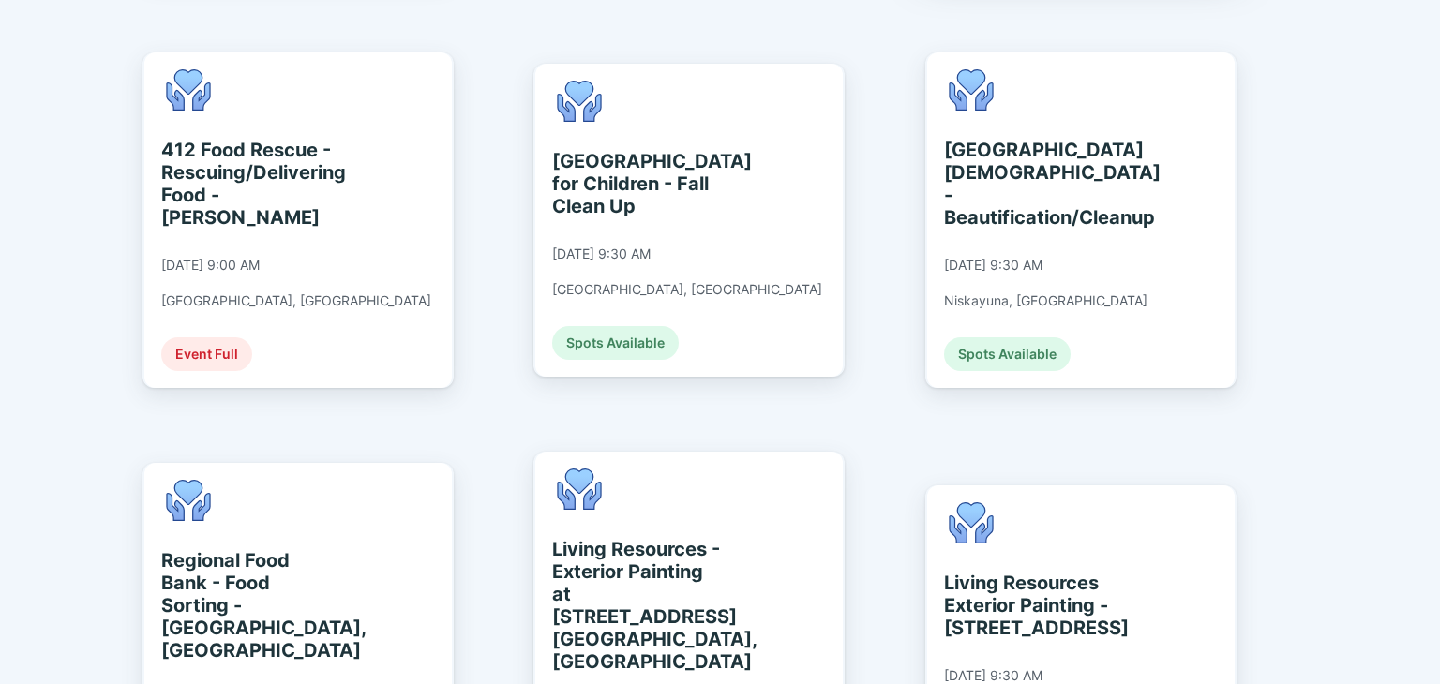
scroll to position [1594, 0]
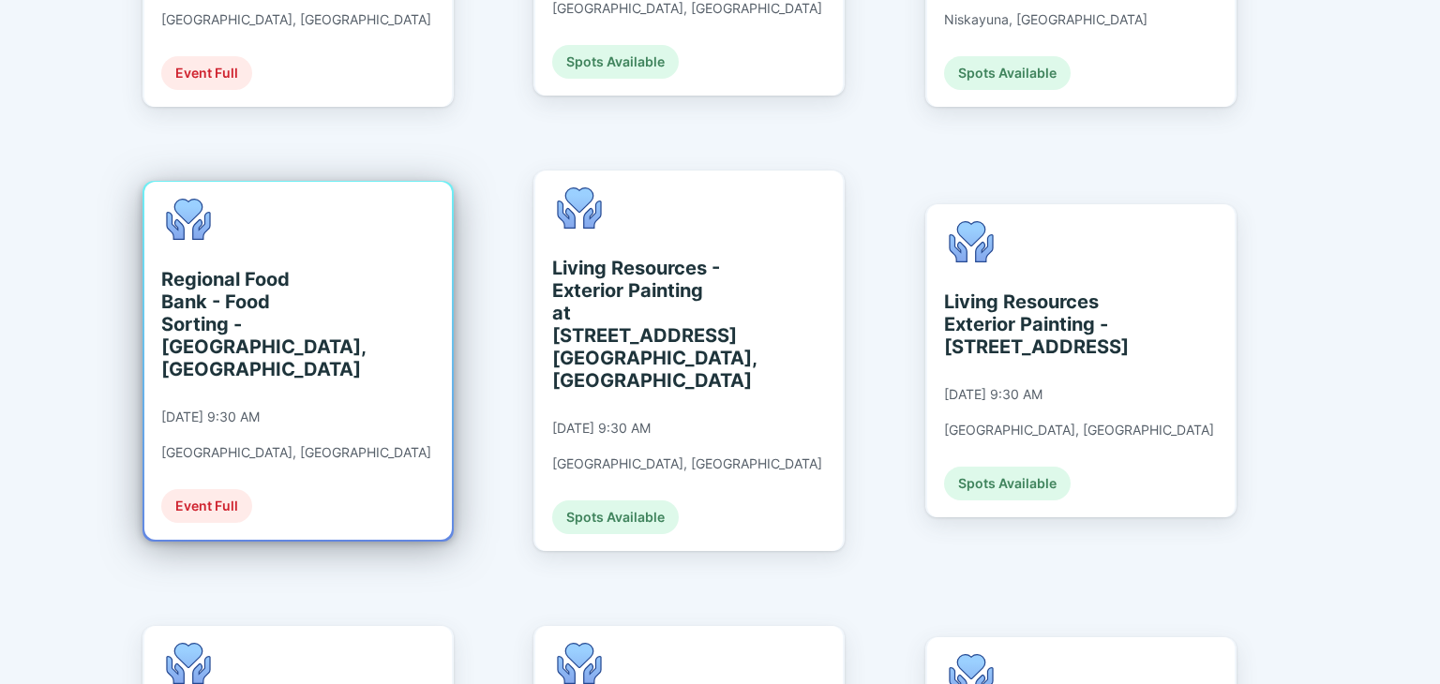
click at [215, 489] on div "Event Full" at bounding box center [206, 506] width 91 height 34
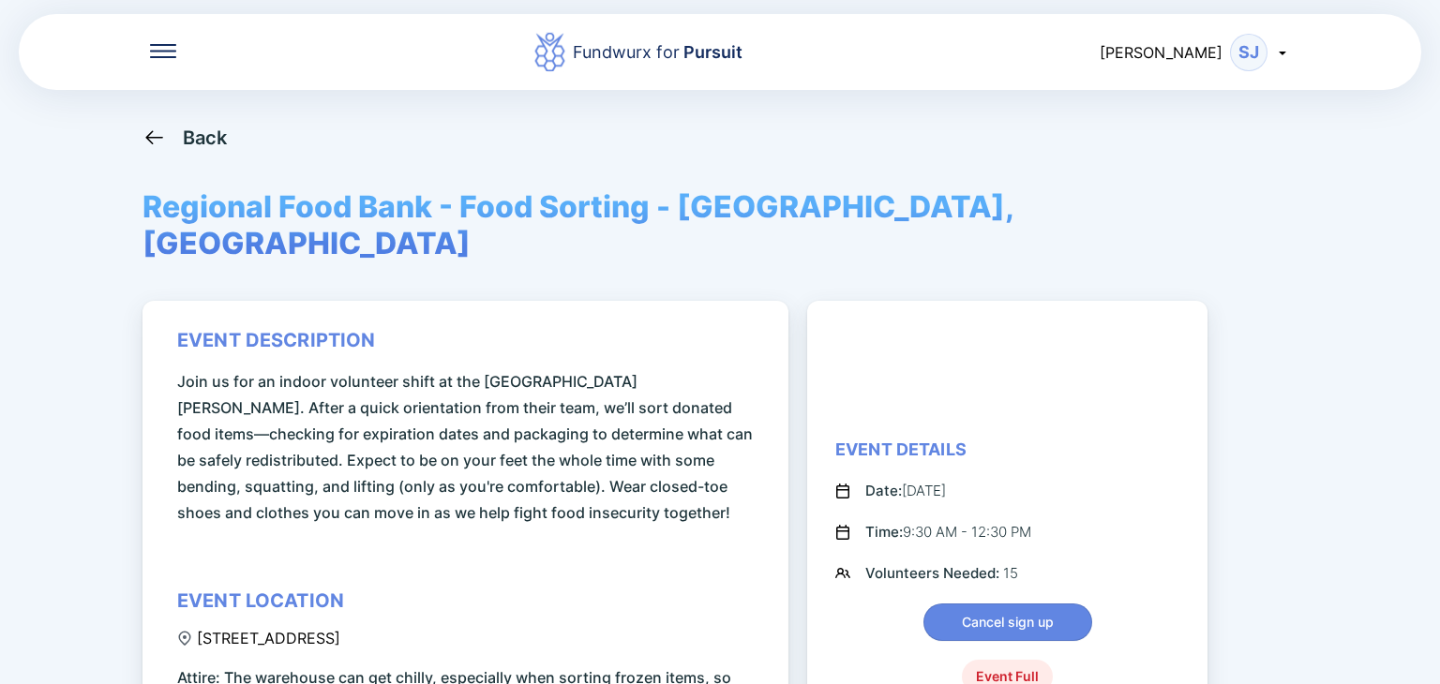
click at [163, 133] on icon at bounding box center [154, 137] width 23 height 23
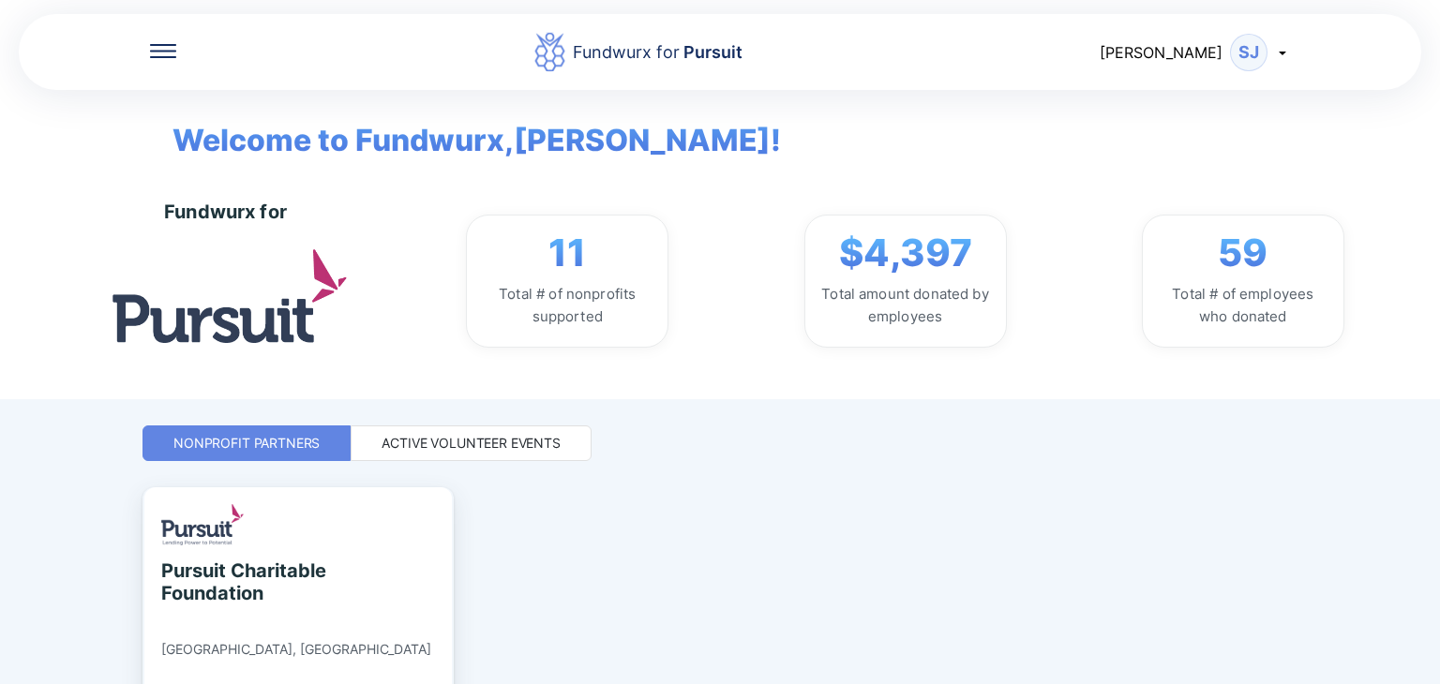
click at [488, 443] on div "Active Volunteer Events" at bounding box center [471, 443] width 179 height 19
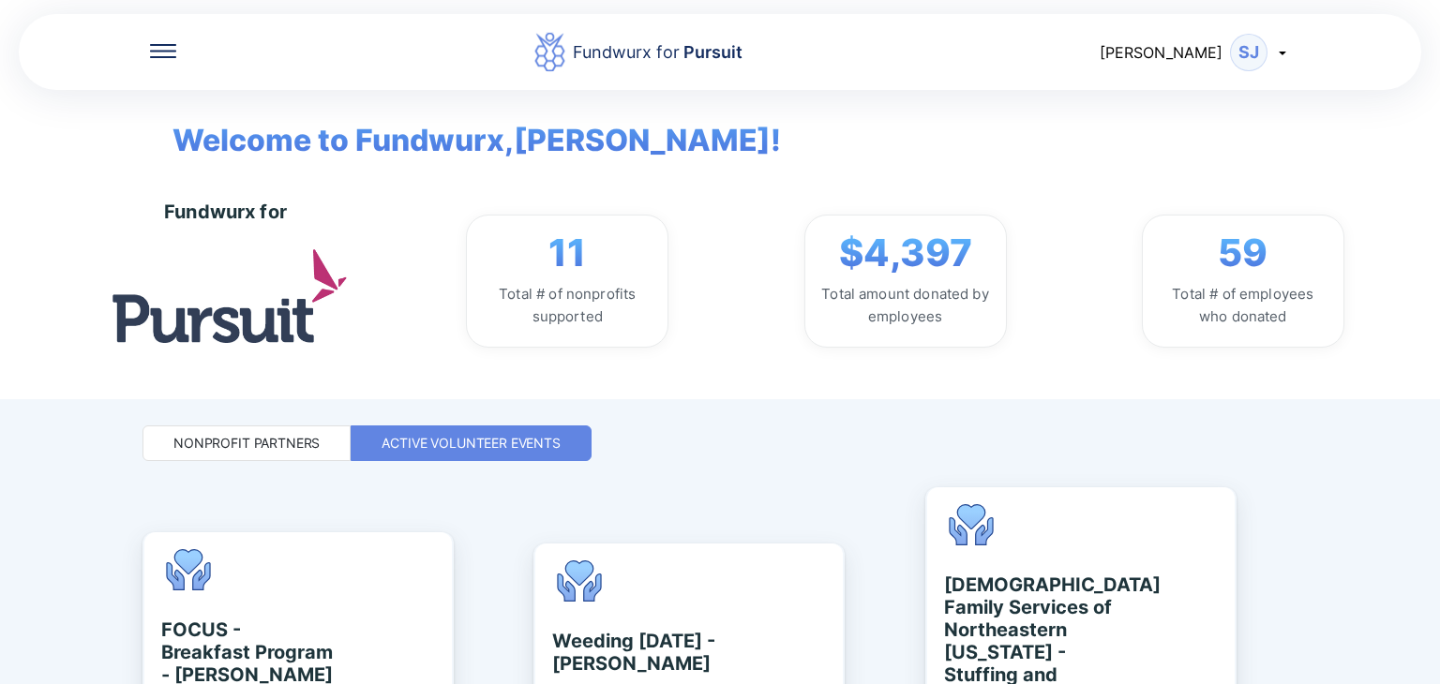
click at [1283, 56] on icon at bounding box center [1282, 52] width 15 height 15
click at [1195, 143] on div "Log out" at bounding box center [1173, 149] width 55 height 19
